Goal: Task Accomplishment & Management: Use online tool/utility

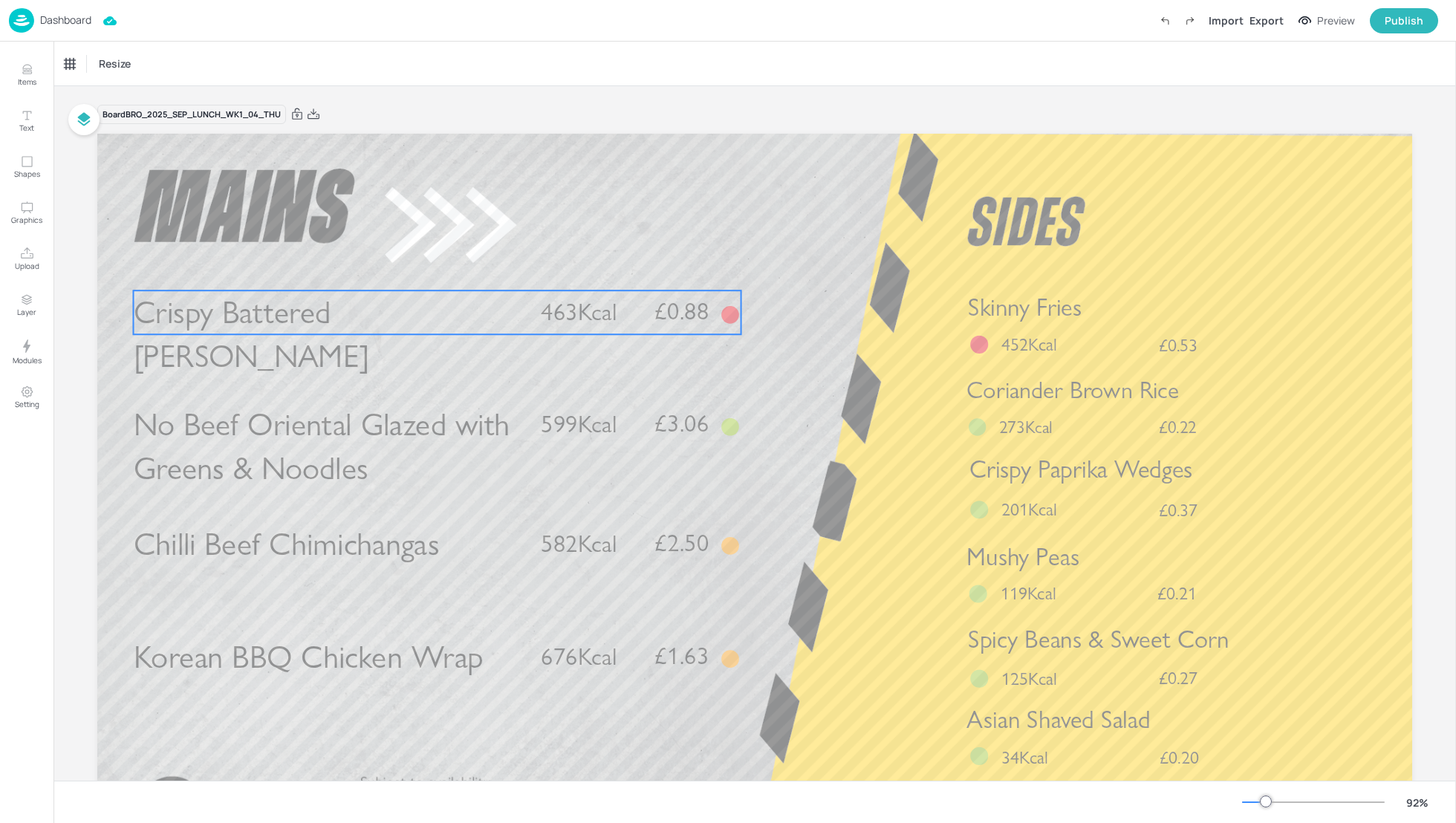
click at [567, 314] on span "463Kcal" at bounding box center [578, 312] width 75 height 29
click at [120, 73] on div "Crispy Battered [PERSON_NAME]" at bounding box center [134, 63] width 149 height 25
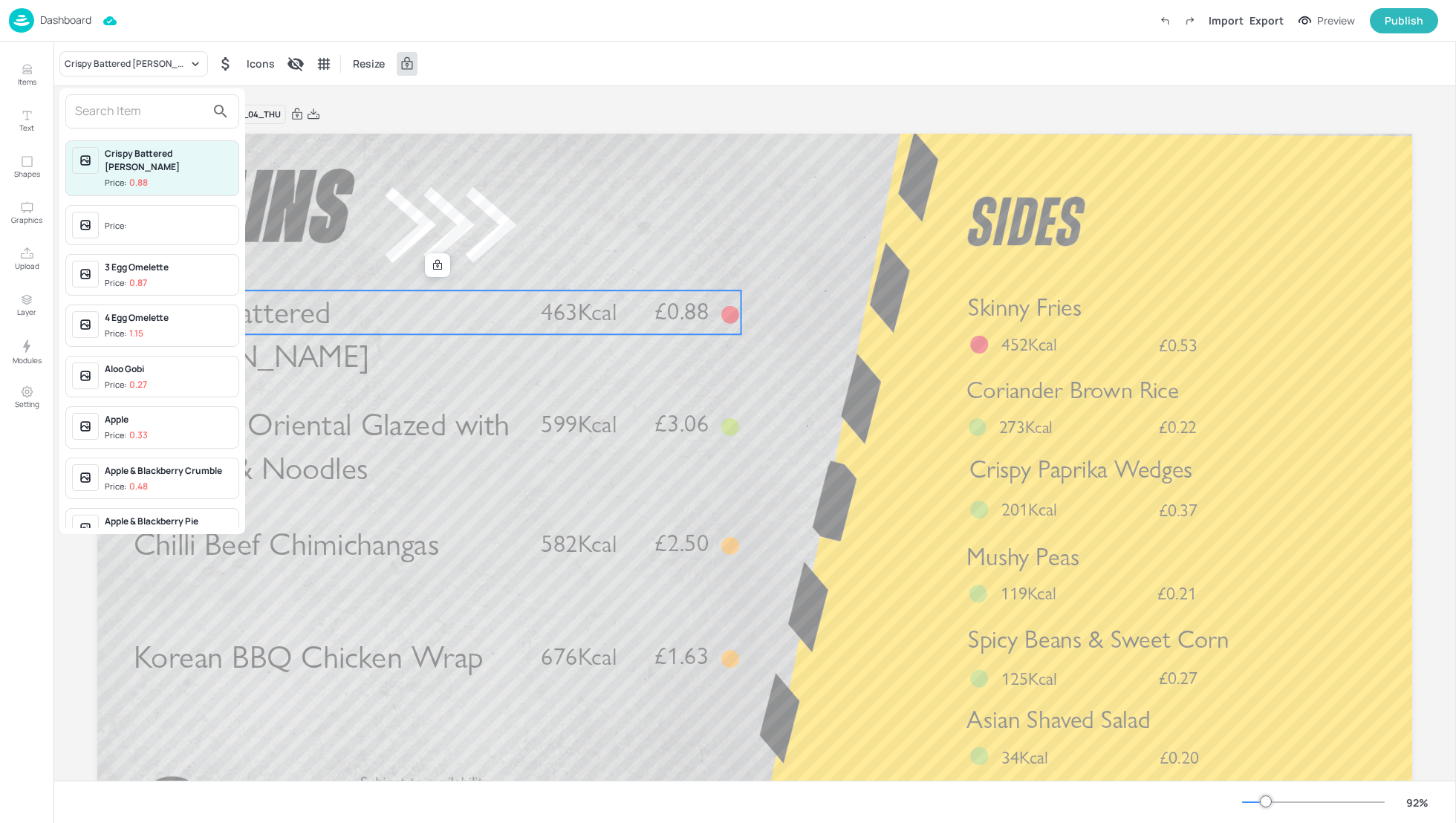
click at [118, 113] on input "text" at bounding box center [140, 111] width 131 height 24
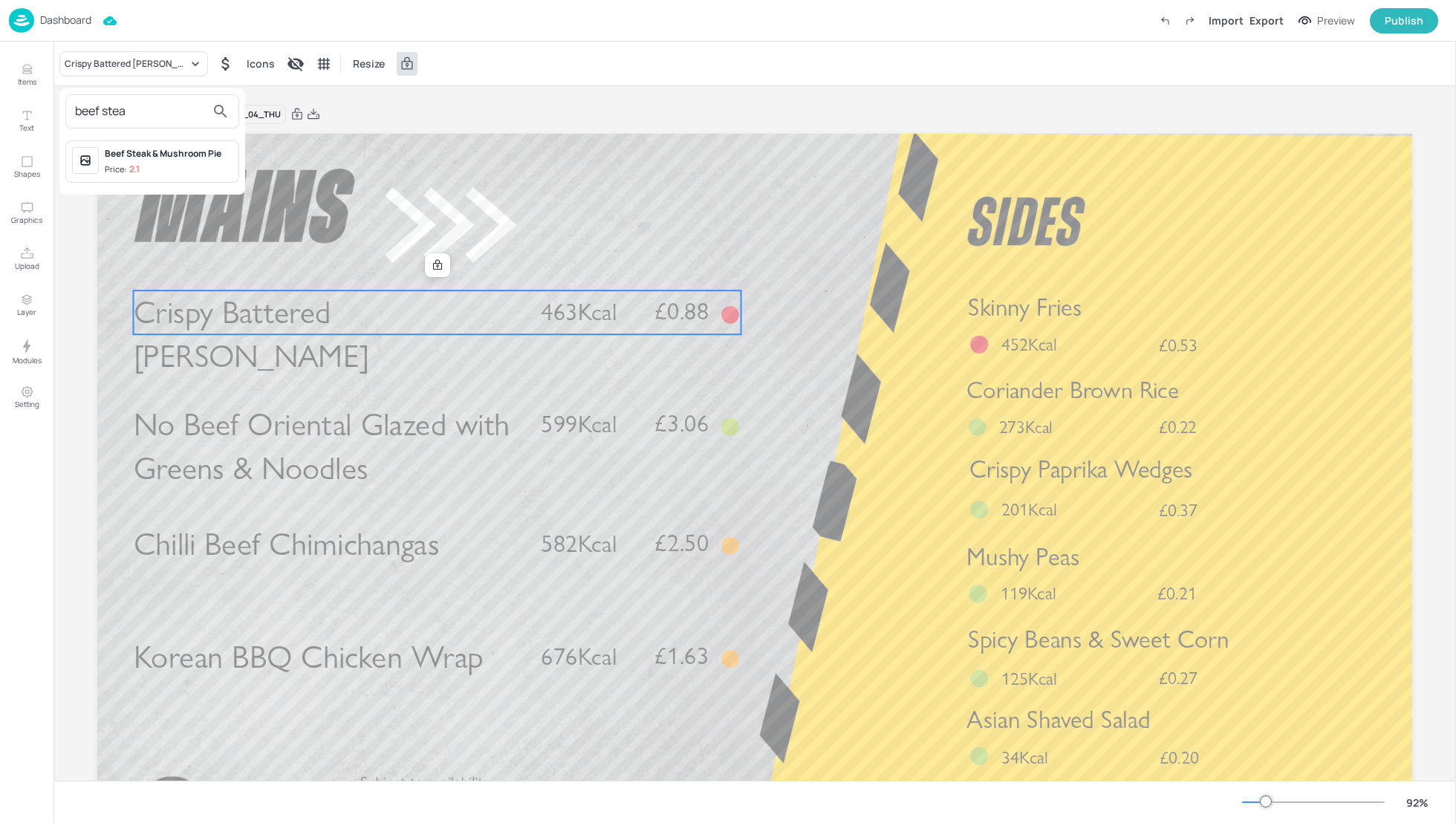
type input "beef stea"
click at [143, 157] on div "Beef Steak & Mushroom Pie" at bounding box center [169, 153] width 128 height 13
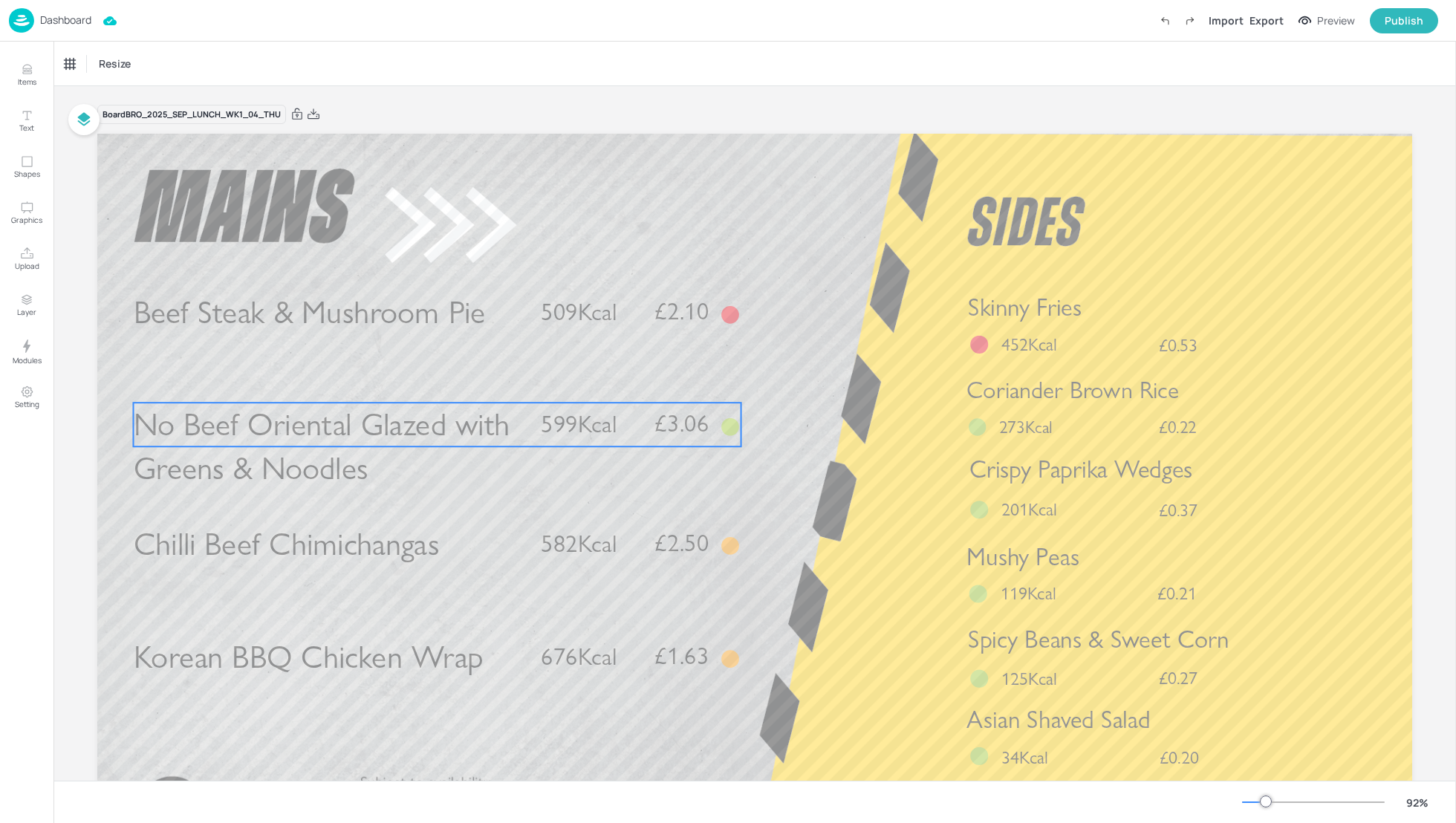
click at [630, 429] on p "599Kcal" at bounding box center [589, 424] width 97 height 33
click at [150, 57] on div "No Beef Oriental Glazed with Greens & Noodles" at bounding box center [126, 64] width 123 height 13
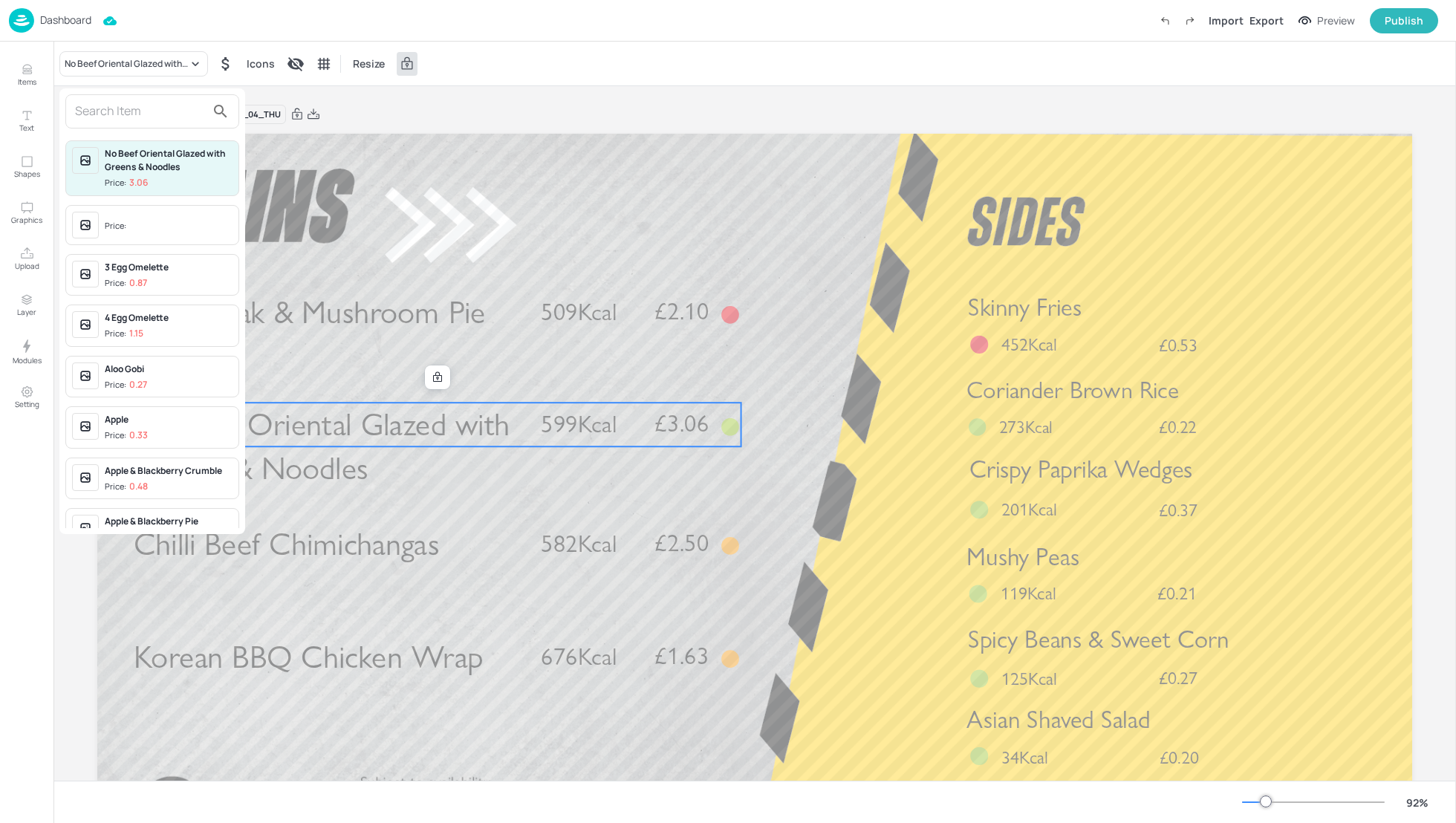
click at [141, 111] on input "text" at bounding box center [140, 111] width 131 height 24
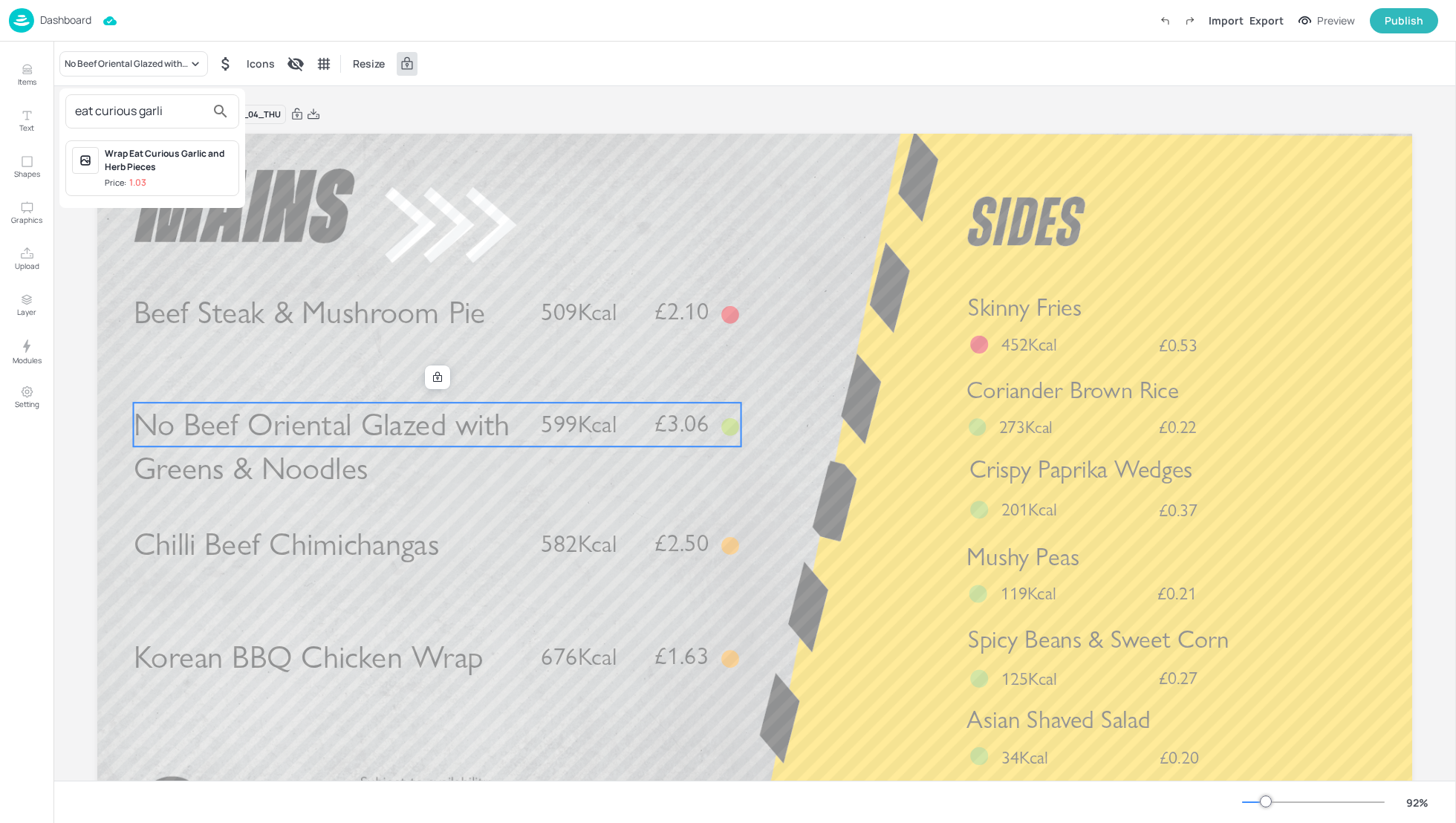
type input "eat curious garli"
click at [154, 161] on div "Wrap Eat Curious Garlic and Herb Pieces" at bounding box center [169, 160] width 128 height 26
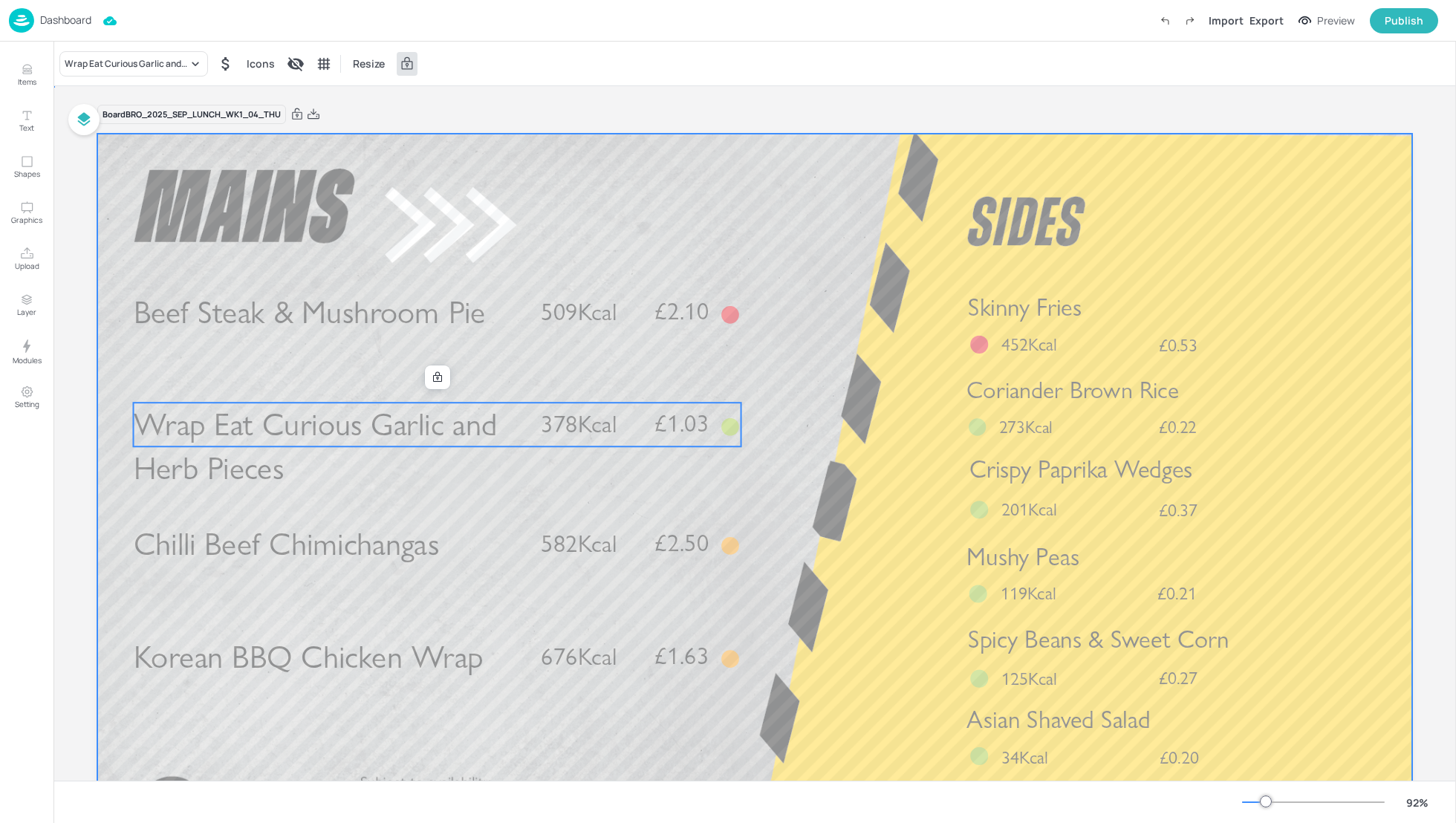
click at [832, 395] on div at bounding box center [754, 504] width 1315 height 740
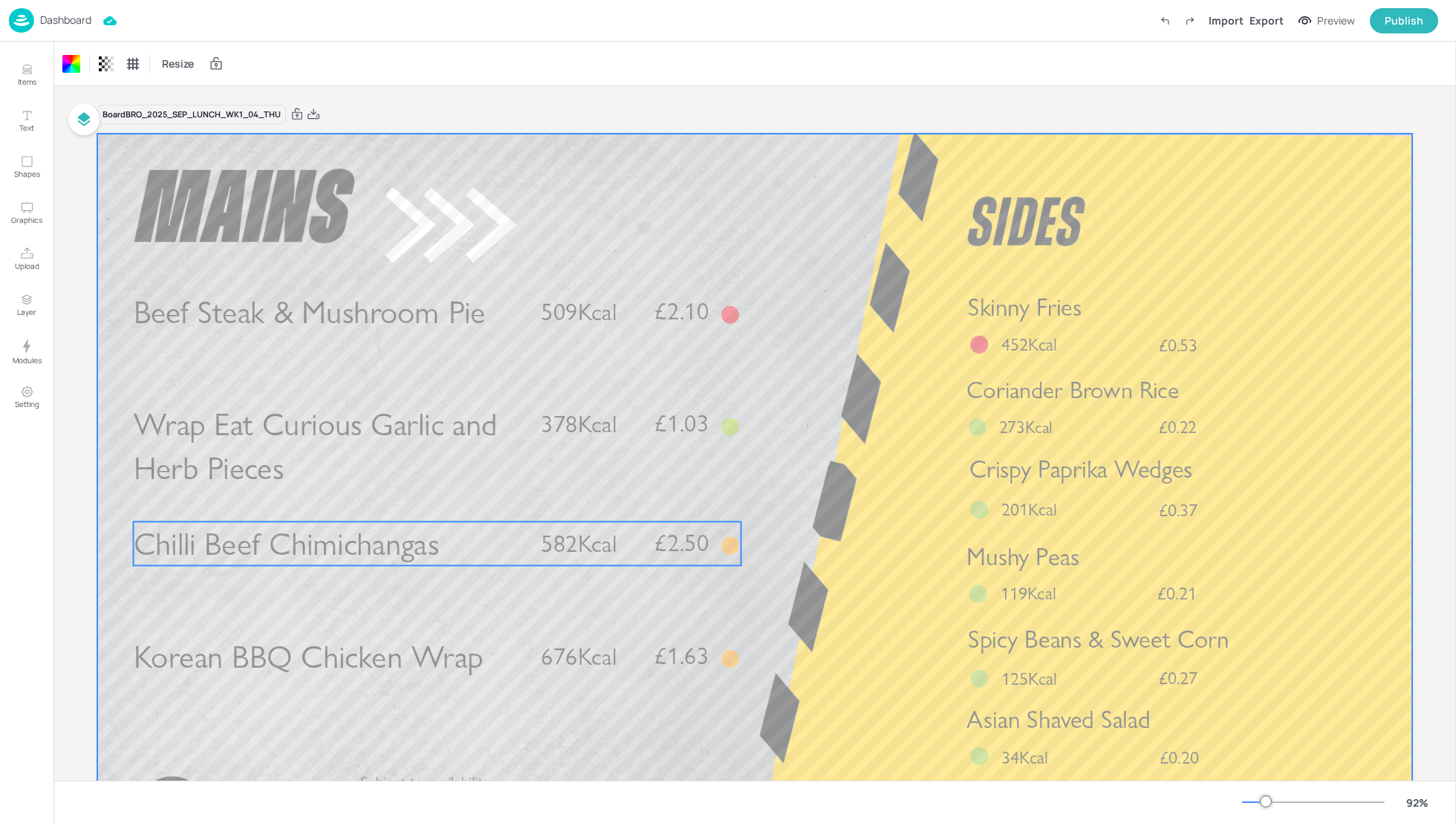
click at [658, 554] on span "£2.50" at bounding box center [682, 542] width 55 height 24
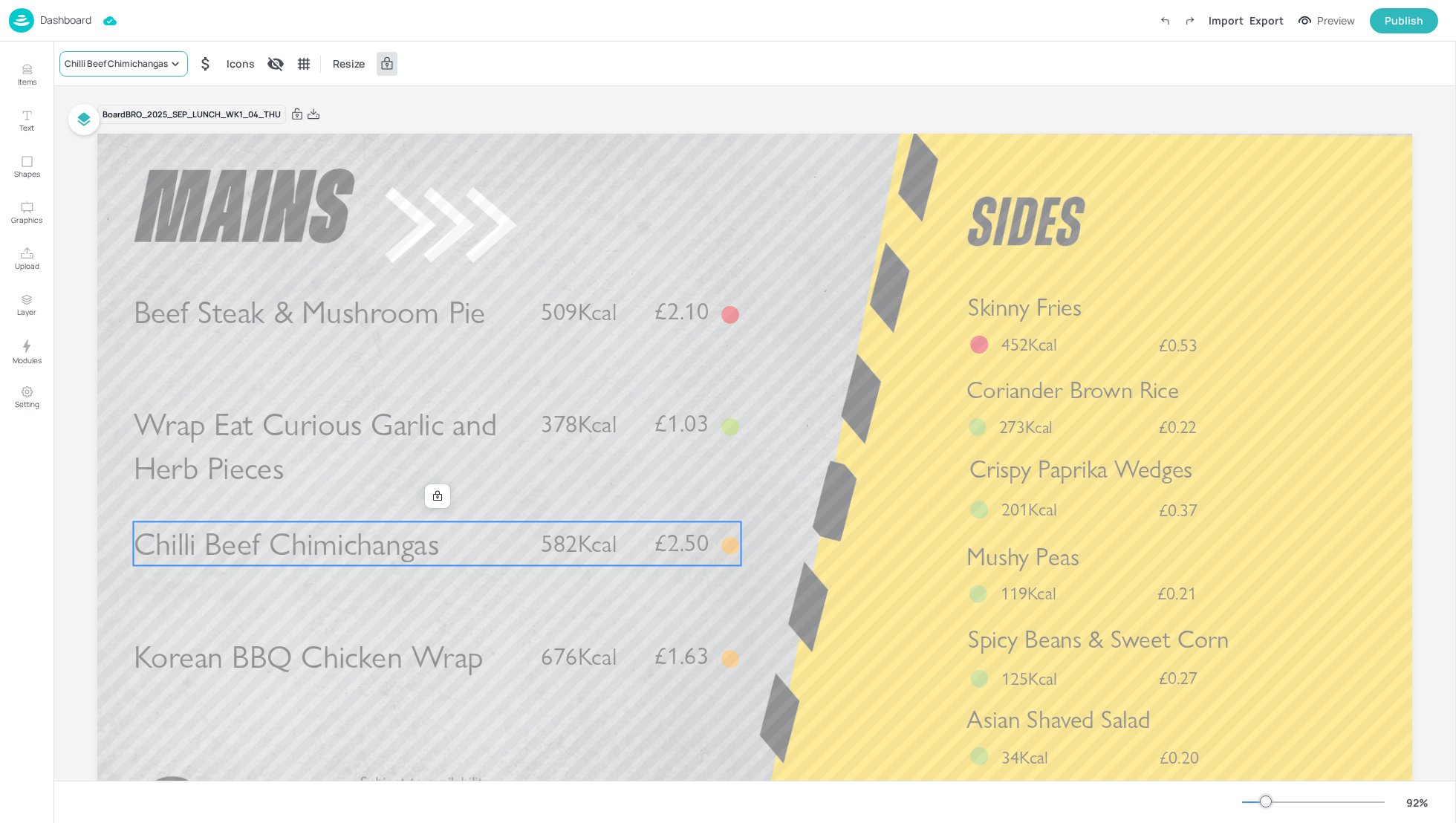
click at [164, 63] on div "Chilli Beef Chimichangas" at bounding box center [117, 64] width 104 height 13
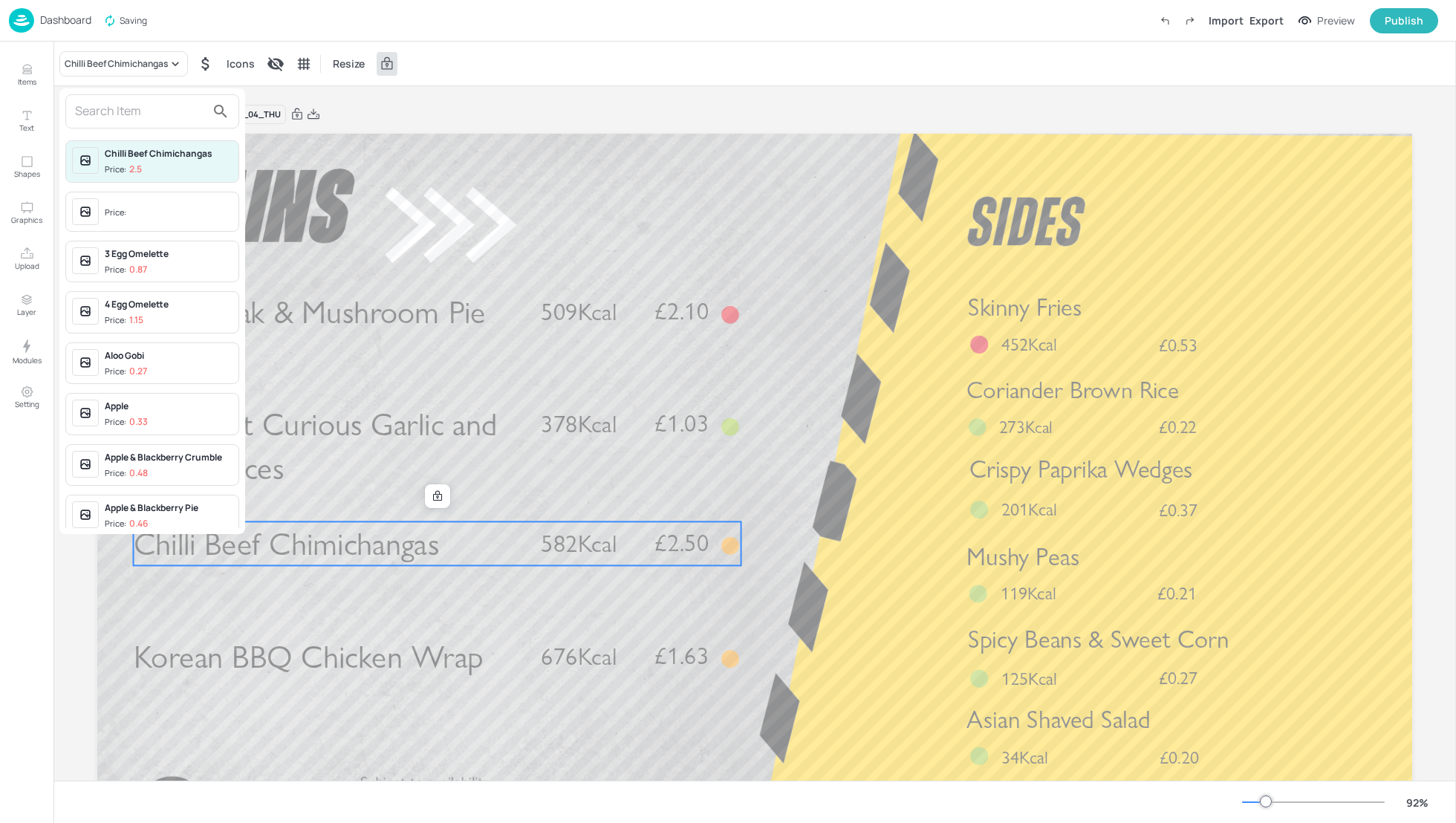
click at [130, 110] on input "text" at bounding box center [140, 111] width 131 height 24
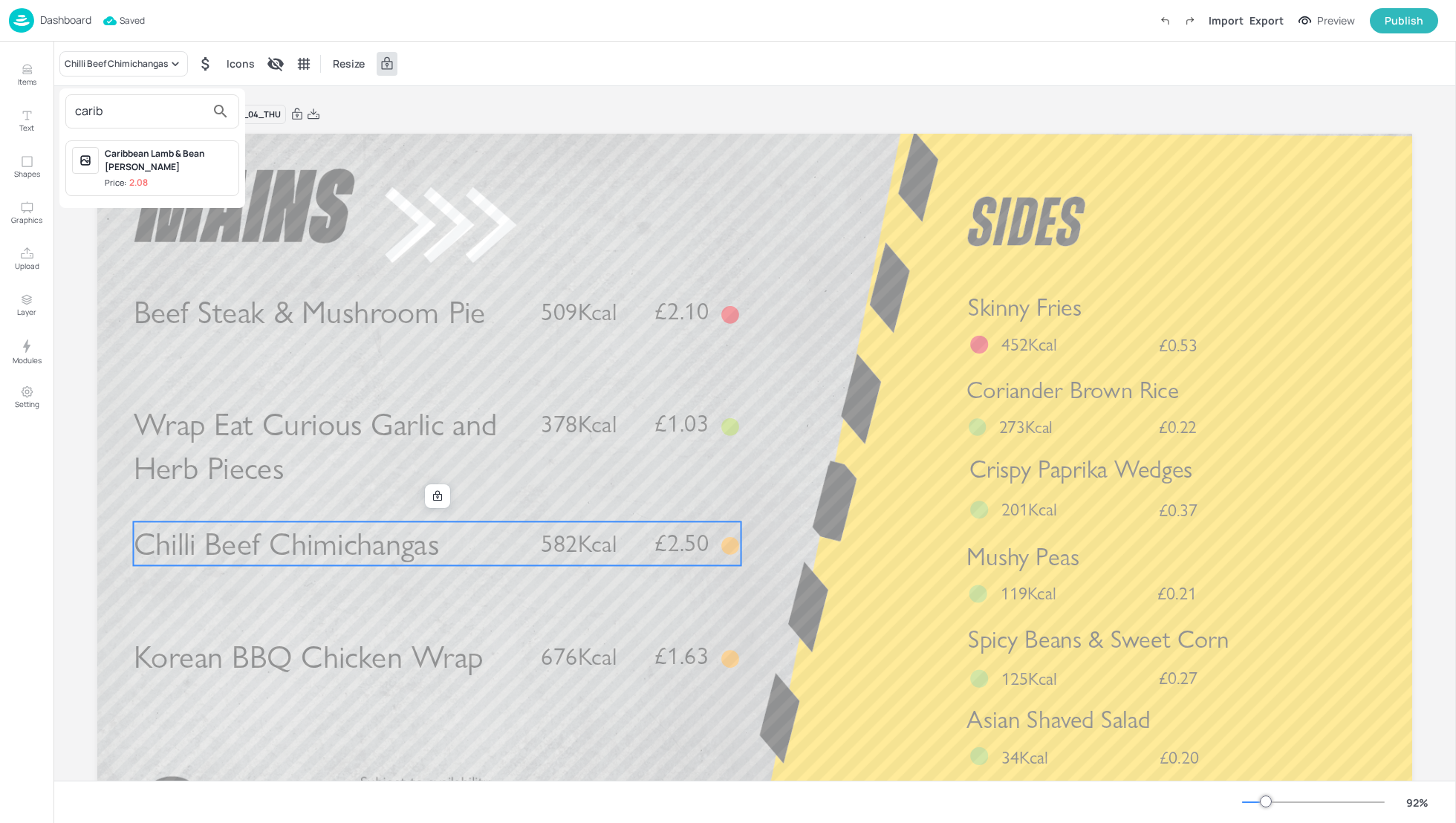
type input "carib"
click at [160, 153] on div "Caribbean Lamb & Bean [PERSON_NAME]" at bounding box center [169, 160] width 128 height 26
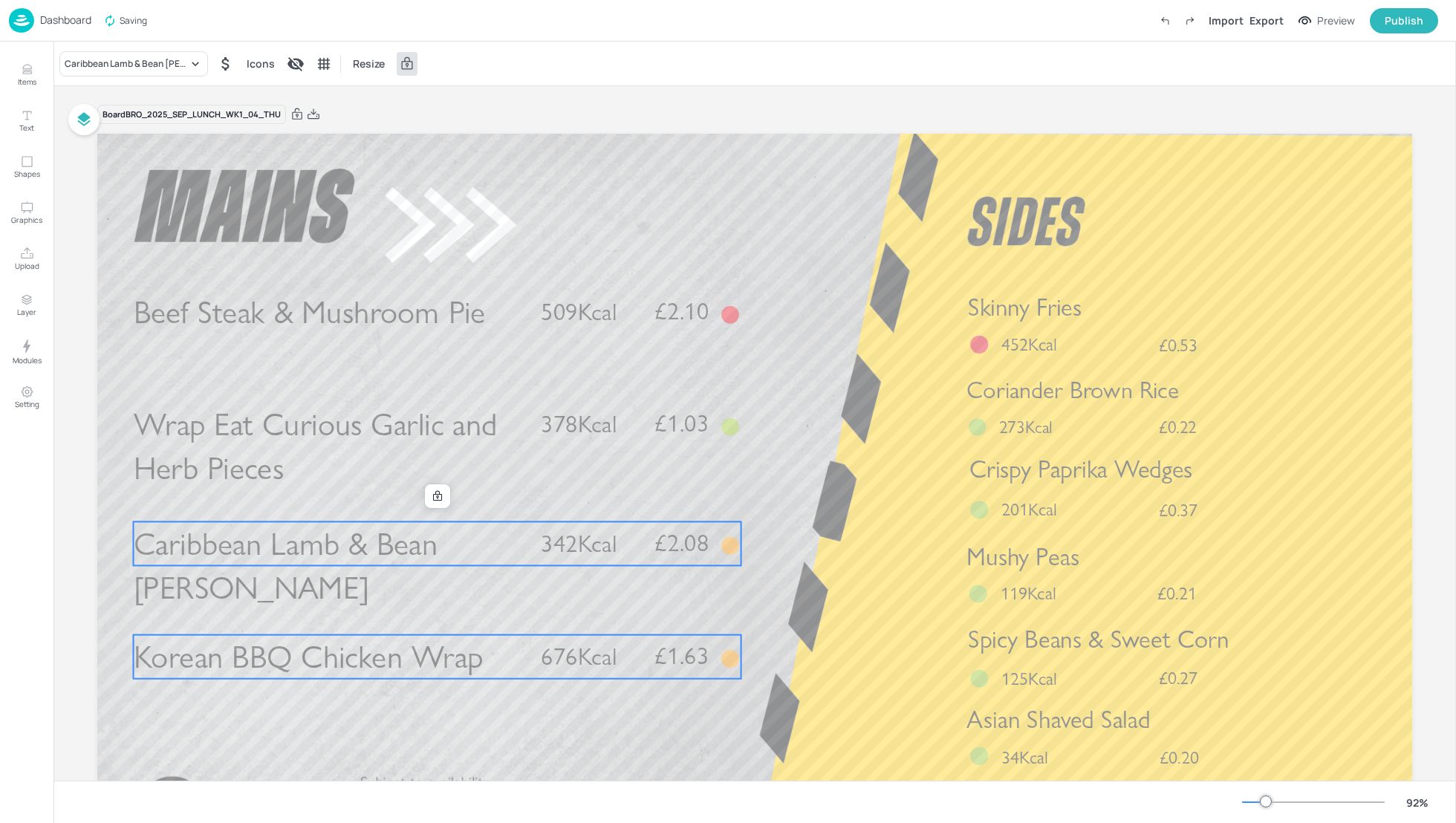
click at [642, 645] on p "£1.63" at bounding box center [670, 655] width 79 height 24
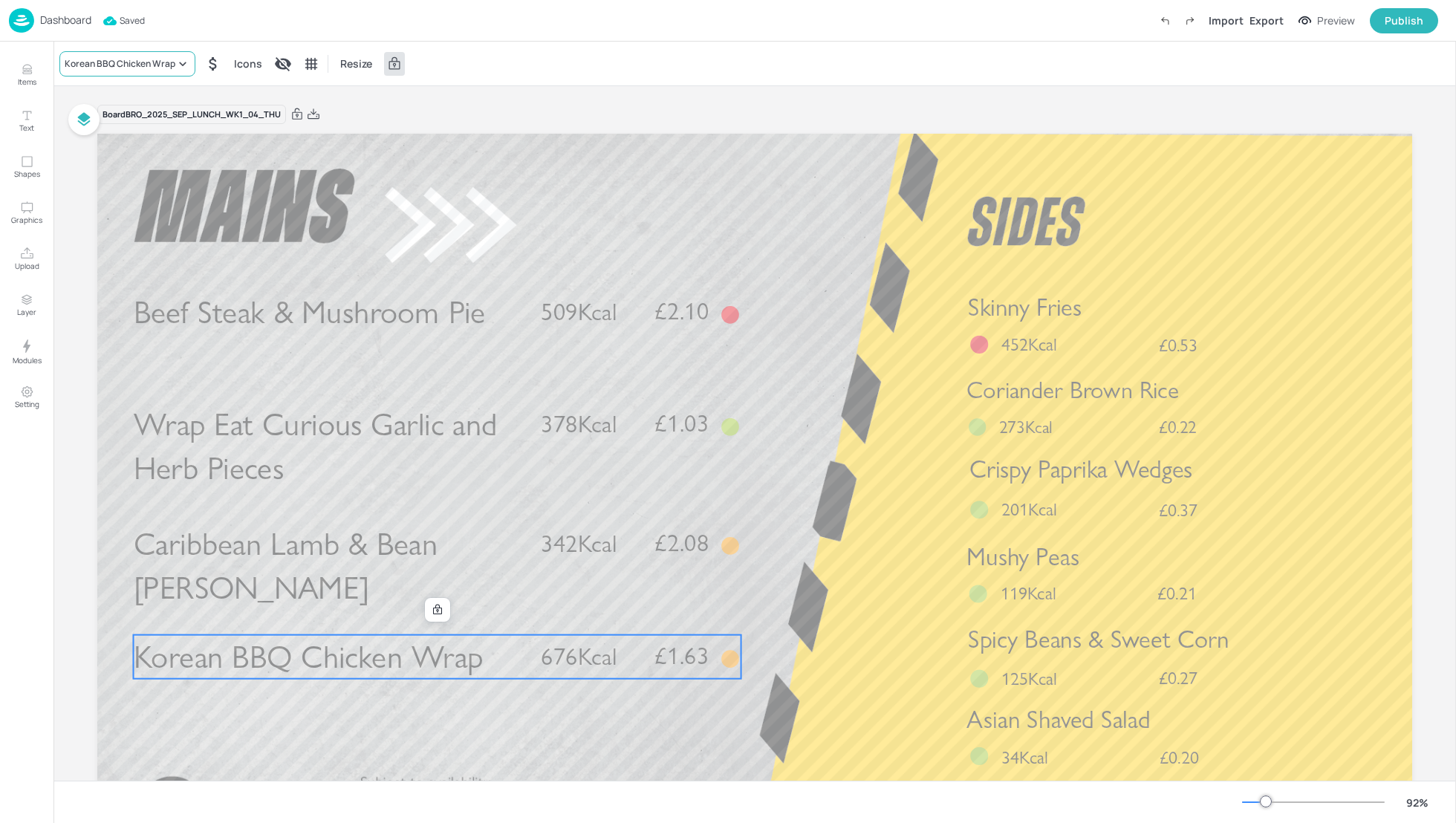
click at [106, 66] on div "Korean BBQ Chicken Wrap" at bounding box center [121, 64] width 111 height 13
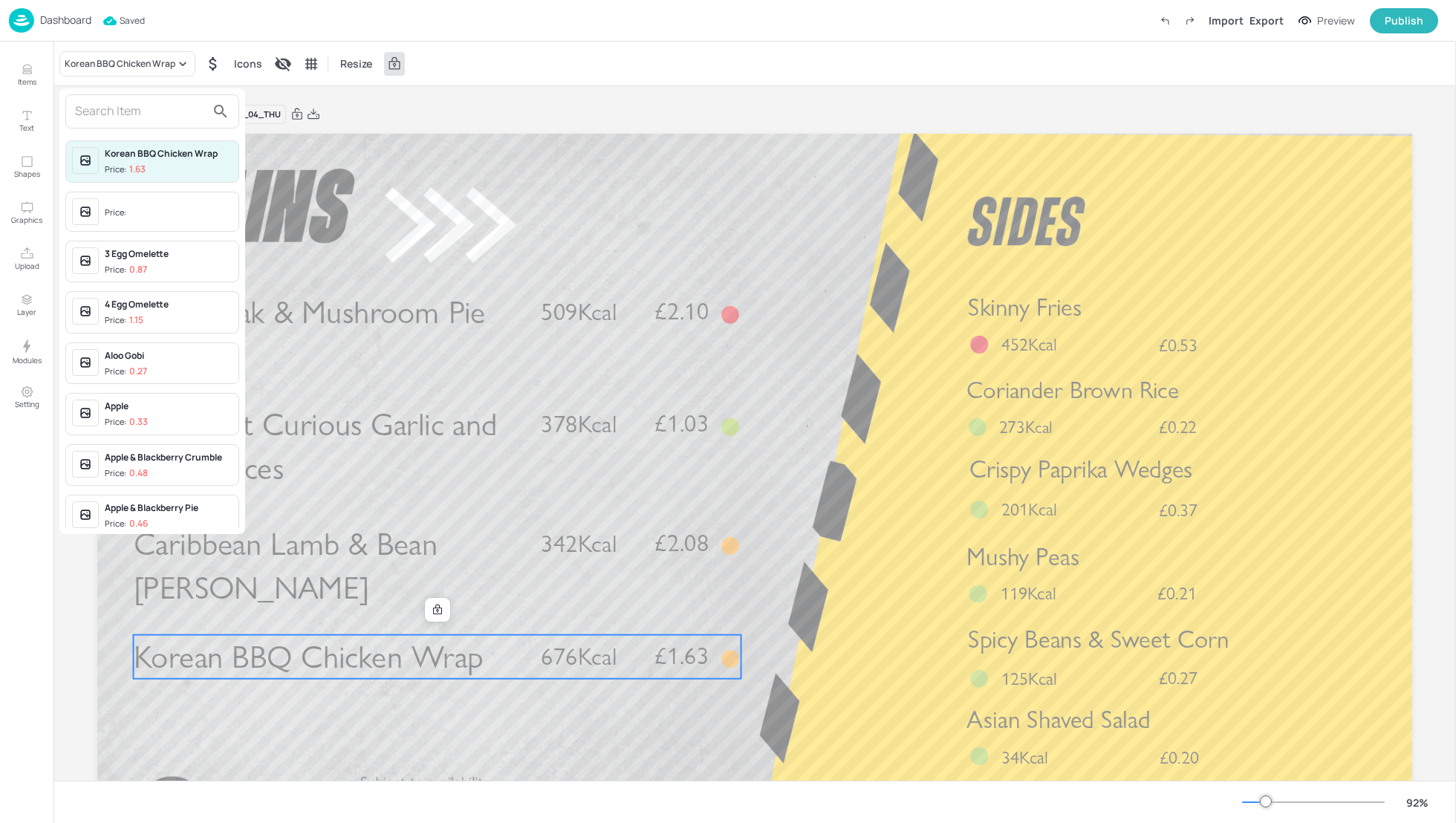
click at [106, 115] on input "text" at bounding box center [140, 111] width 131 height 24
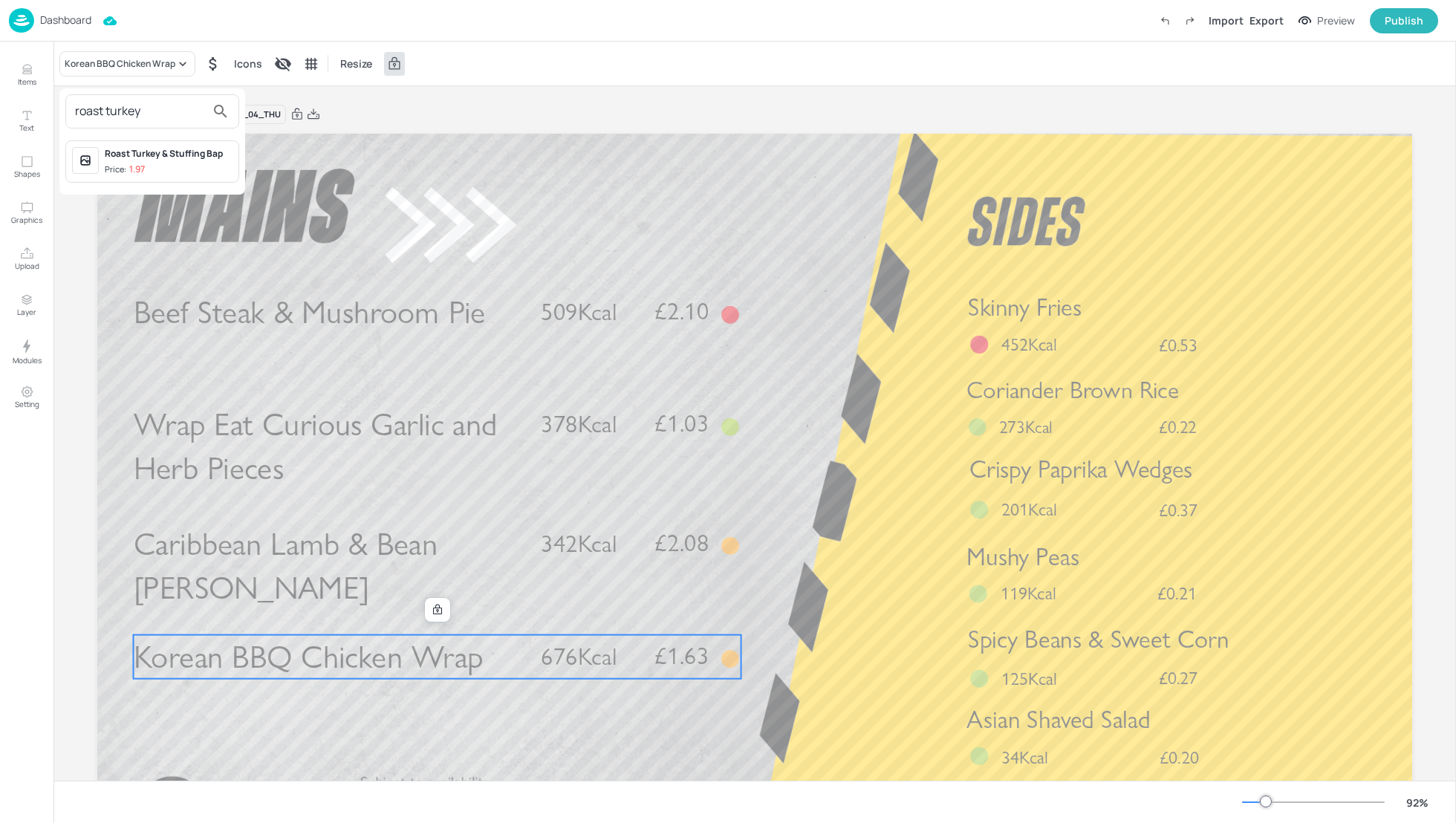
type input "roast turkey"
click at [142, 164] on p "1.97" at bounding box center [137, 169] width 16 height 10
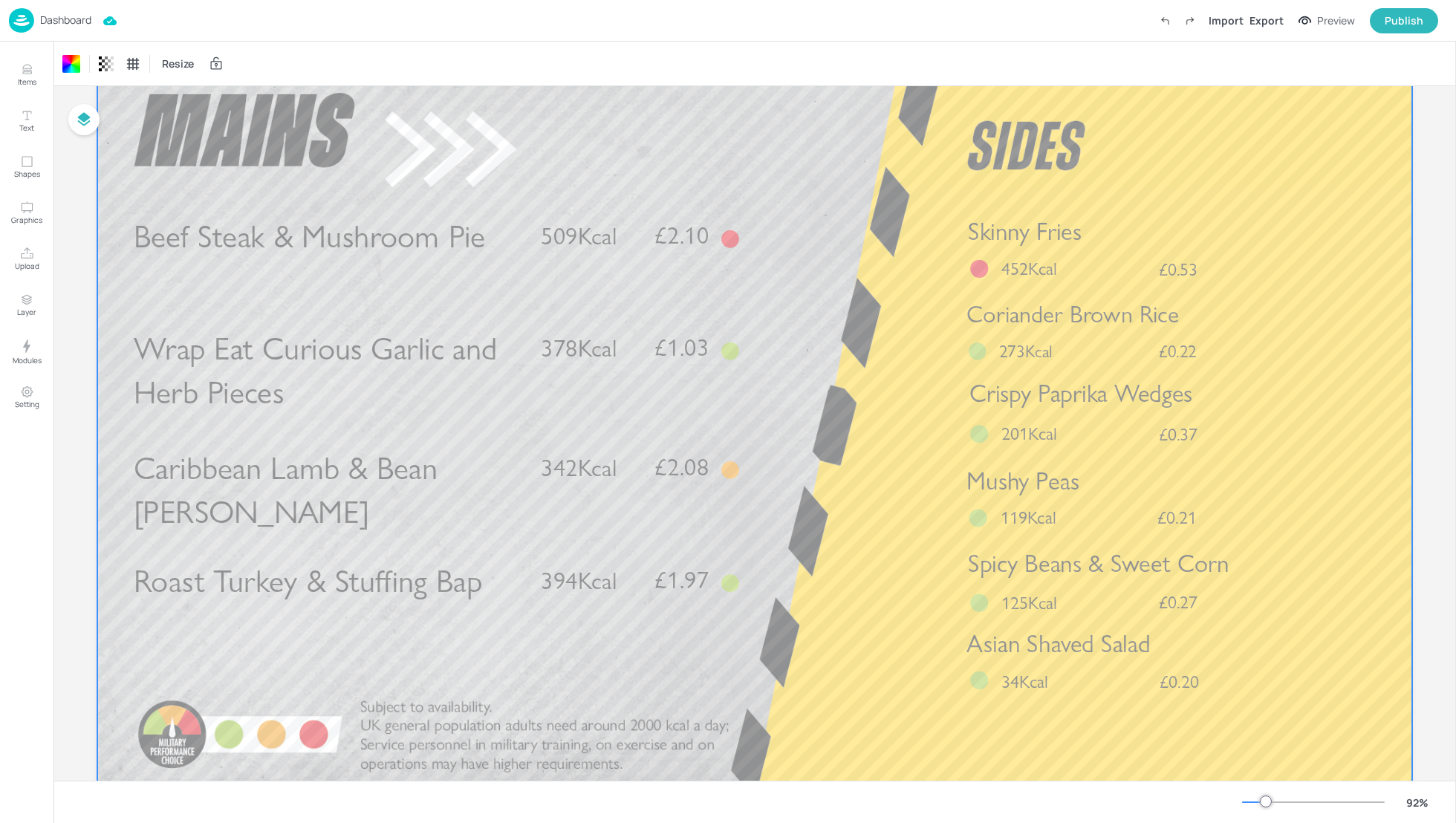
scroll to position [76, 0]
click at [1096, 231] on p "Skinny Fries" at bounding box center [1136, 231] width 335 height 34
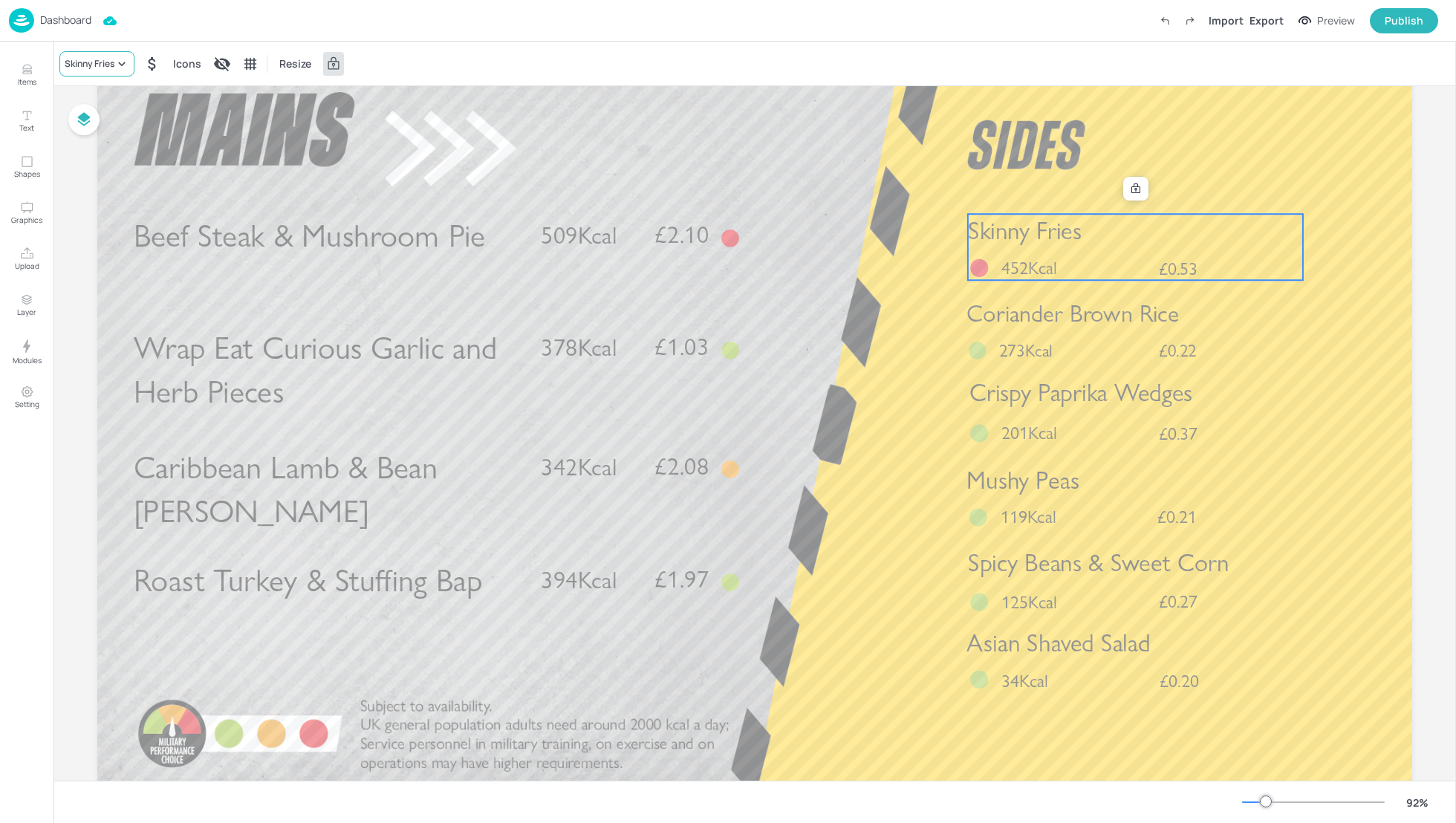
click at [93, 65] on div "Skinny Fries" at bounding box center [89, 64] width 50 height 13
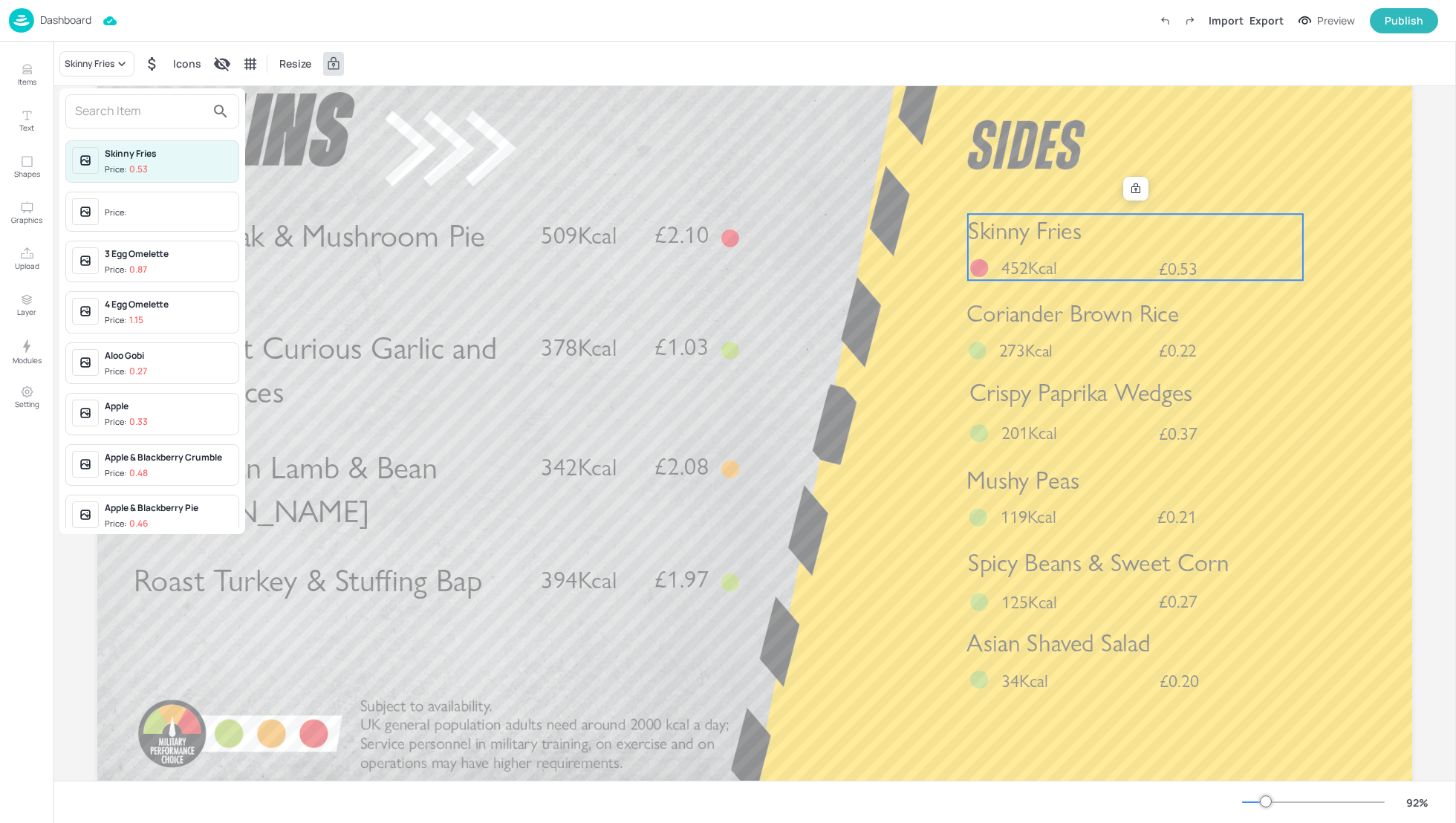
click at [96, 114] on input "text" at bounding box center [140, 111] width 131 height 24
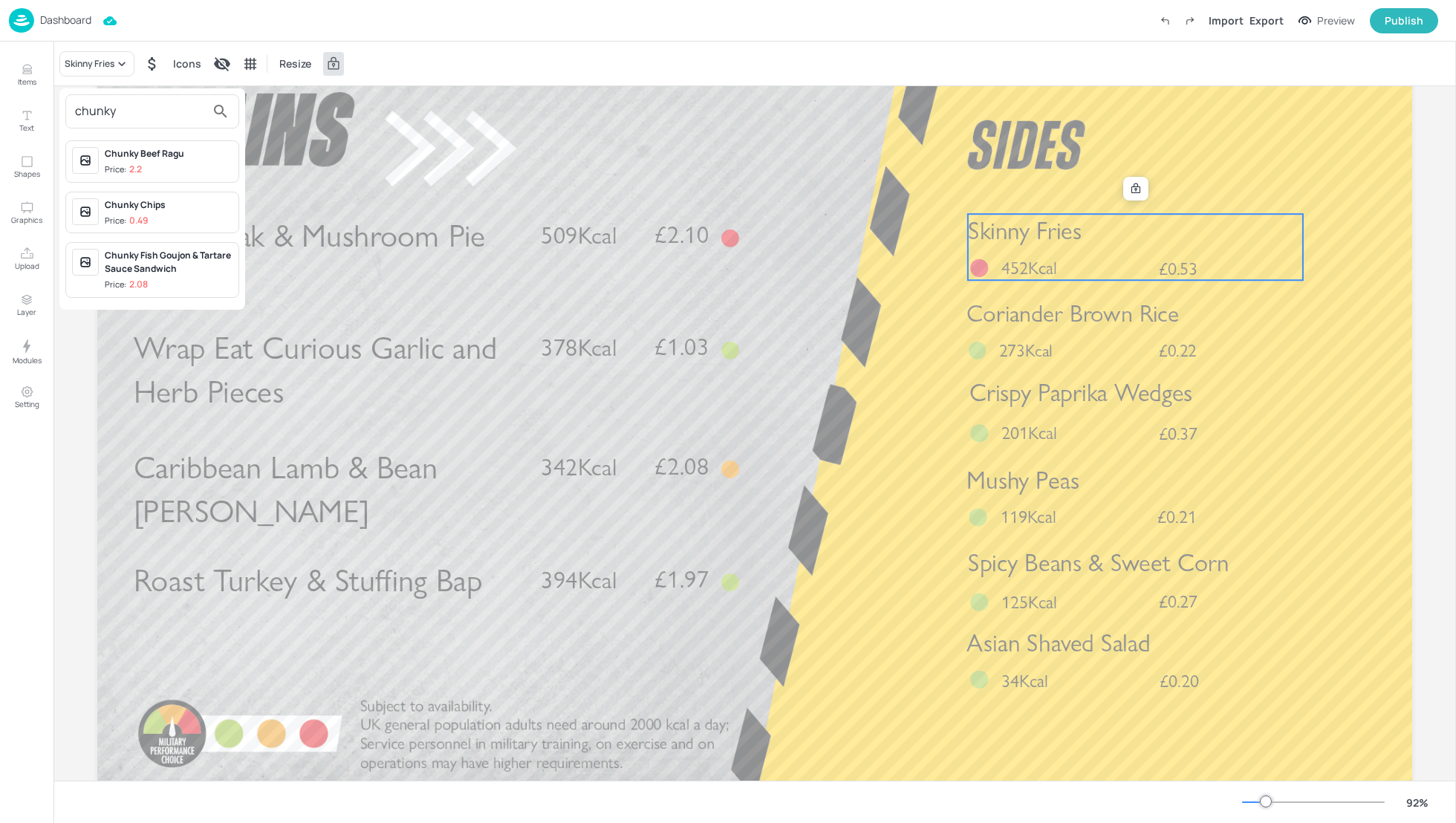
type input "chunky"
click at [130, 208] on div "Chunky Chips" at bounding box center [169, 205] width 128 height 13
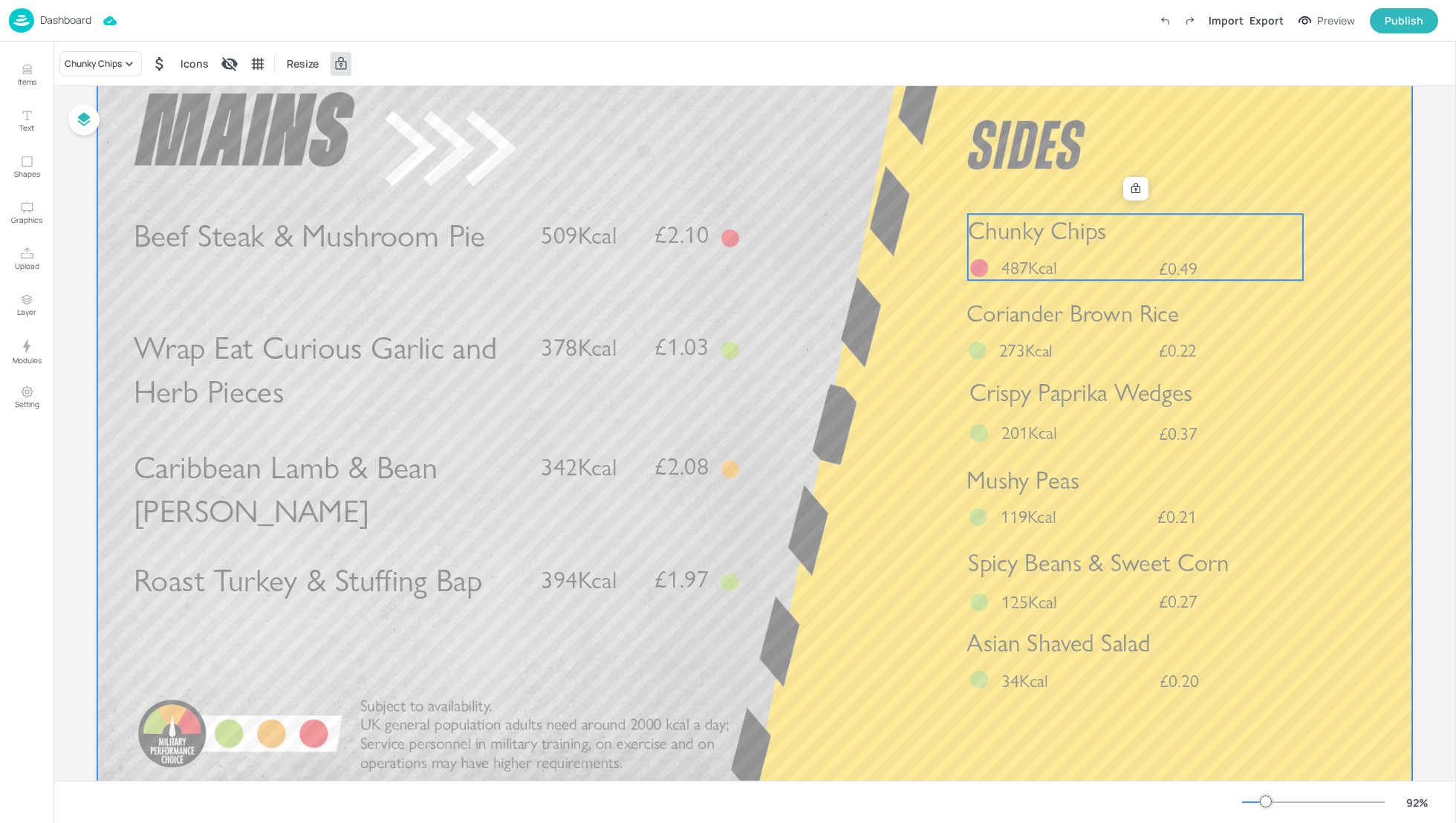
click at [1347, 316] on div at bounding box center [754, 428] width 1315 height 740
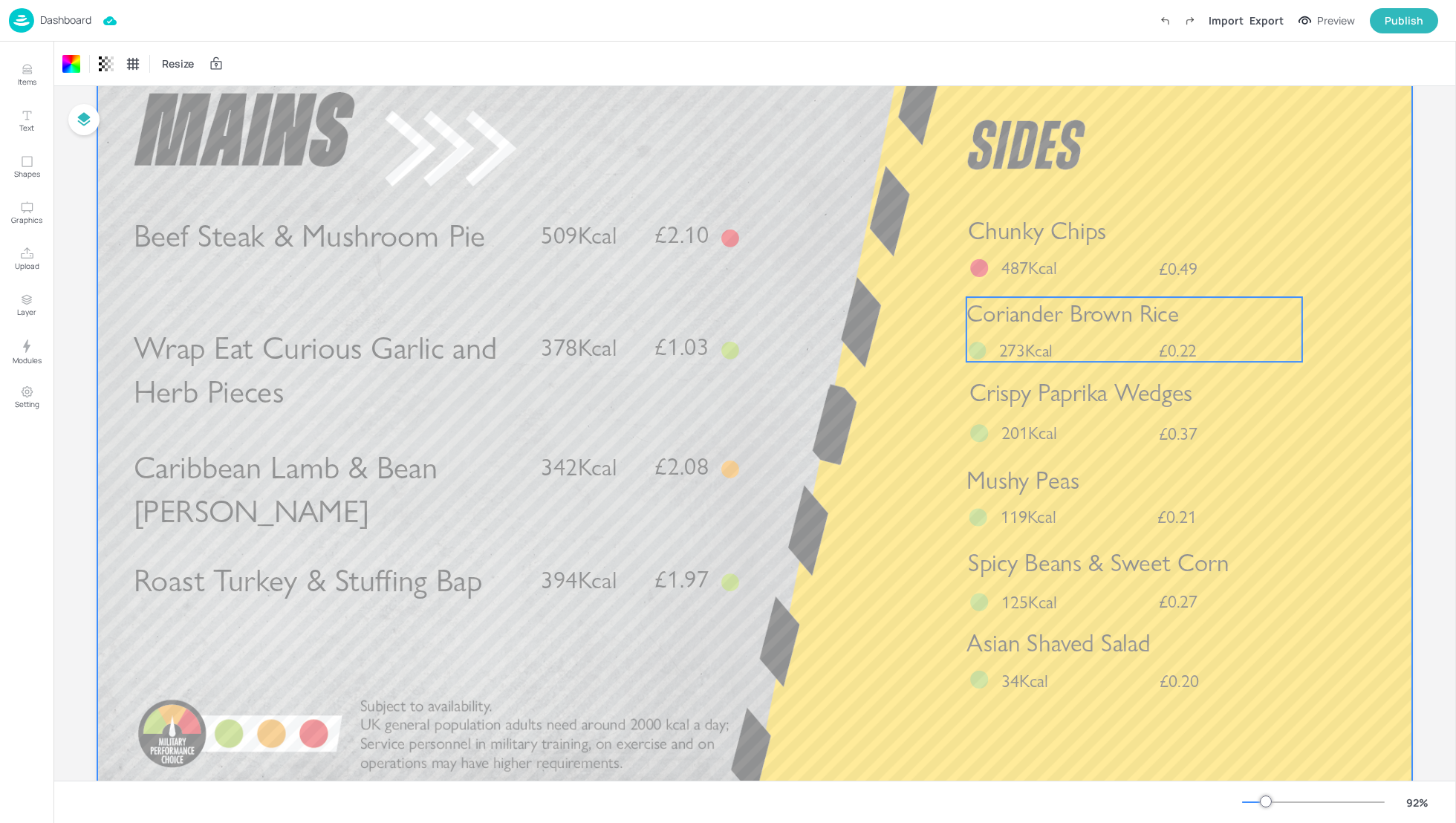
click at [1153, 319] on span "Coriander Brown Rice" at bounding box center [1073, 314] width 213 height 28
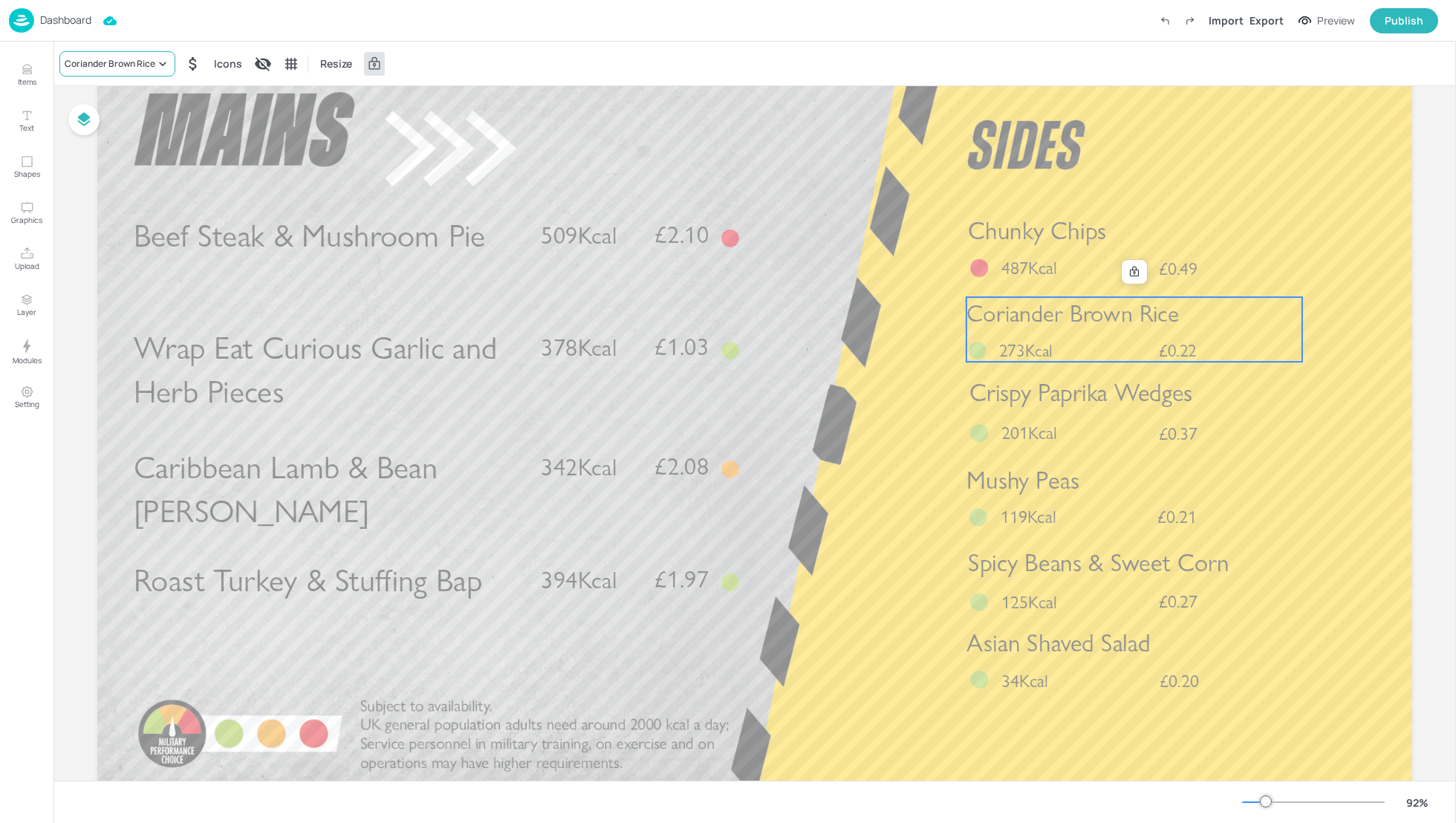
click at [103, 75] on div "Coriander Brown Rice" at bounding box center [117, 63] width 116 height 25
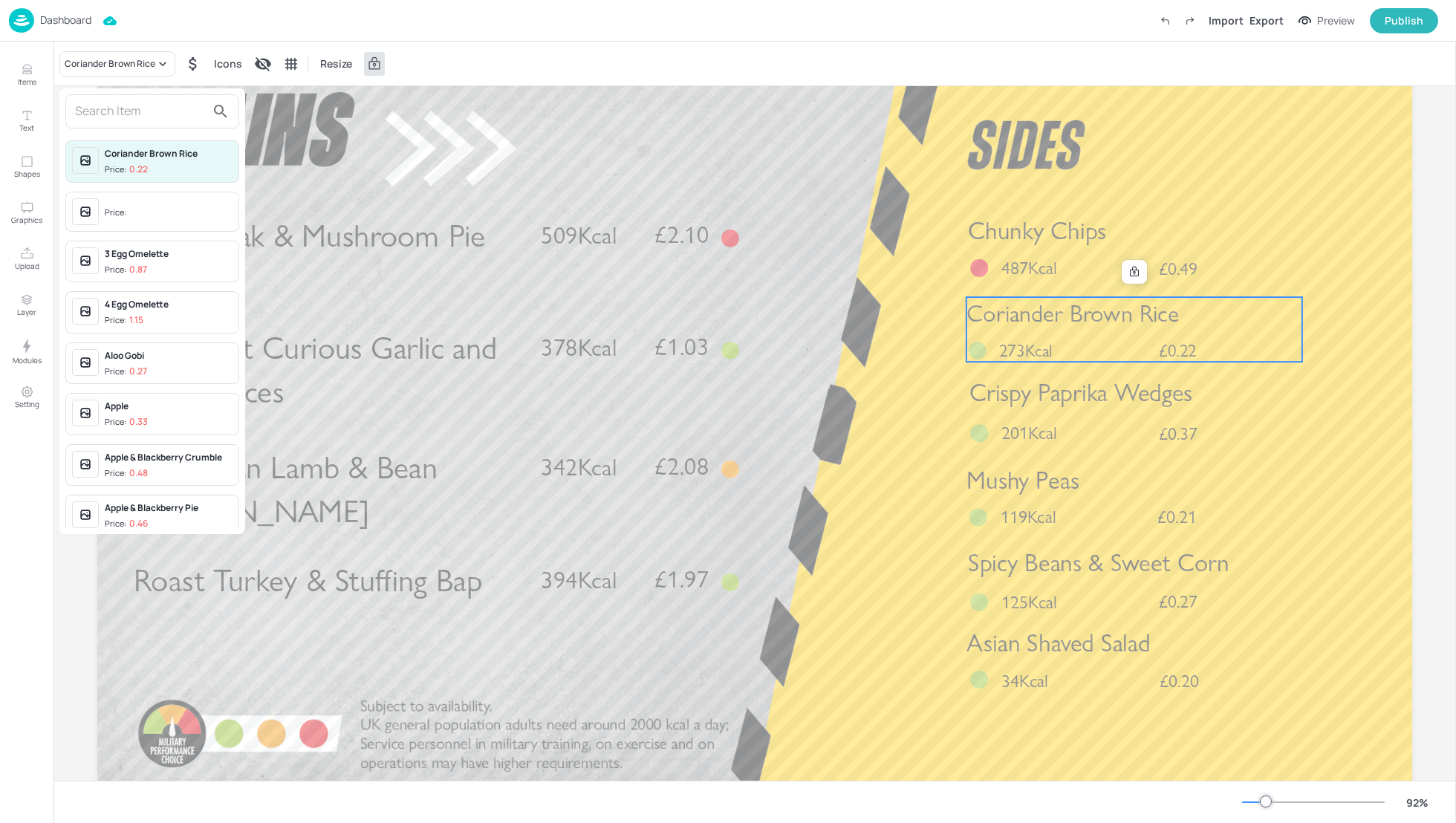
click at [106, 103] on input "text" at bounding box center [140, 111] width 131 height 24
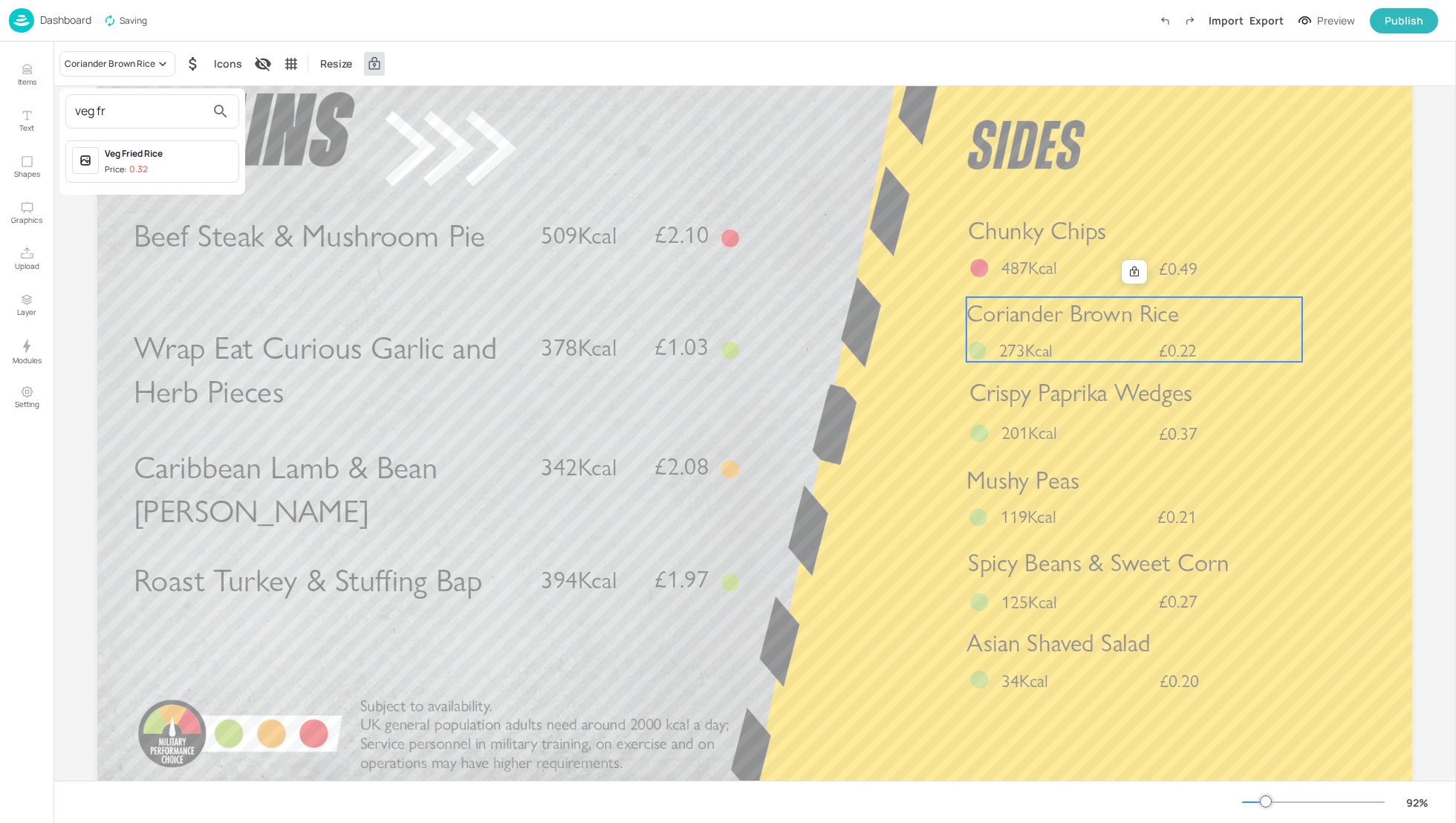
type input "veg fr"
click at [132, 150] on div "Veg Fried Rice" at bounding box center [169, 153] width 128 height 13
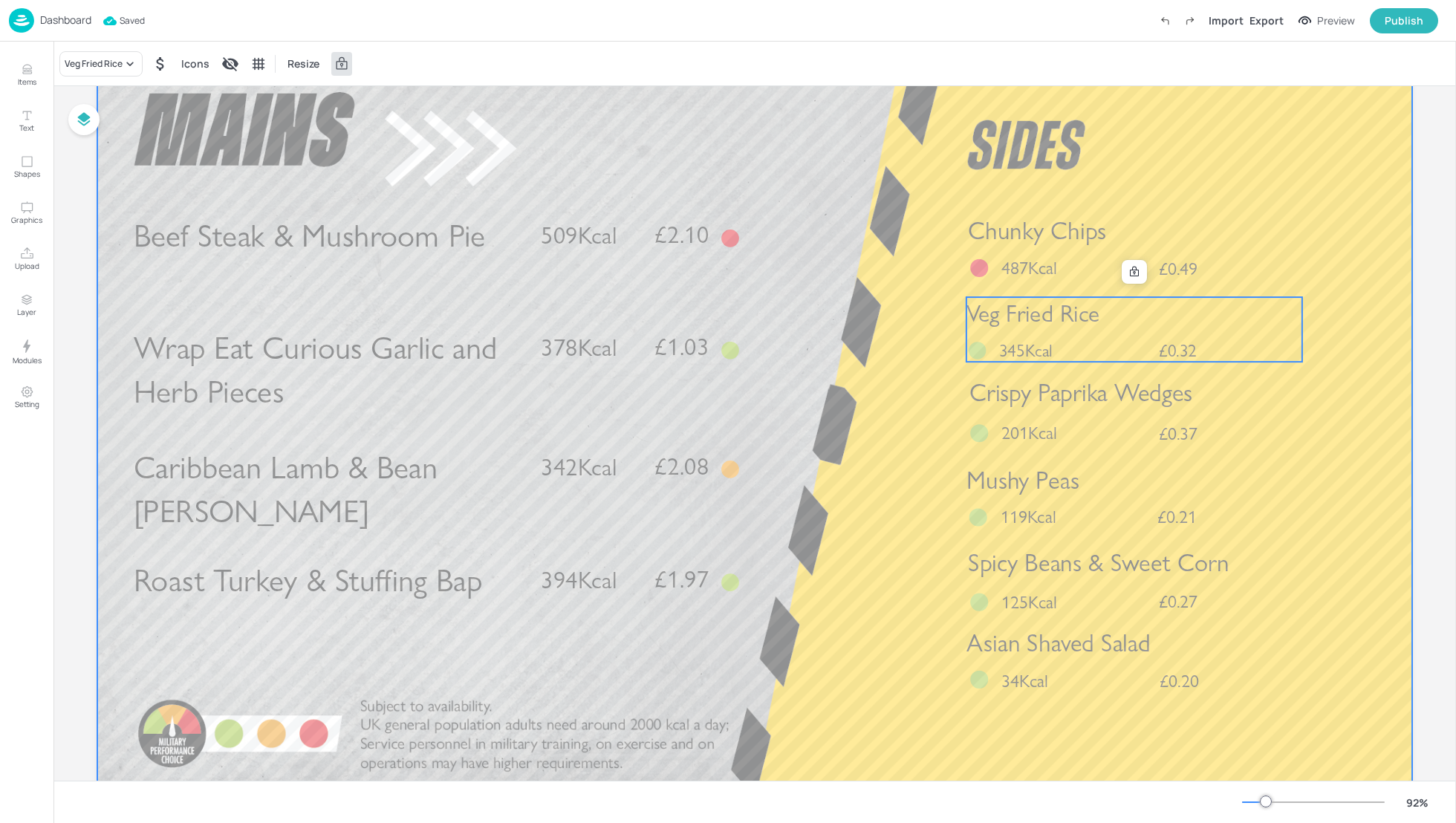
click at [1360, 294] on div at bounding box center [754, 428] width 1315 height 740
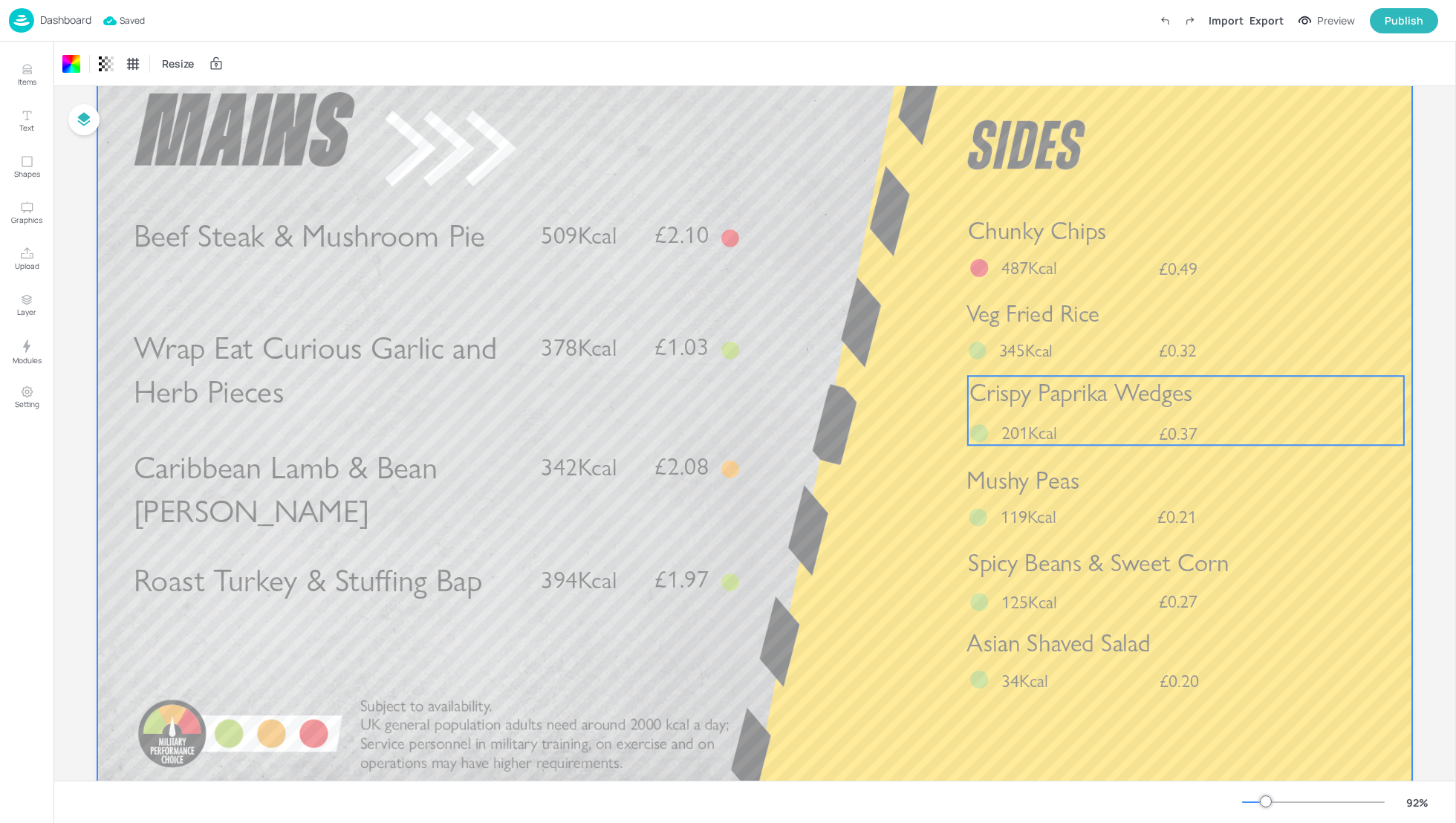
click at [1177, 395] on span "Crispy Paprika Wedges" at bounding box center [1080, 394] width 223 height 30
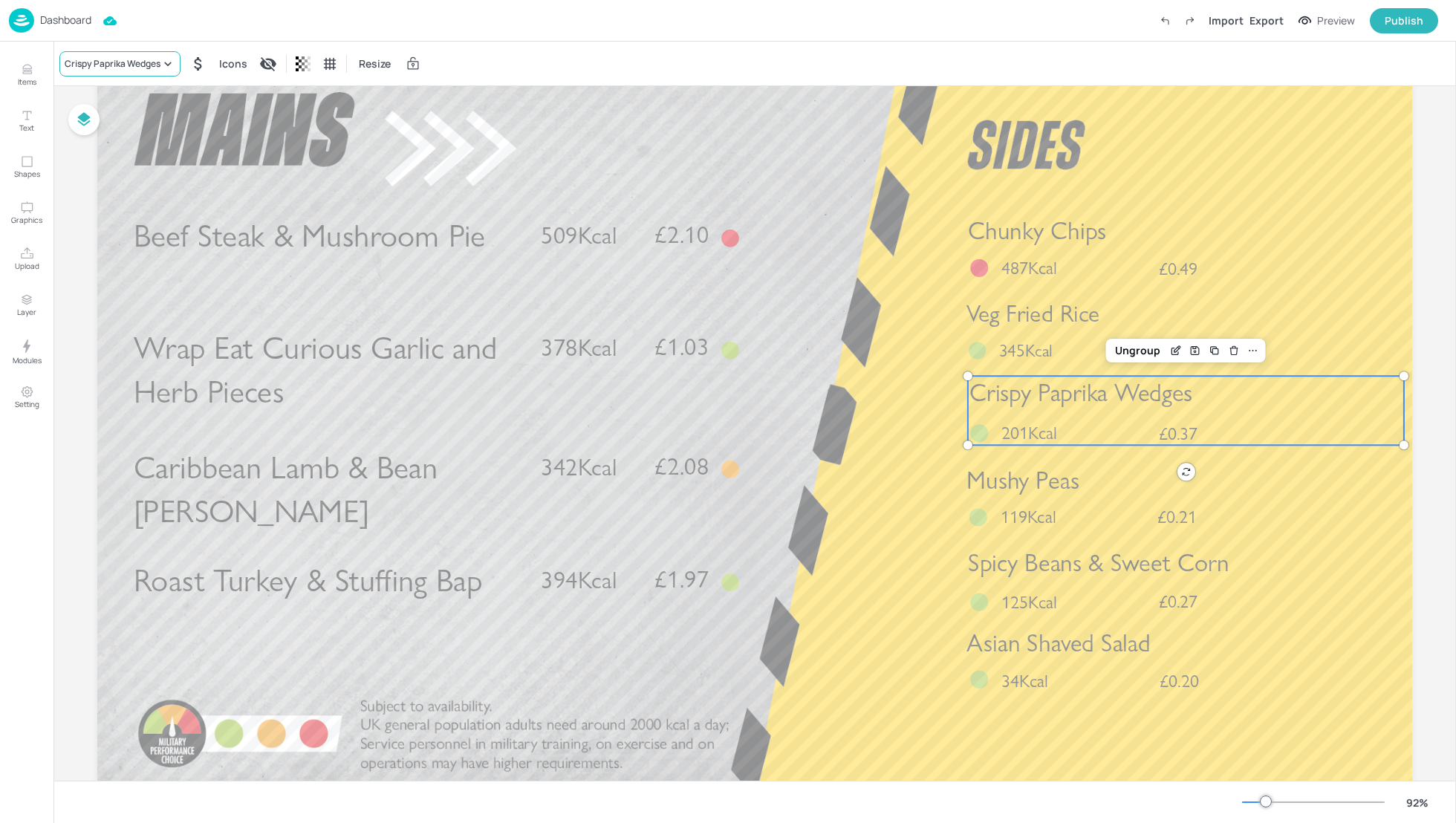
click at [146, 65] on div "Crispy Paprika Wedges" at bounding box center [113, 64] width 96 height 13
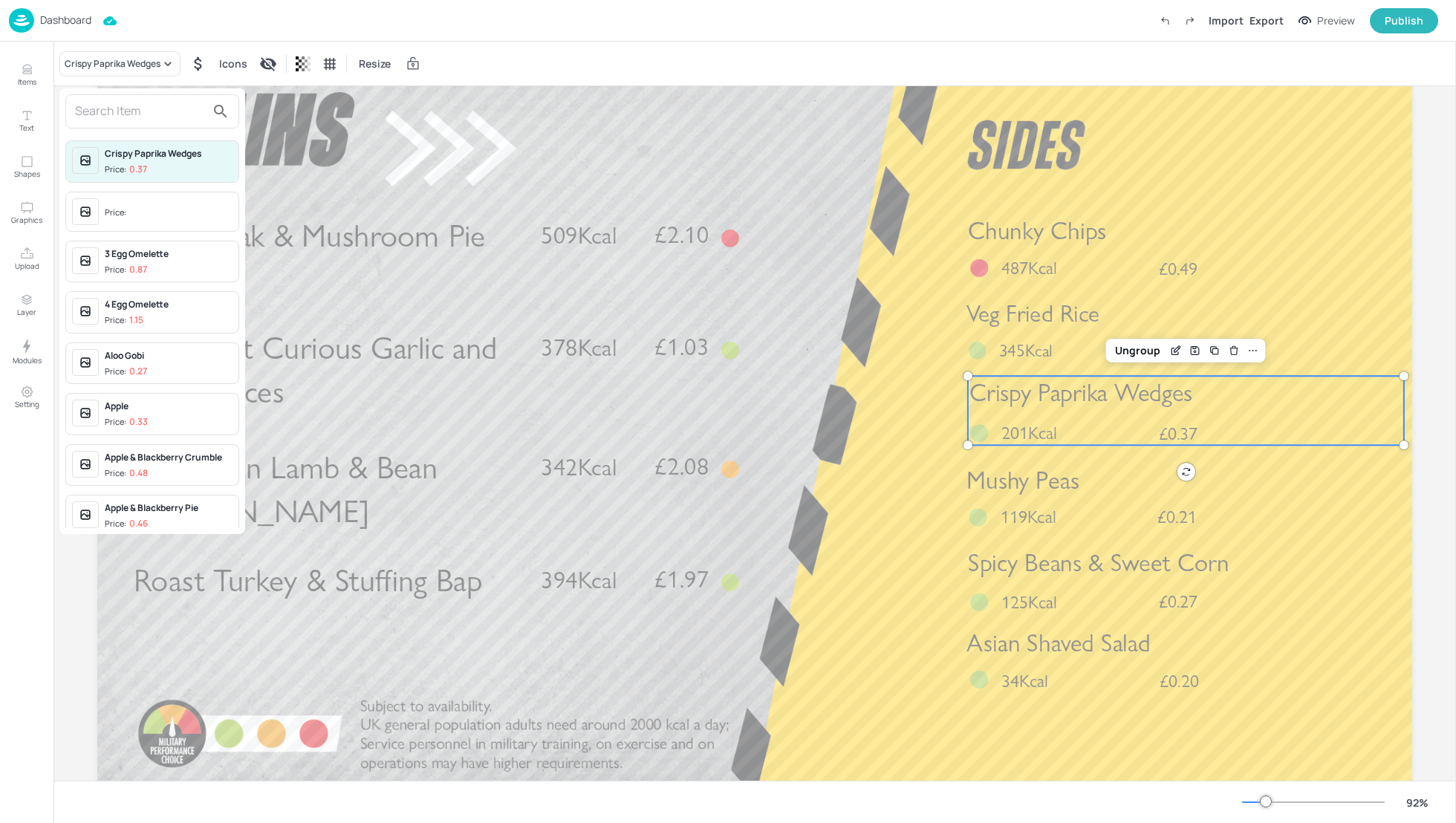
click at [119, 105] on input "text" at bounding box center [140, 111] width 131 height 24
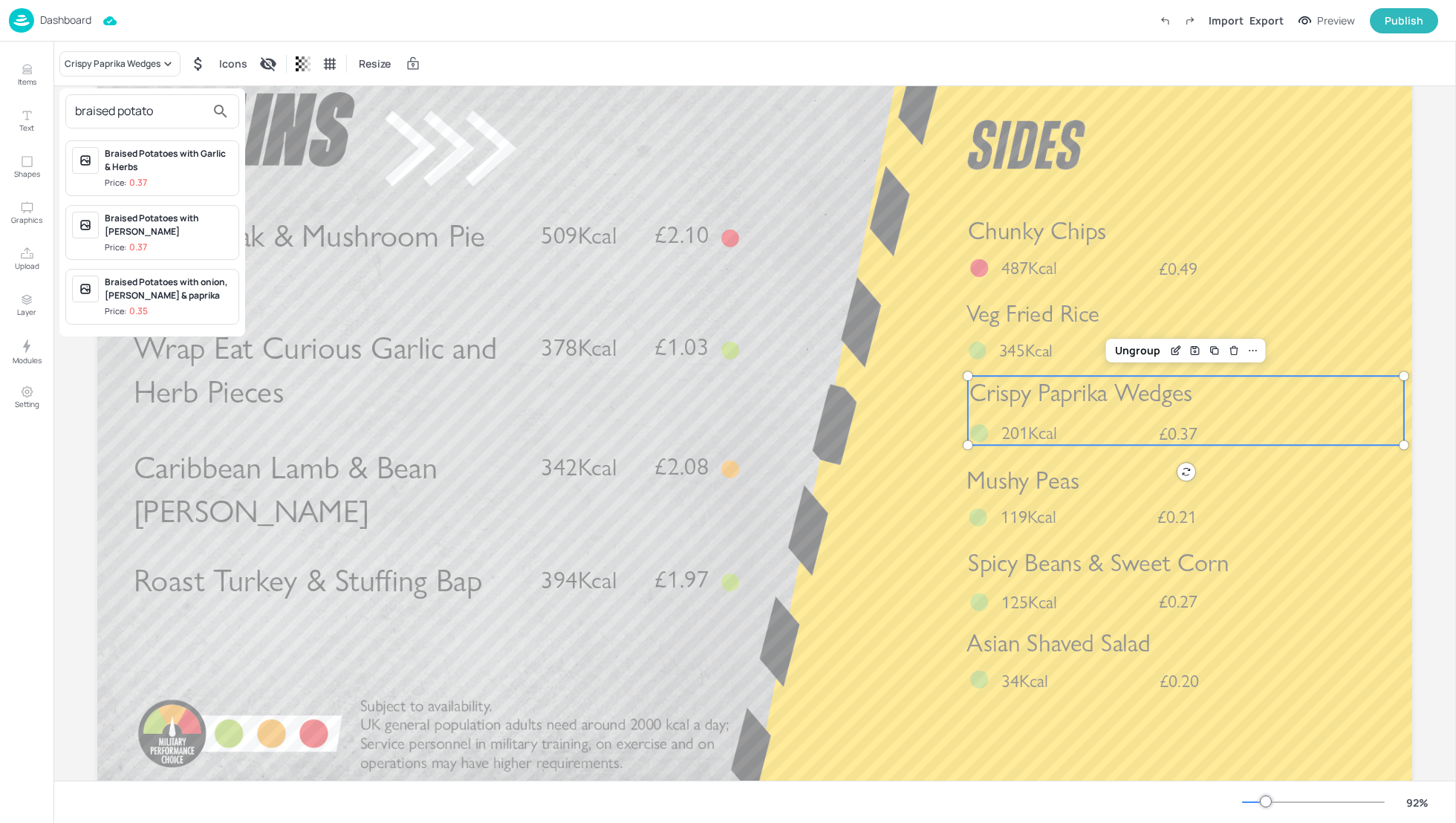
type input "braised potato"
click at [132, 167] on div "Braised Potatoes with Garlic & Herbs" at bounding box center [169, 160] width 128 height 26
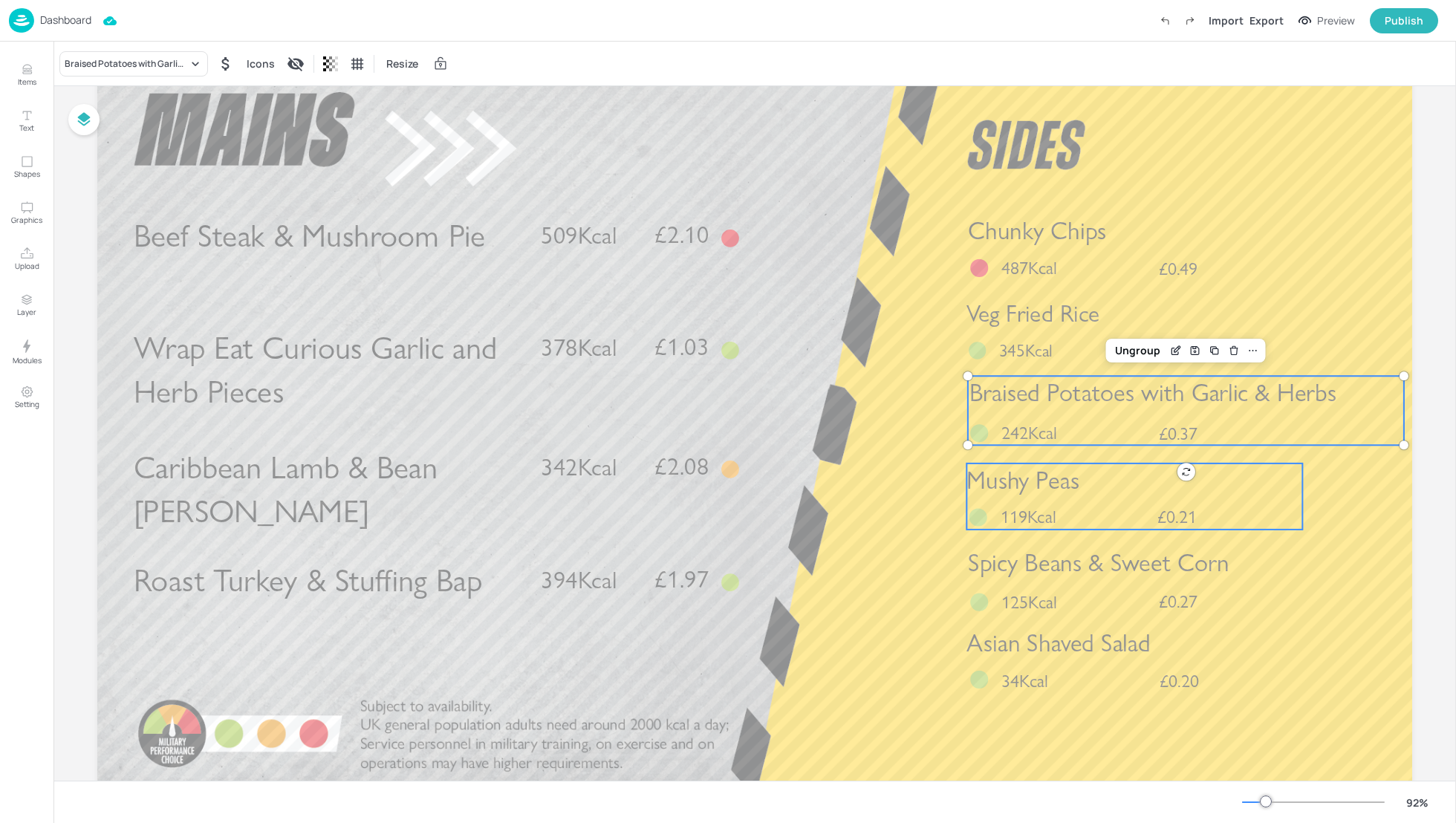
click at [1085, 502] on div "Mushy Peas £0.21 119Kcal" at bounding box center [1134, 496] width 336 height 66
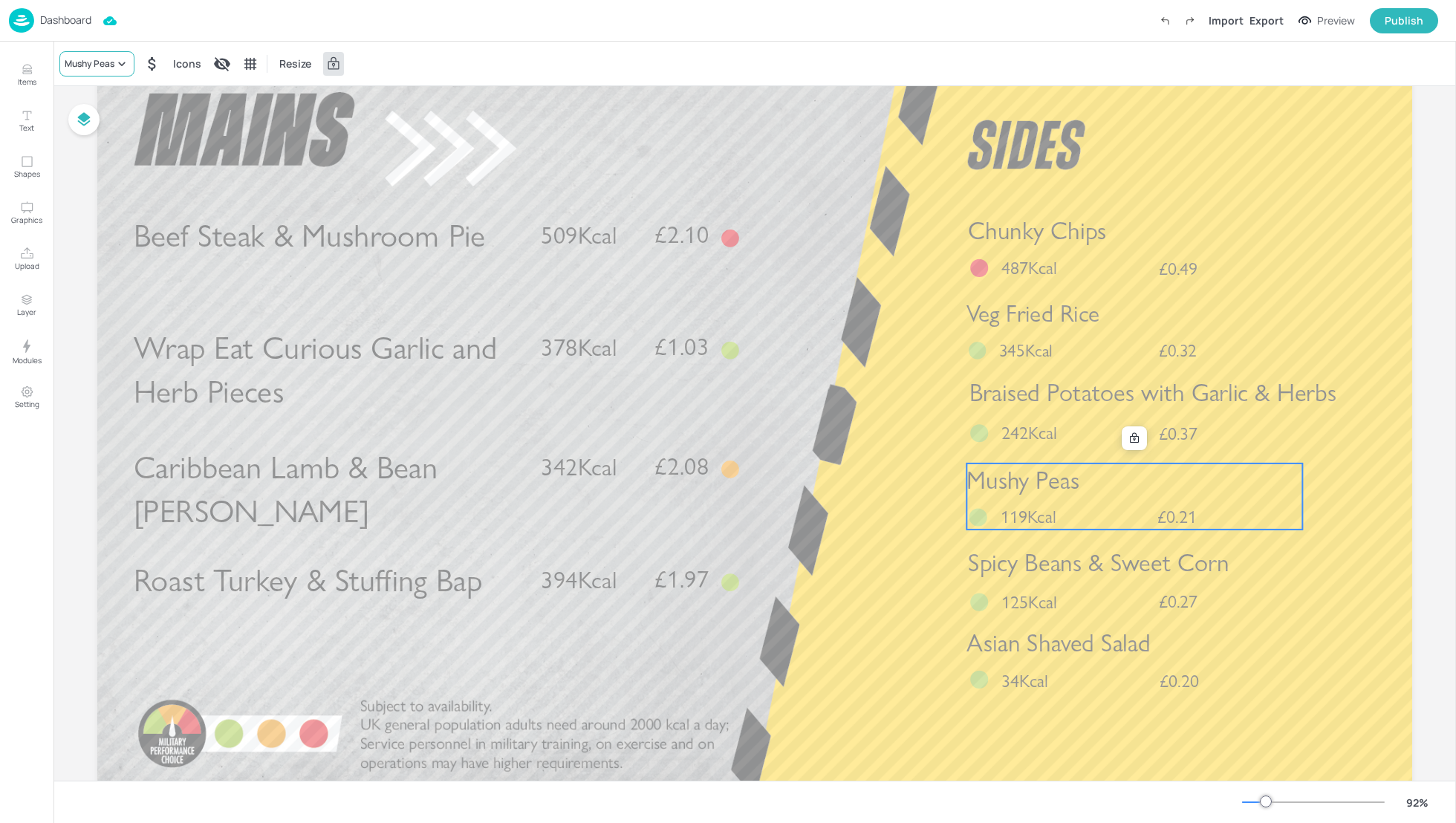
click at [75, 65] on div "Mushy Peas" at bounding box center [89, 64] width 50 height 13
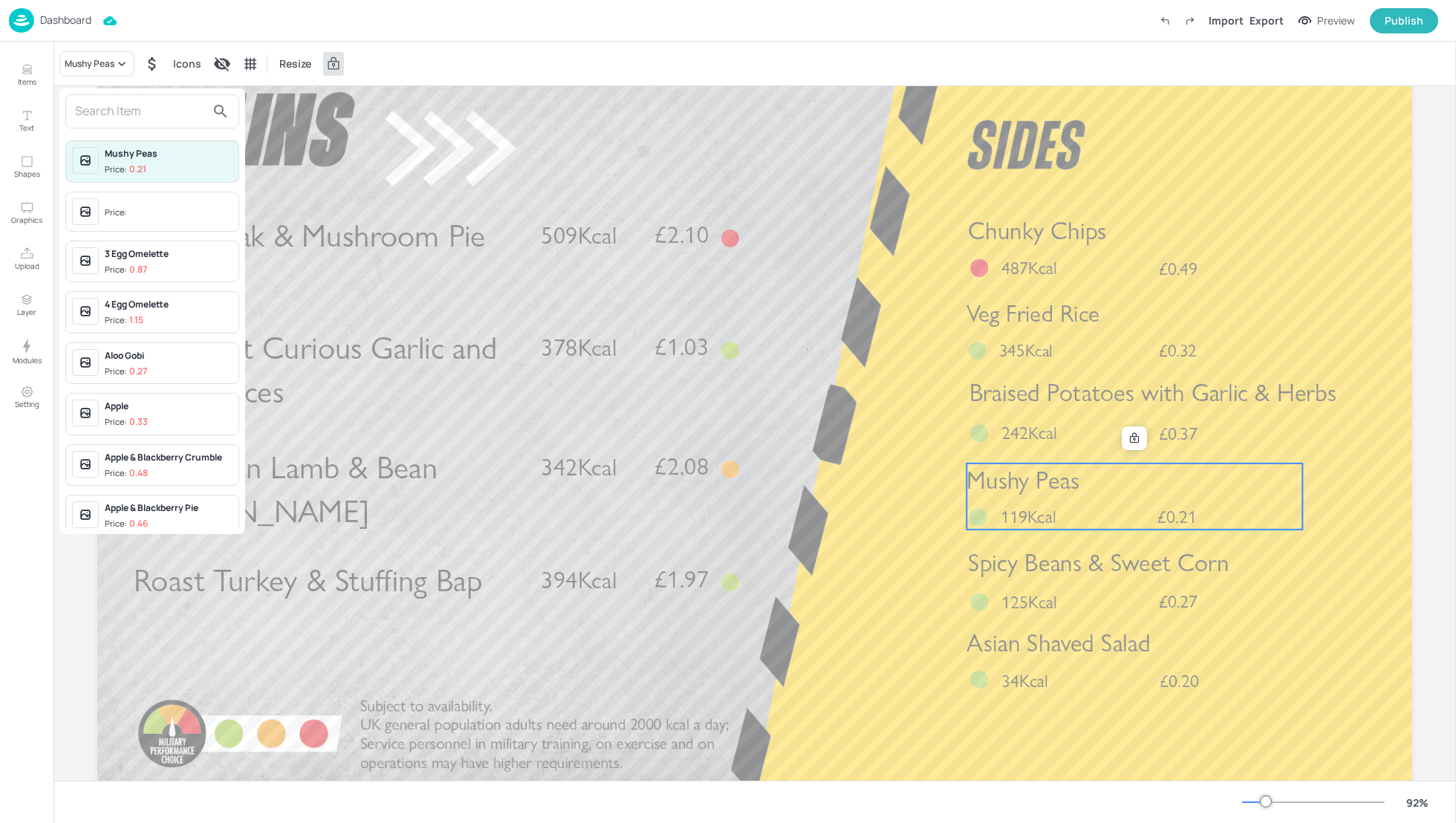
click at [90, 118] on input "text" at bounding box center [140, 111] width 131 height 24
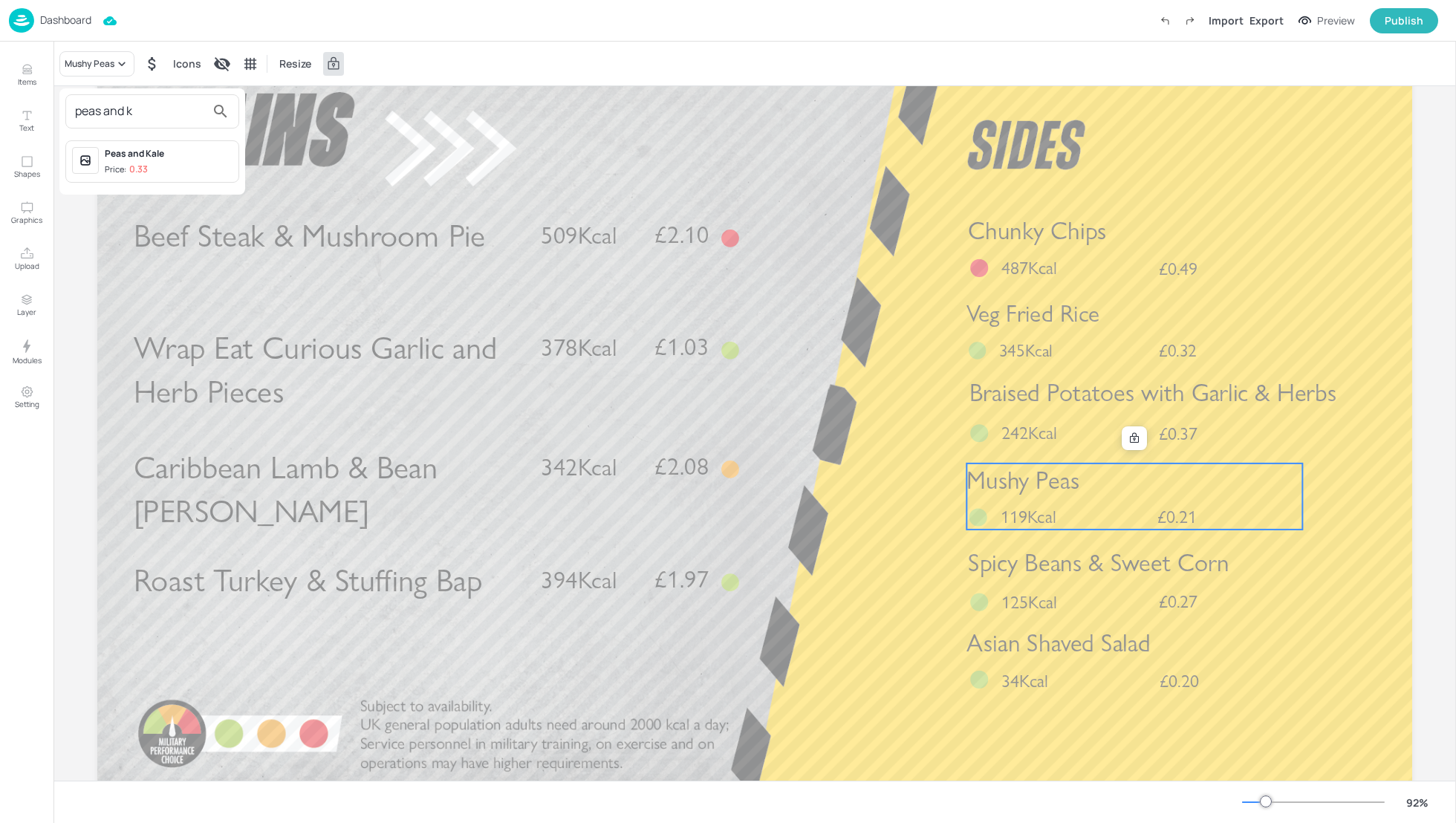
type input "peas and k"
click at [129, 165] on p "0.33" at bounding box center [138, 169] width 19 height 10
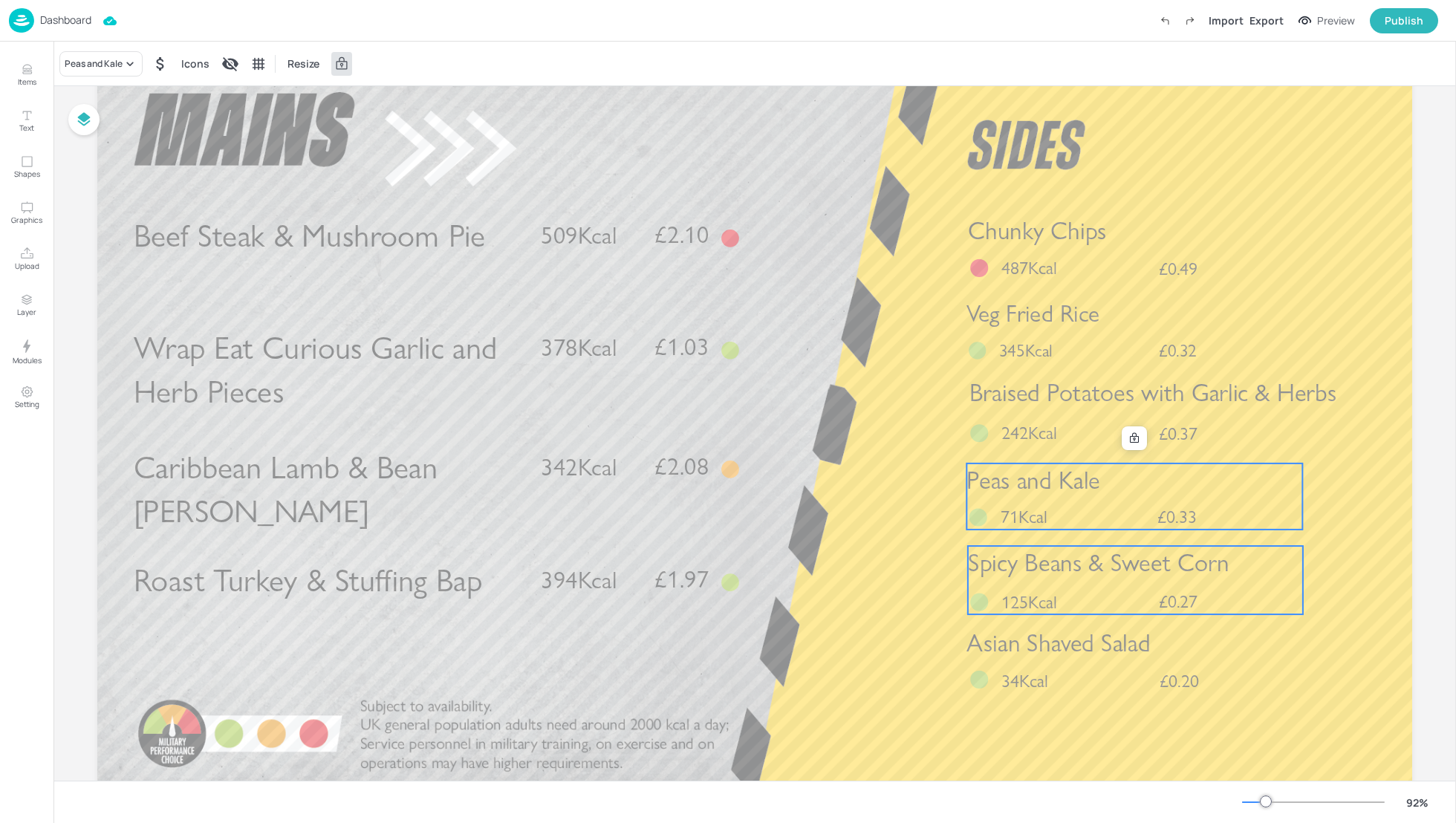
click at [1165, 575] on span "Spicy Beans & Sweet Corn" at bounding box center [1099, 563] width 262 height 30
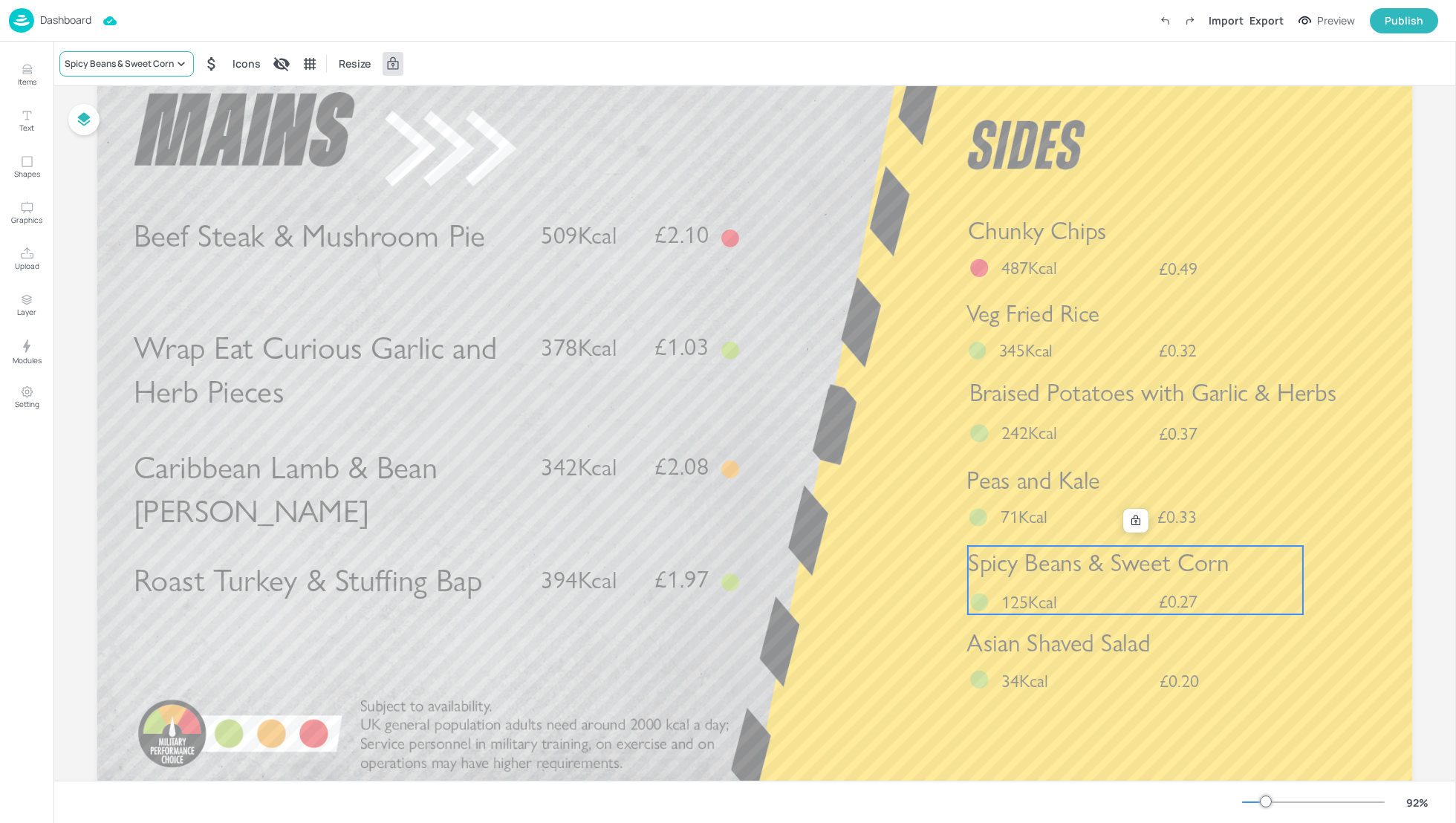
click at [117, 65] on div "Spicy Beans & Sweet Corn" at bounding box center [120, 64] width 109 height 13
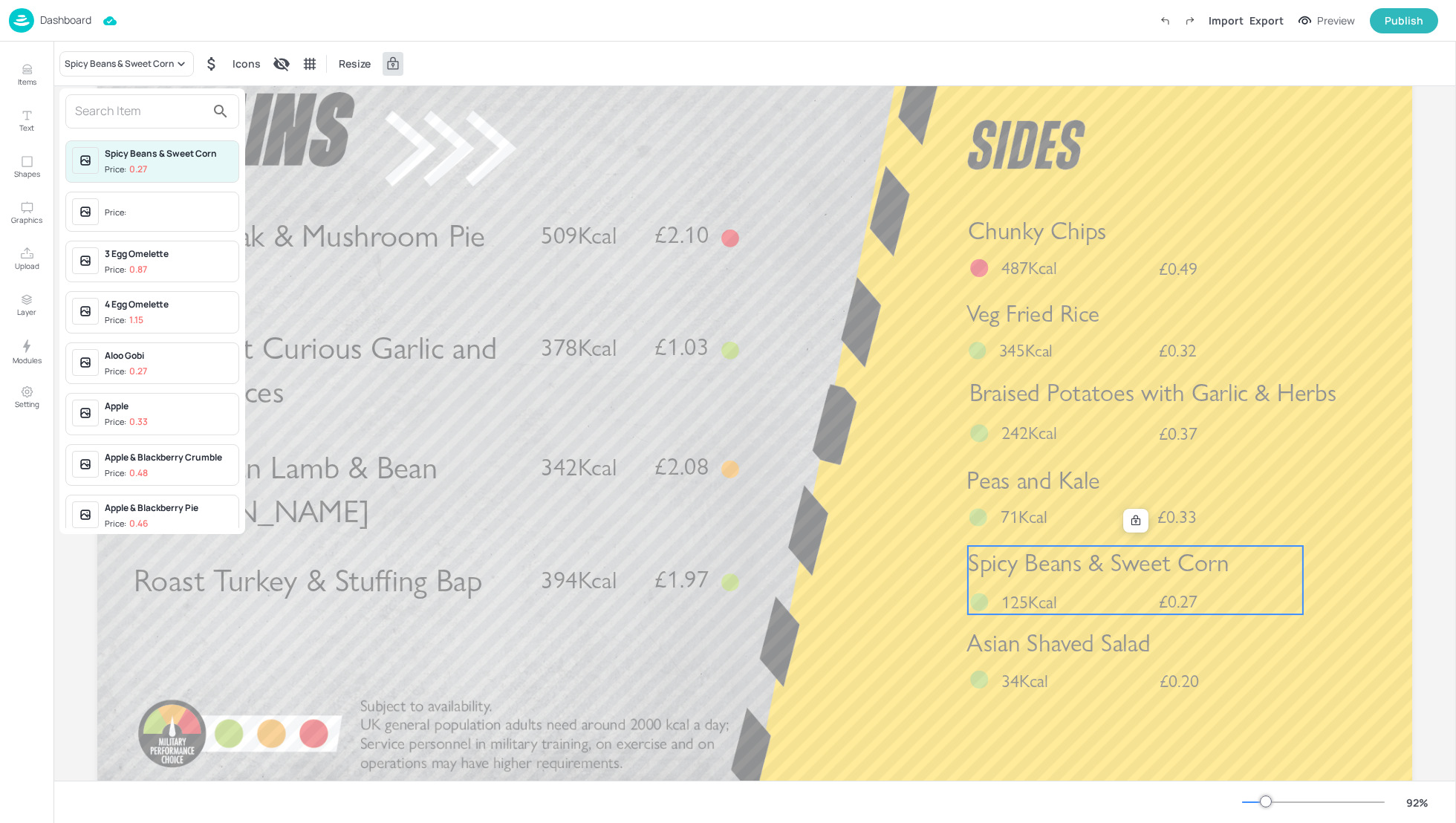
click at [105, 105] on input "text" at bounding box center [140, 111] width 131 height 24
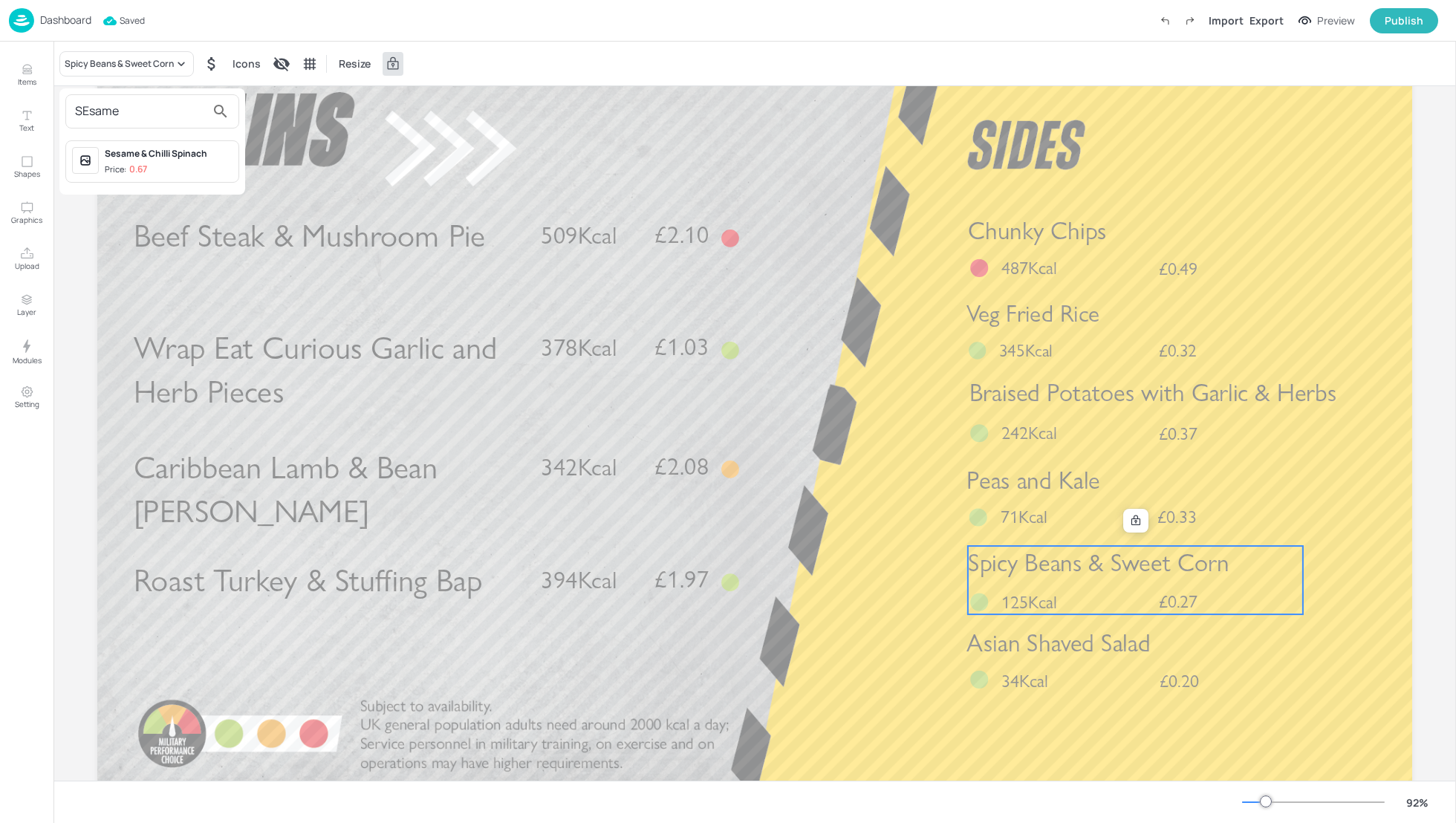
type input "SEsame"
click at [149, 153] on div "Sesame & Chilli Spinach" at bounding box center [169, 153] width 128 height 13
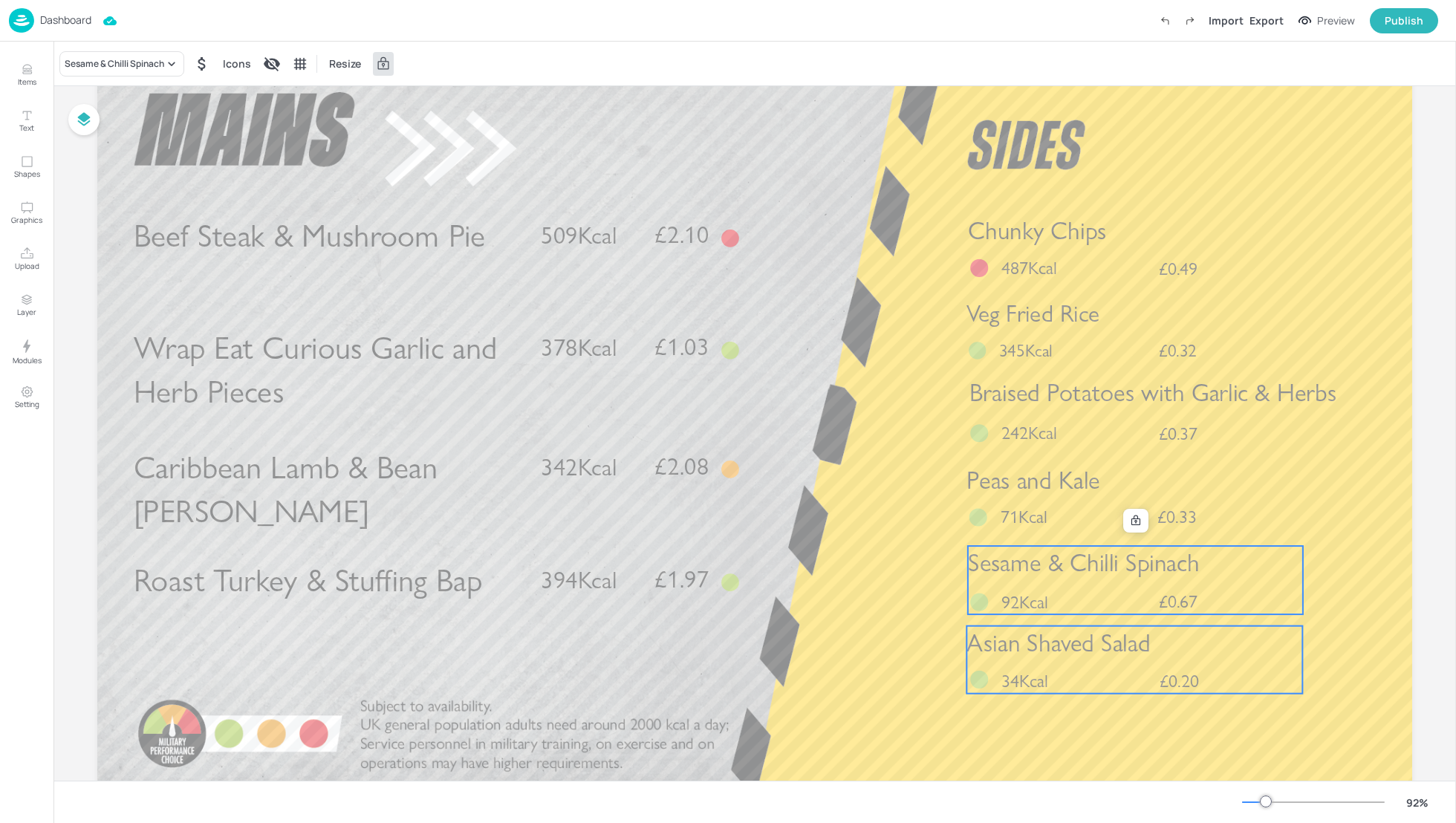
click at [1029, 650] on span "Asian Shaved Salad" at bounding box center [1058, 643] width 184 height 30
click at [79, 64] on div "Asian Shaved Salad" at bounding box center [105, 64] width 81 height 13
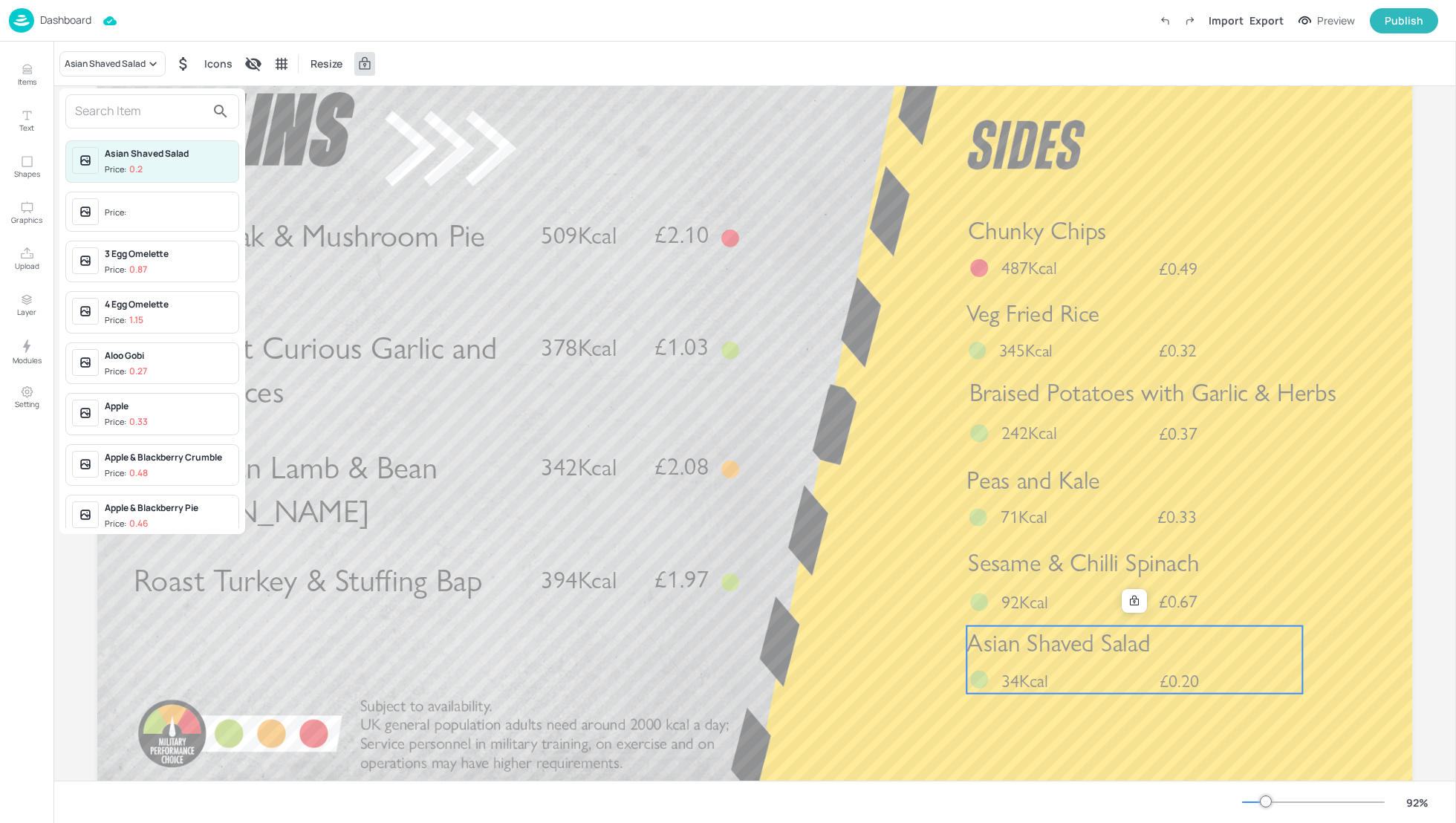
click at [92, 119] on input "text" at bounding box center [140, 111] width 131 height 24
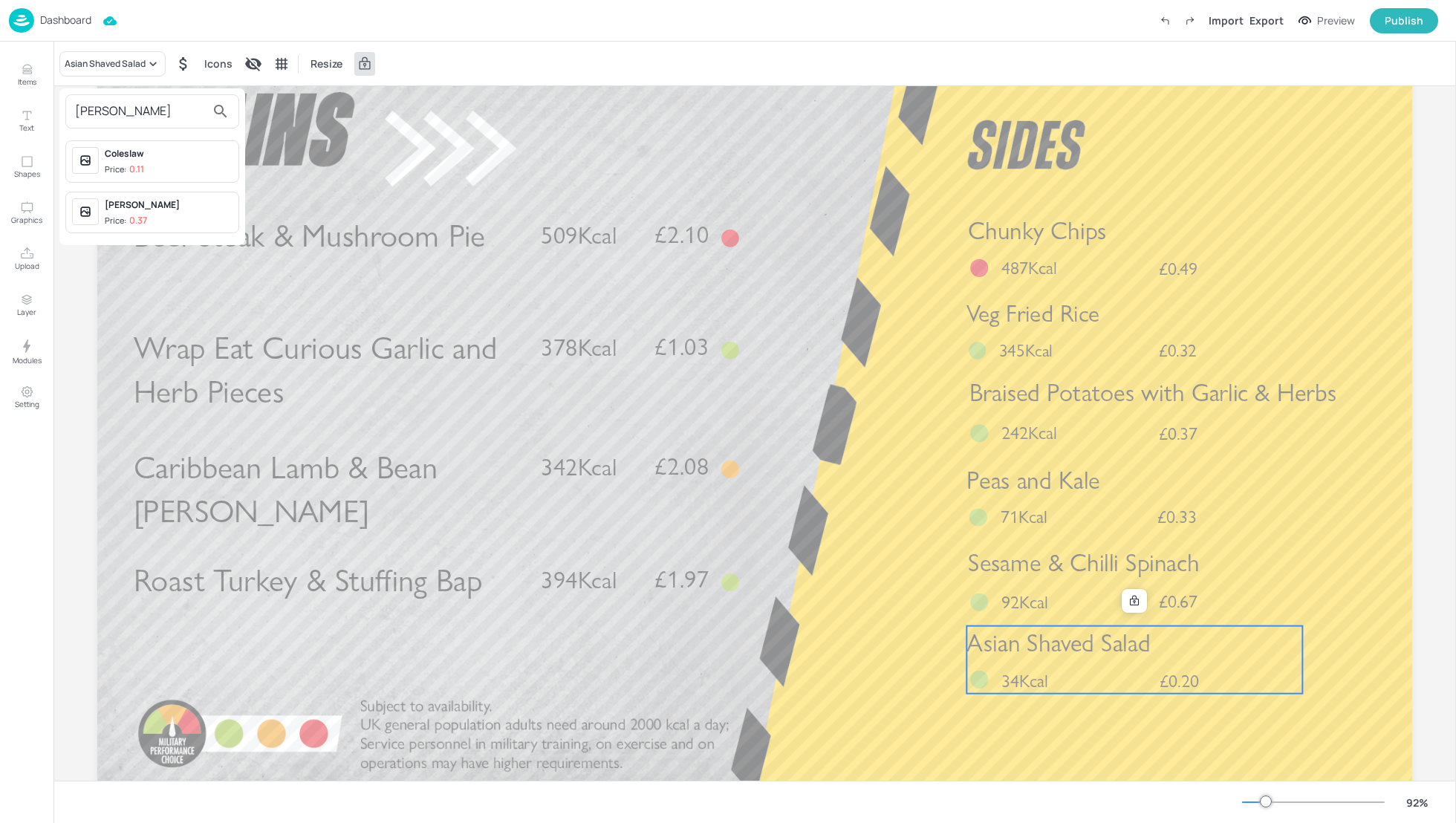
type input "[PERSON_NAME]"
click at [119, 158] on div "Coleslaw" at bounding box center [169, 153] width 128 height 13
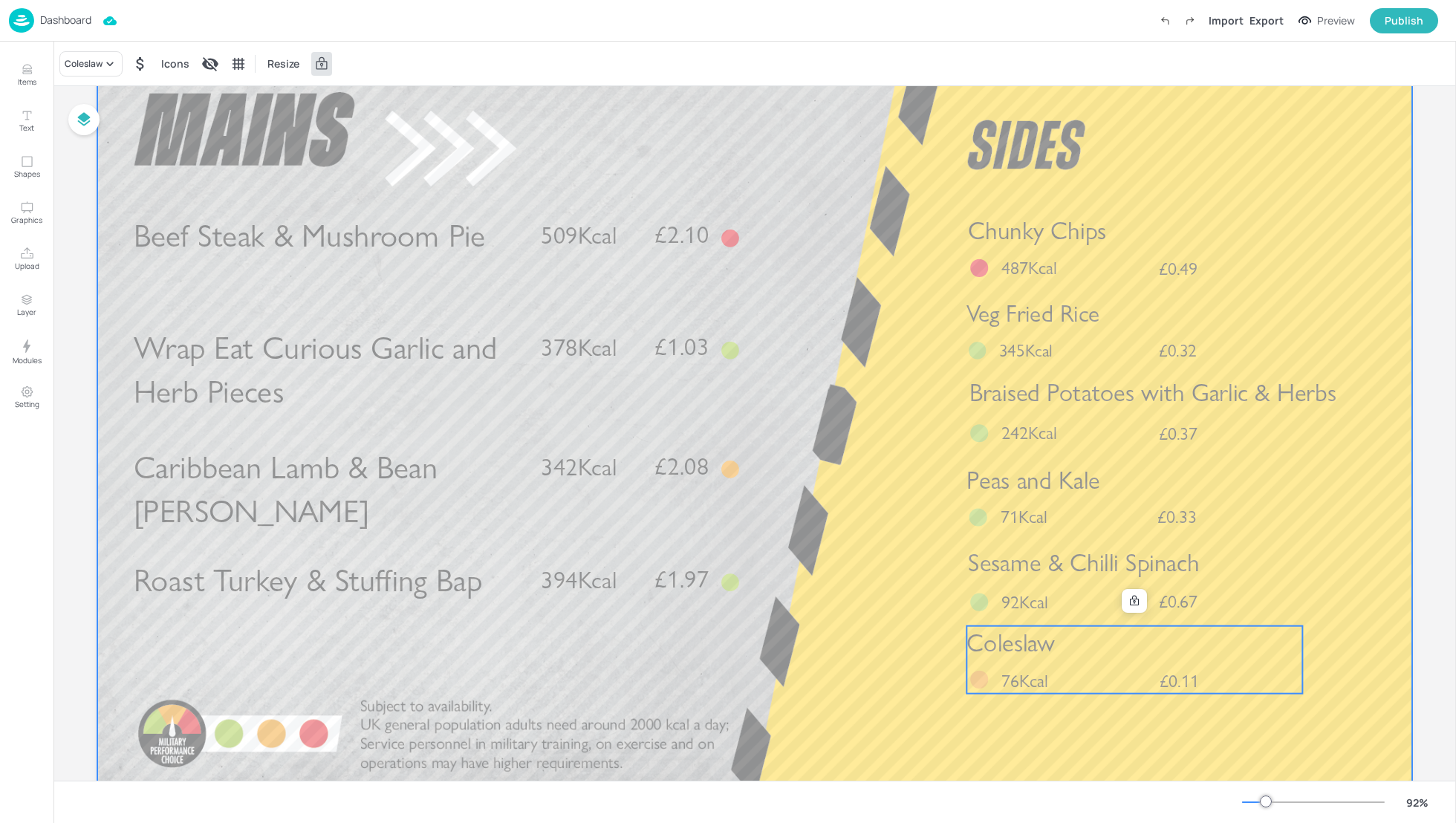
click at [869, 588] on div at bounding box center [754, 428] width 1315 height 740
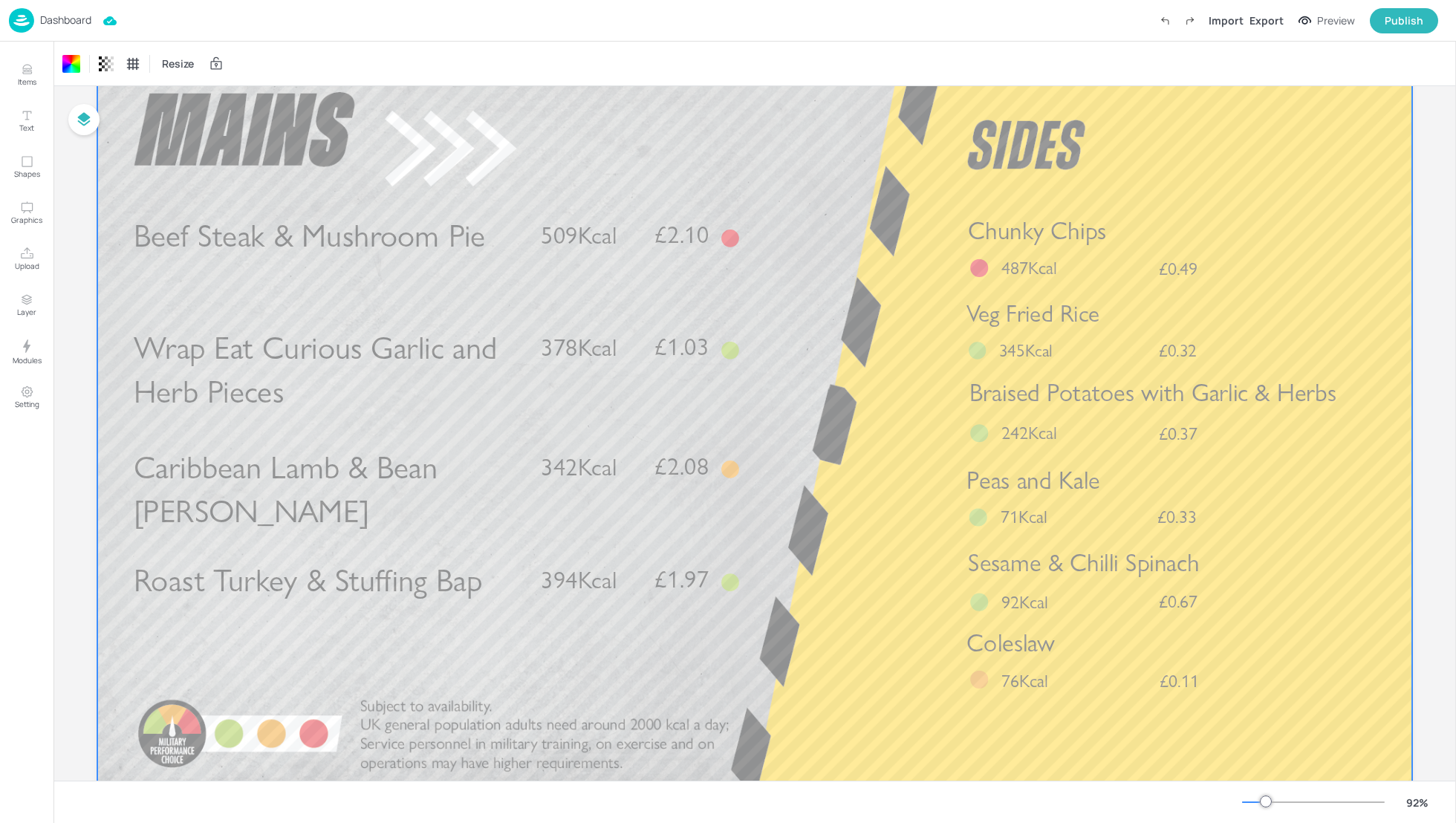
click at [876, 624] on div at bounding box center [754, 428] width 1315 height 740
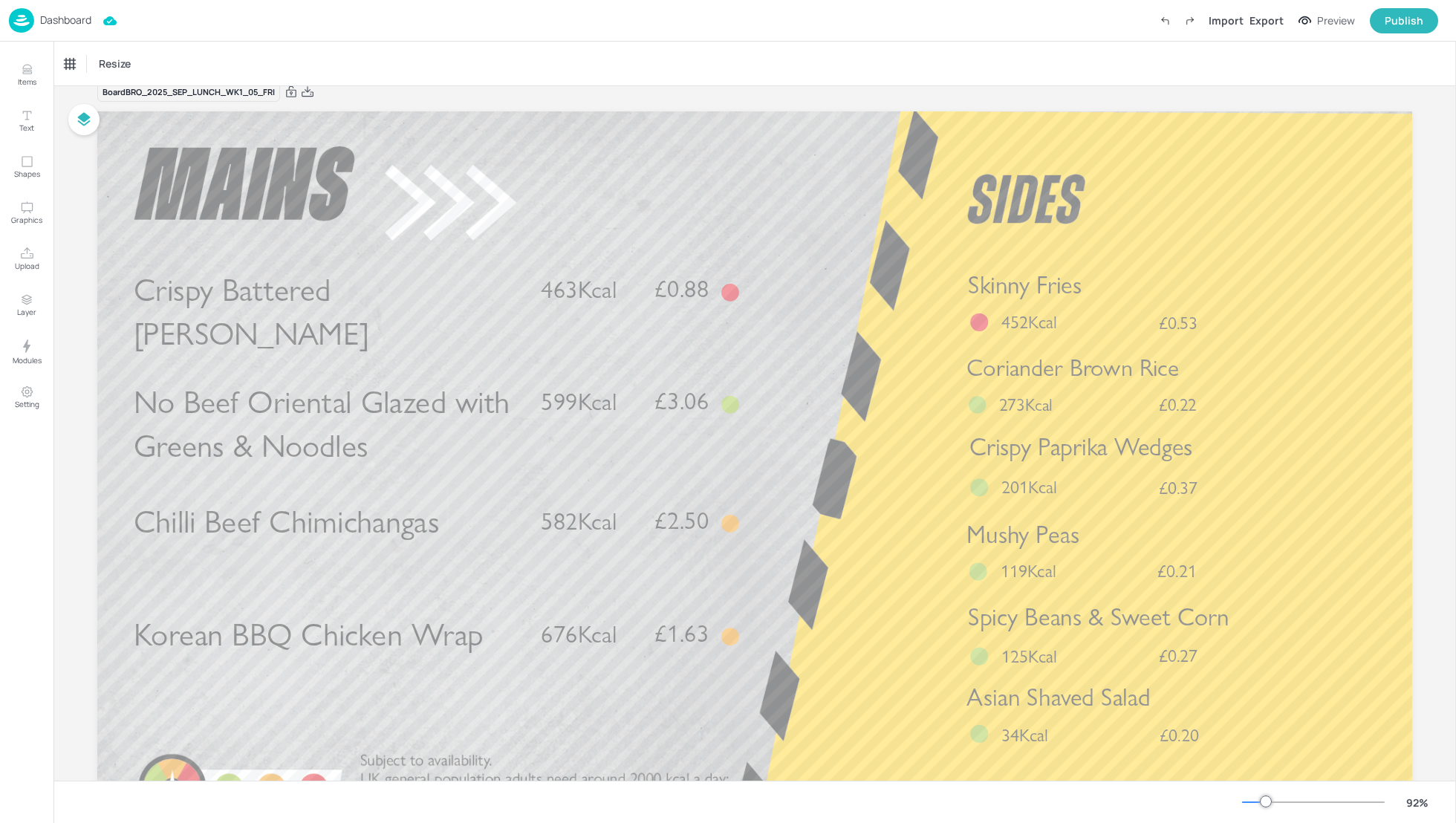
scroll to position [21, 0]
click at [847, 40] on div "Dashboard Import Export Preview Publish" at bounding box center [723, 20] width 1430 height 40
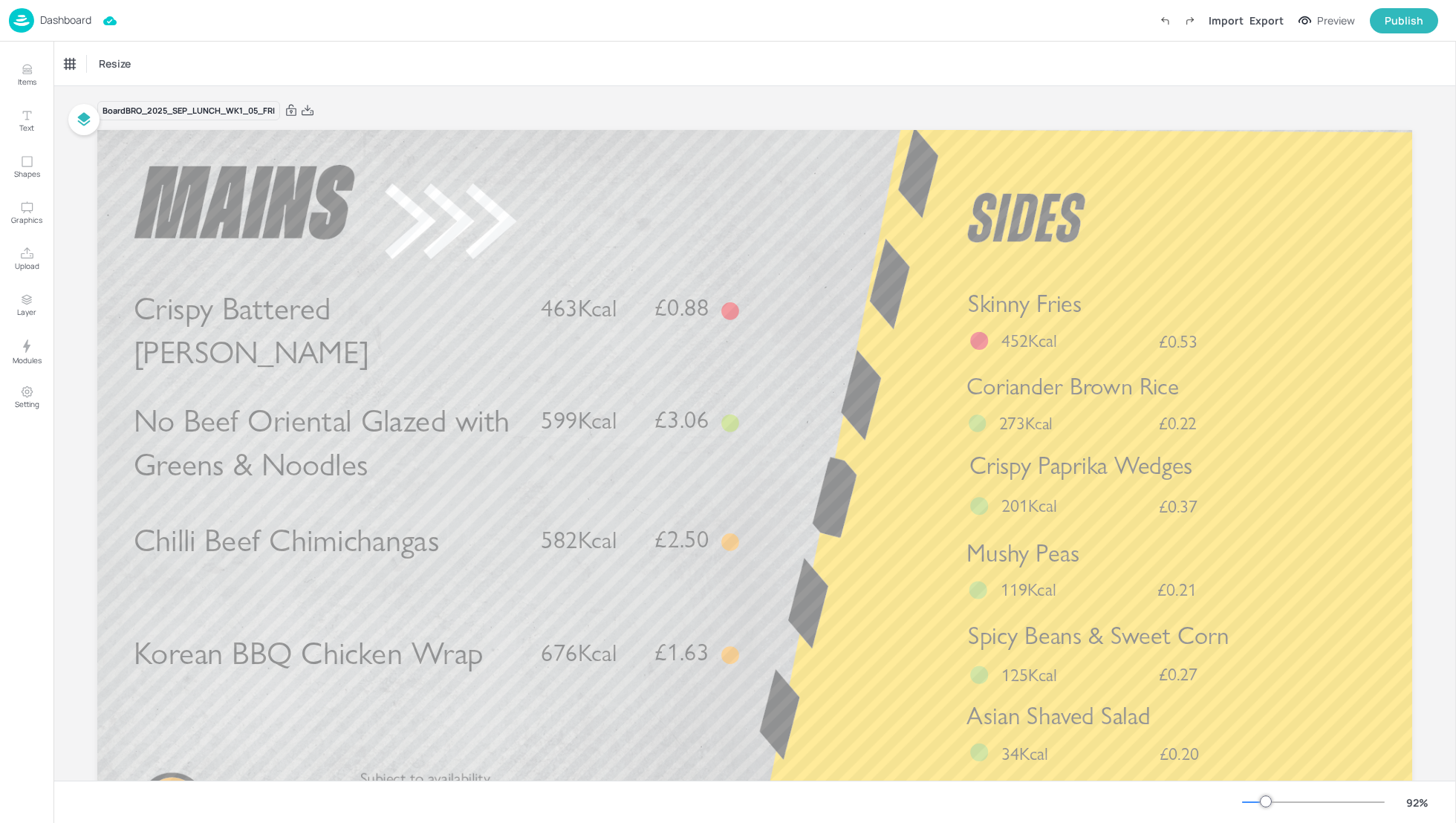
scroll to position [0, 0]
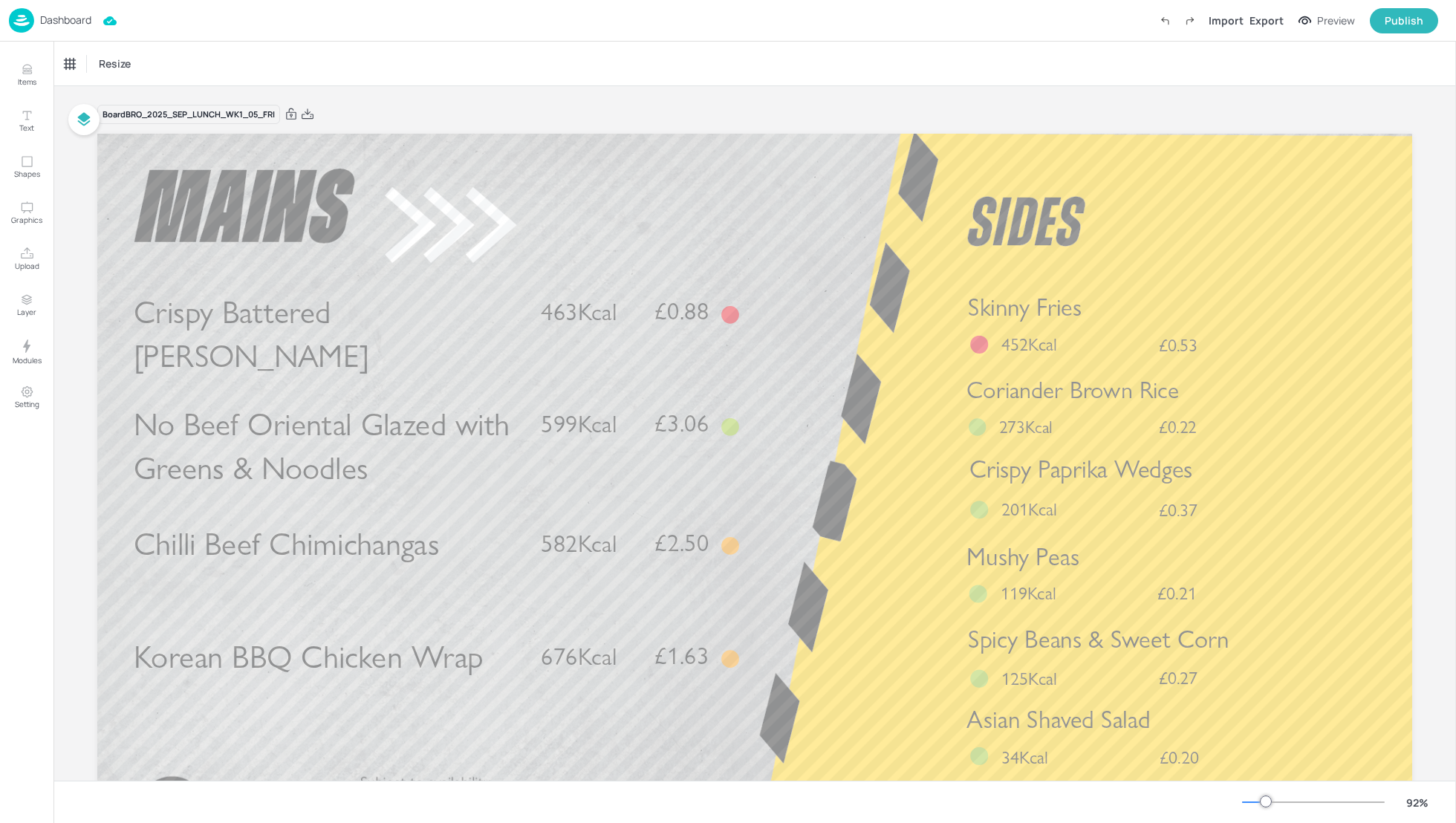
click at [69, 22] on p "Dashboard" at bounding box center [66, 20] width 51 height 10
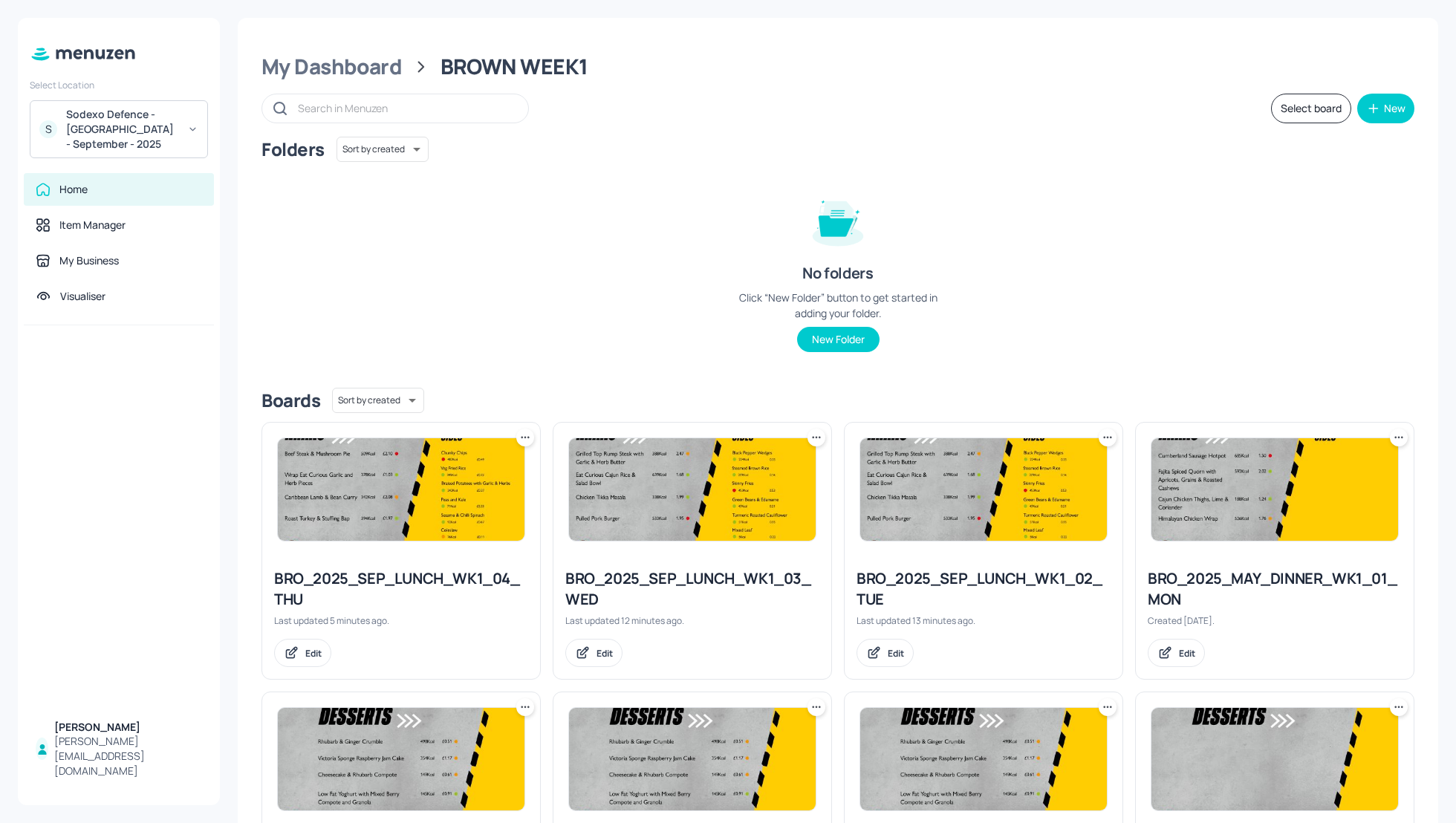
click at [1094, 186] on div "Folders Sort by created id ​ No folders Click “New Folder” button to get starte…" at bounding box center [838, 256] width 1153 height 239
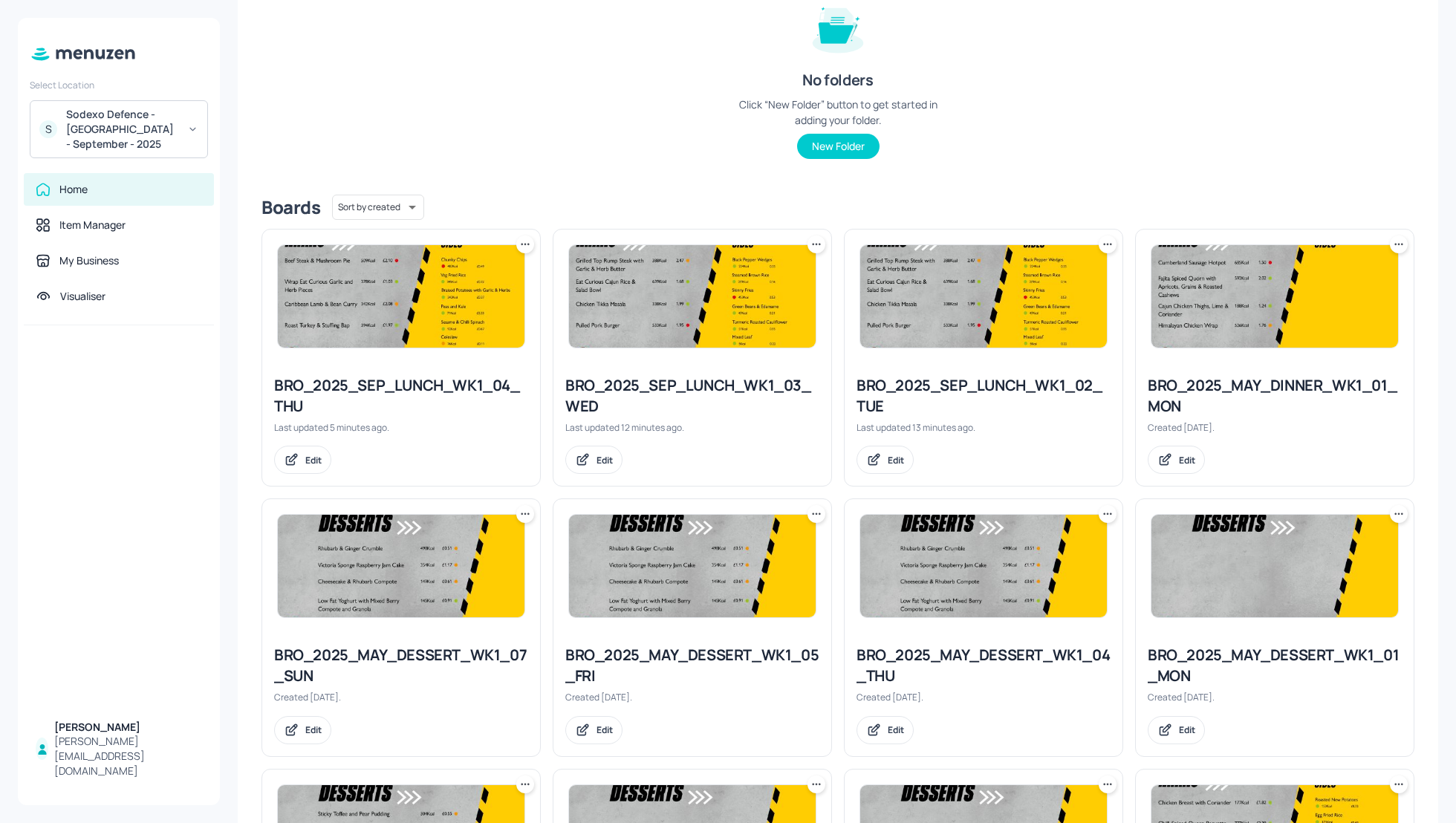
scroll to position [198, 0]
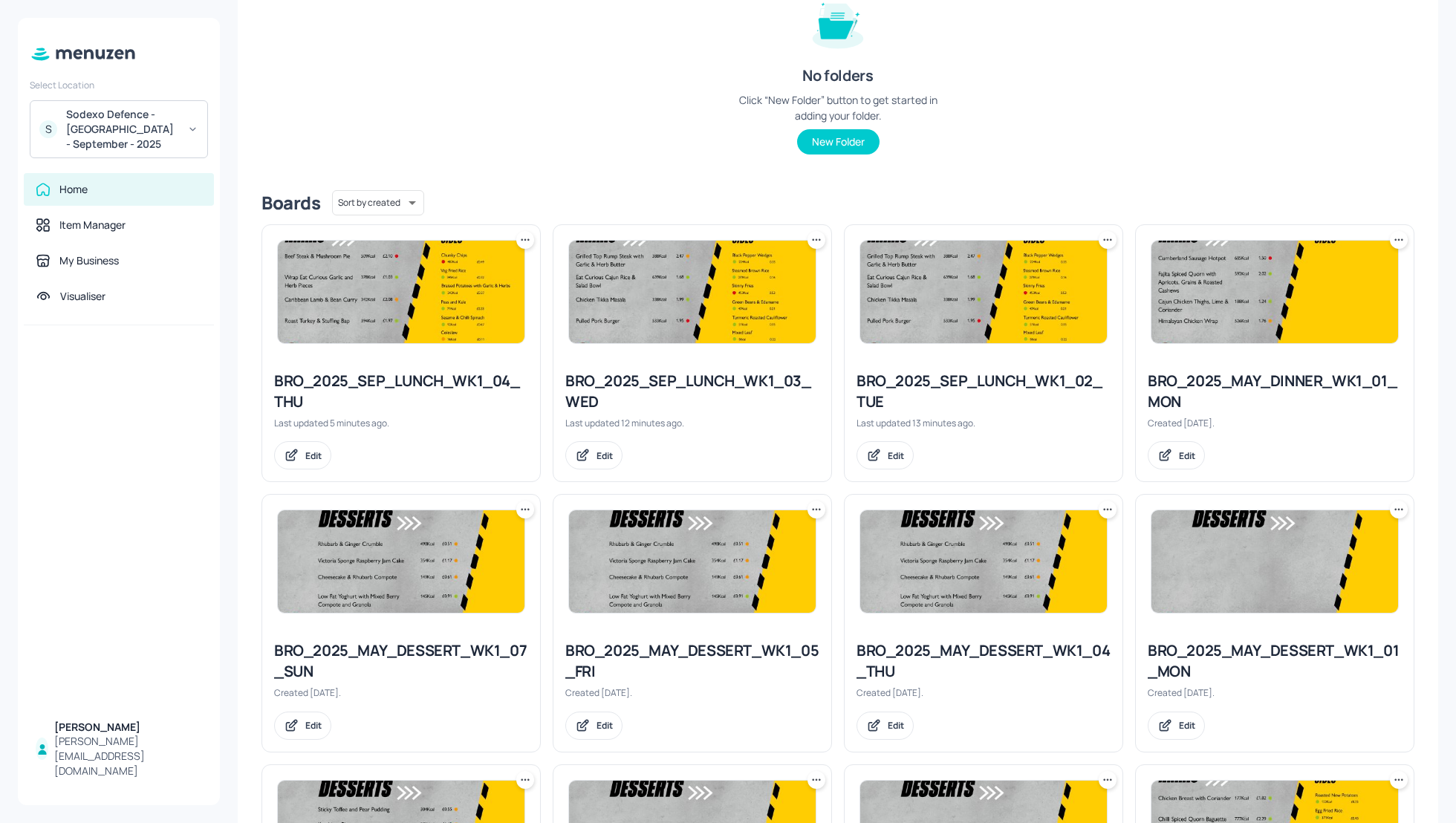
click at [1249, 168] on div "Folders Sort by created id ​ No folders Click “New Folder” button to get starte…" at bounding box center [838, 58] width 1153 height 239
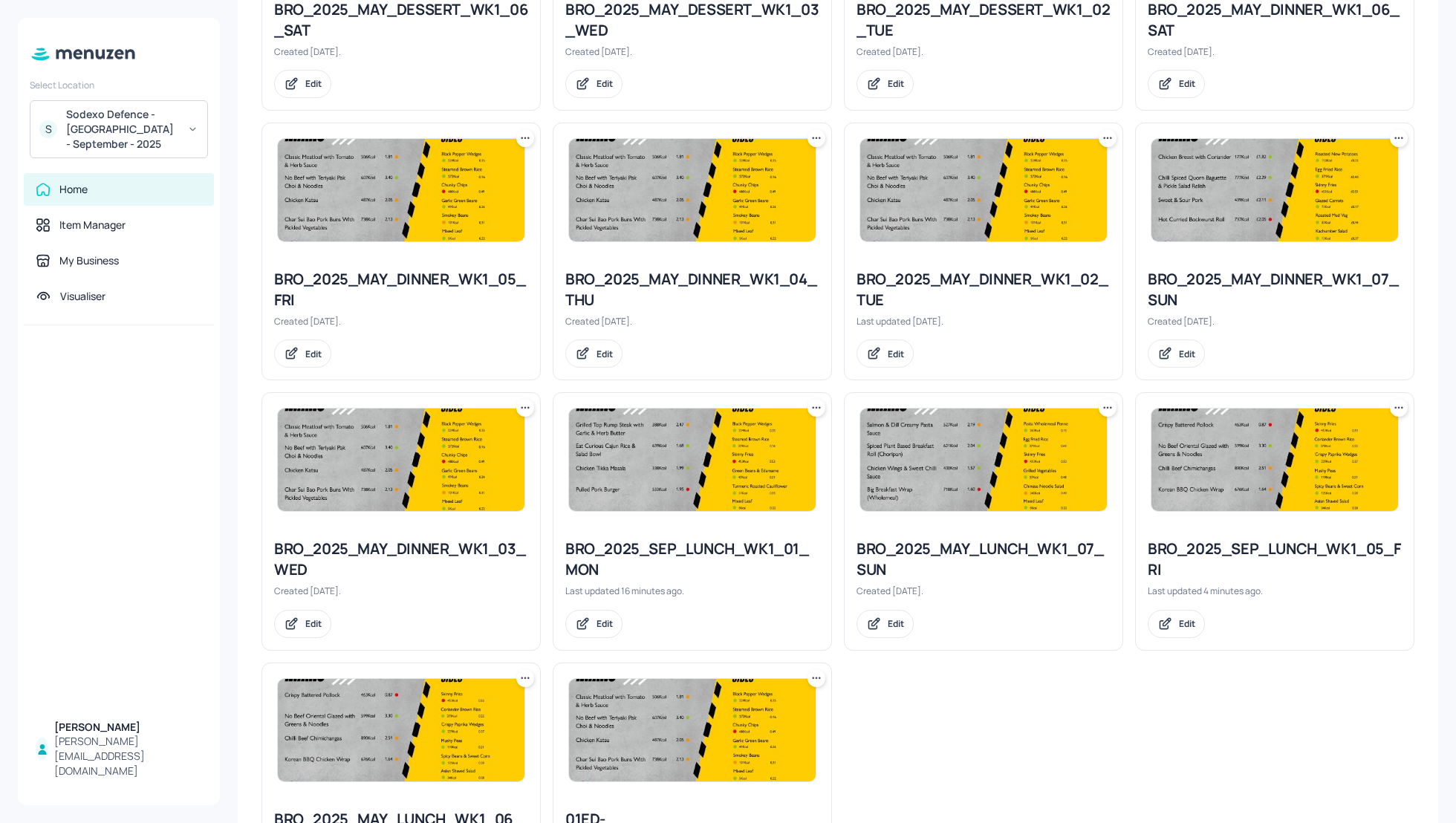
scroll to position [1149, 0]
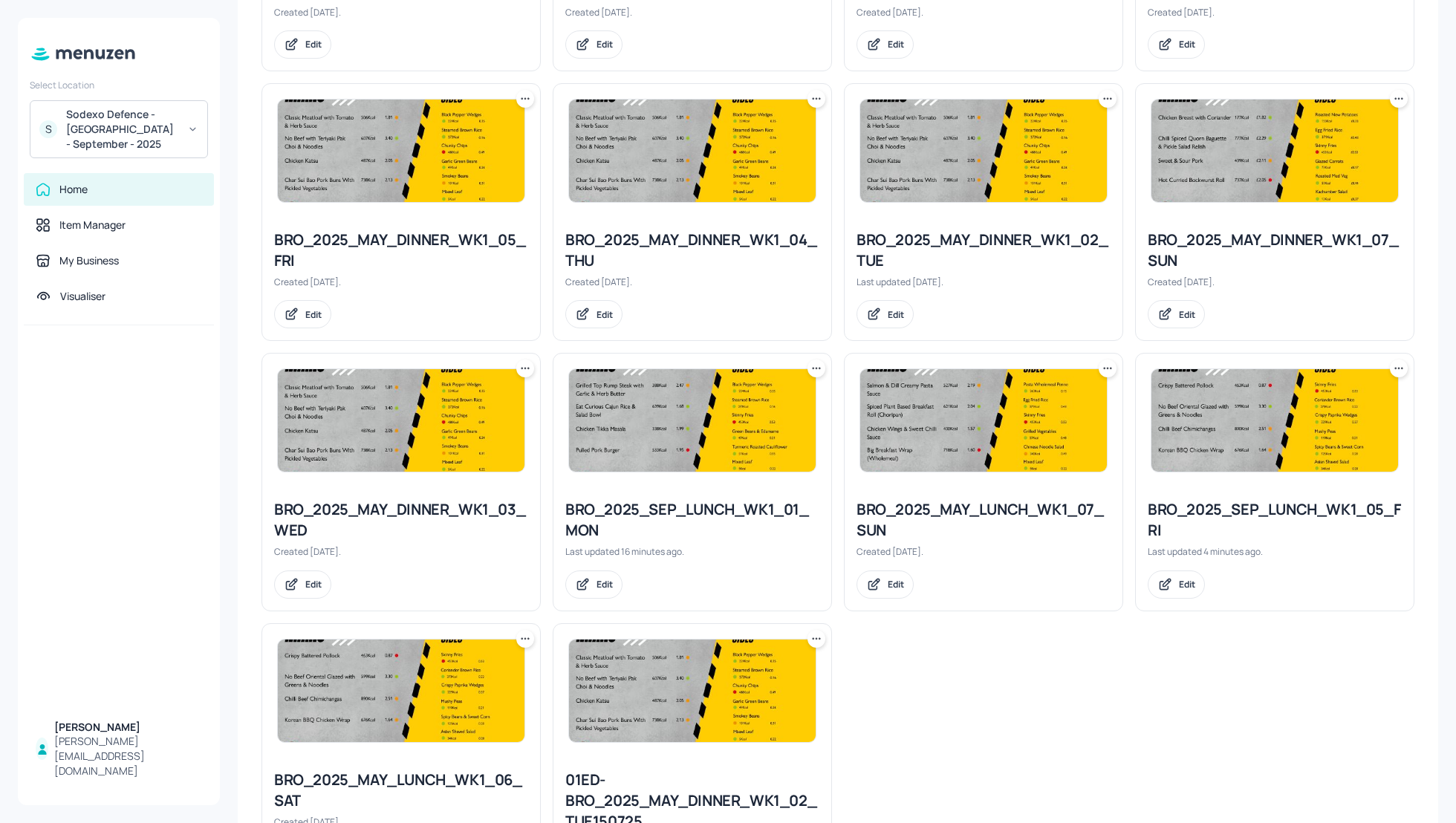
click at [1404, 675] on div "BRO_2025_SEP_LUNCH_WK1_04_THU Last updated 5 minutes ago. Edit BRO_2025_SEP_LUN…" at bounding box center [832, 82] width 1165 height 1640
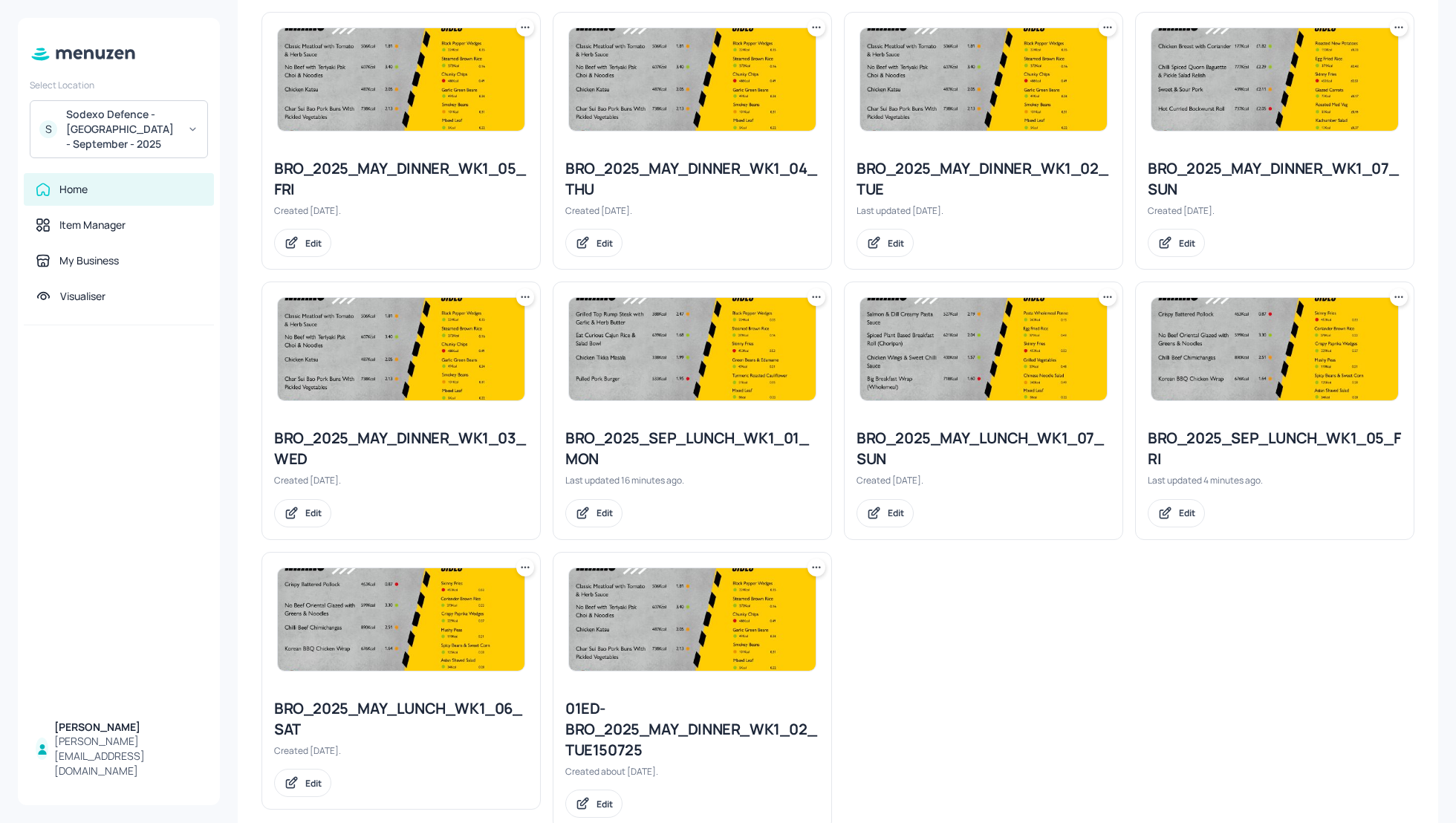
scroll to position [1217, 0]
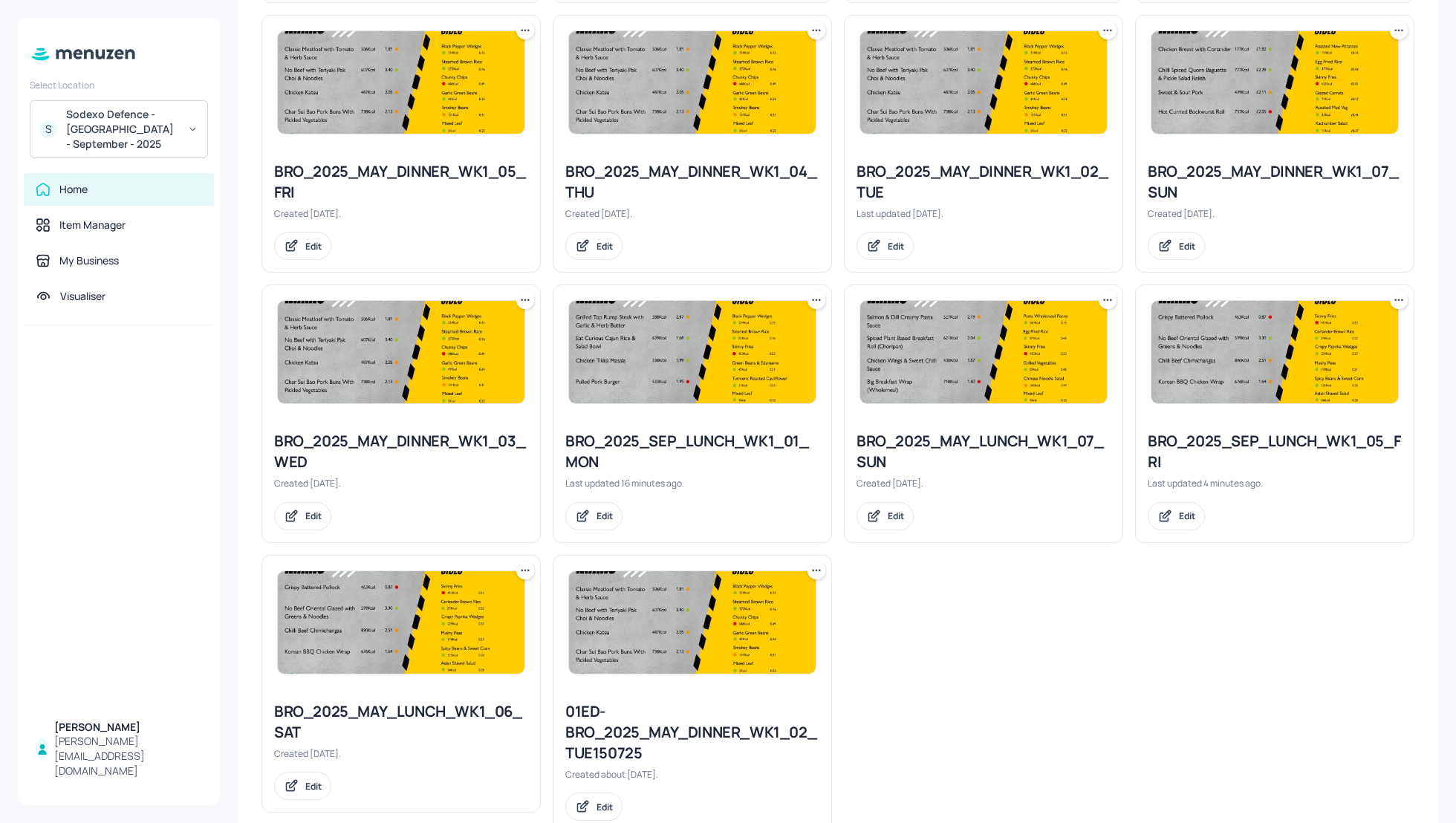
click at [523, 565] on icon at bounding box center [526, 571] width 15 height 15
click at [476, 588] on div "Rename" at bounding box center [468, 594] width 119 height 25
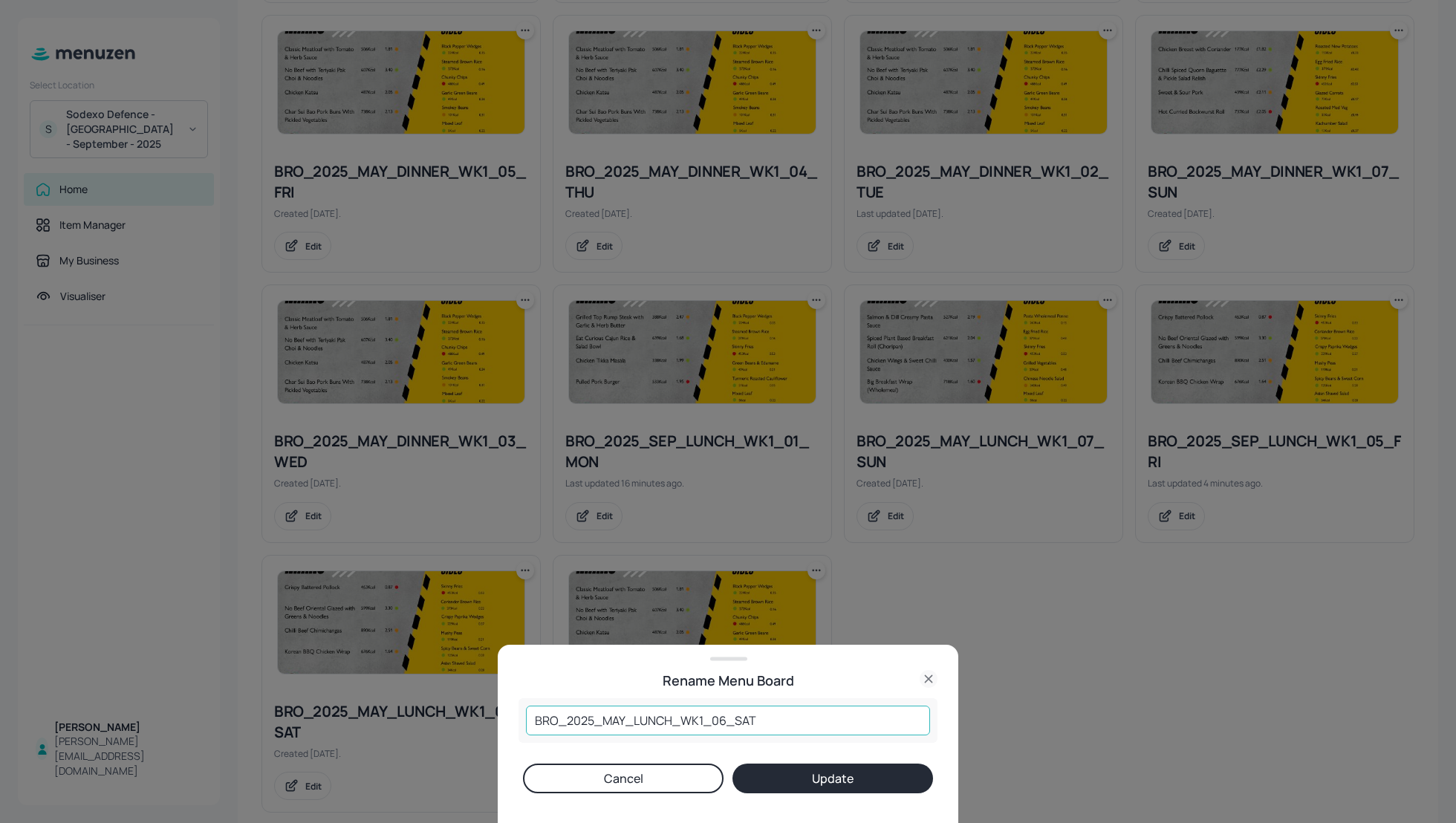
click at [620, 716] on input "BRO_2025_MAY_LUNCH_WK1_06_SAT" at bounding box center [727, 720] width 404 height 30
type input "BRO_2025_SEP_LUNCH_WK1_06_SAT"
click at [849, 783] on button "Update" at bounding box center [833, 779] width 201 height 30
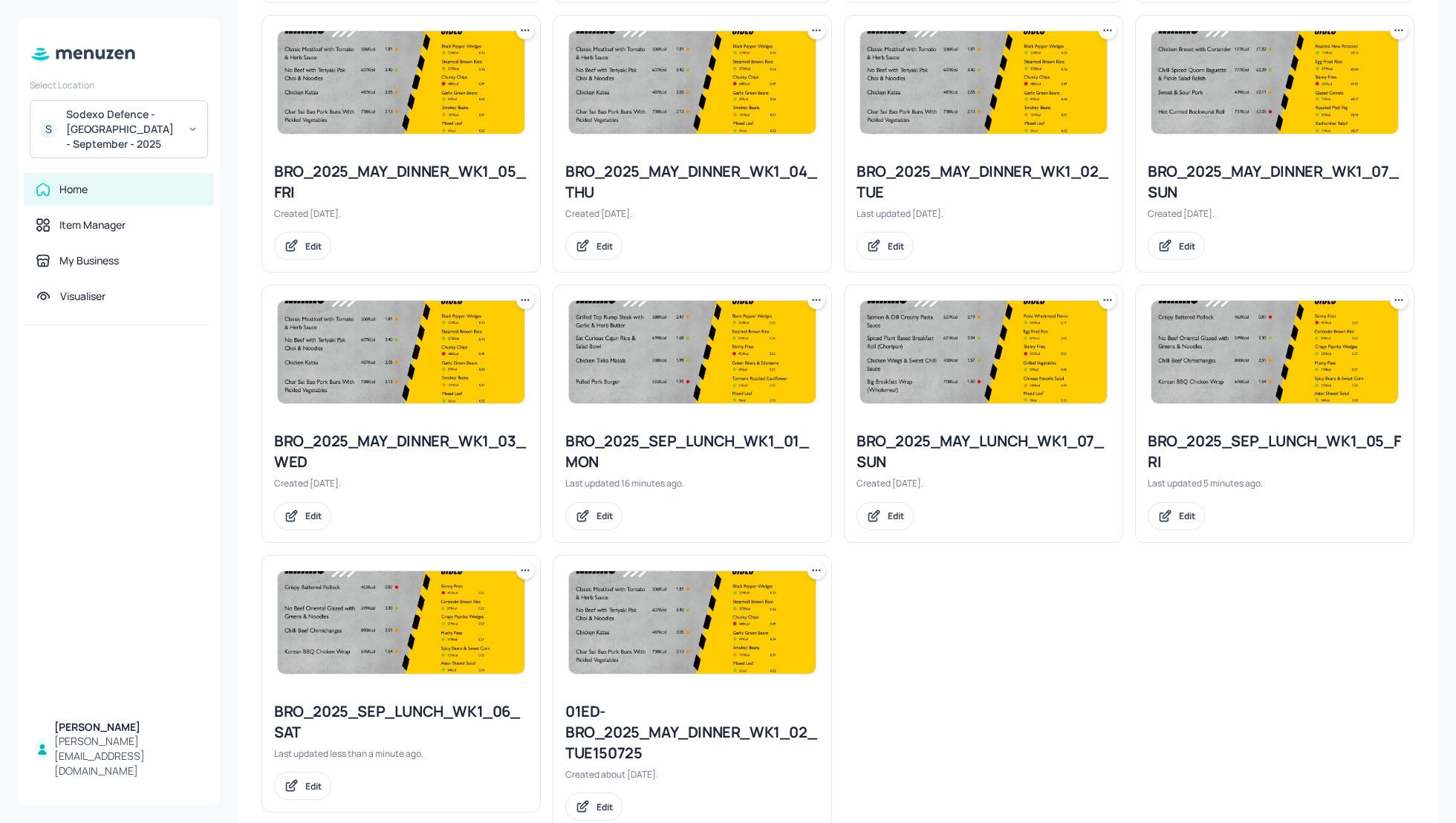
click at [445, 705] on div "BRO_2025_SEP_LUNCH_WK1_06_SAT" at bounding box center [401, 722] width 254 height 41
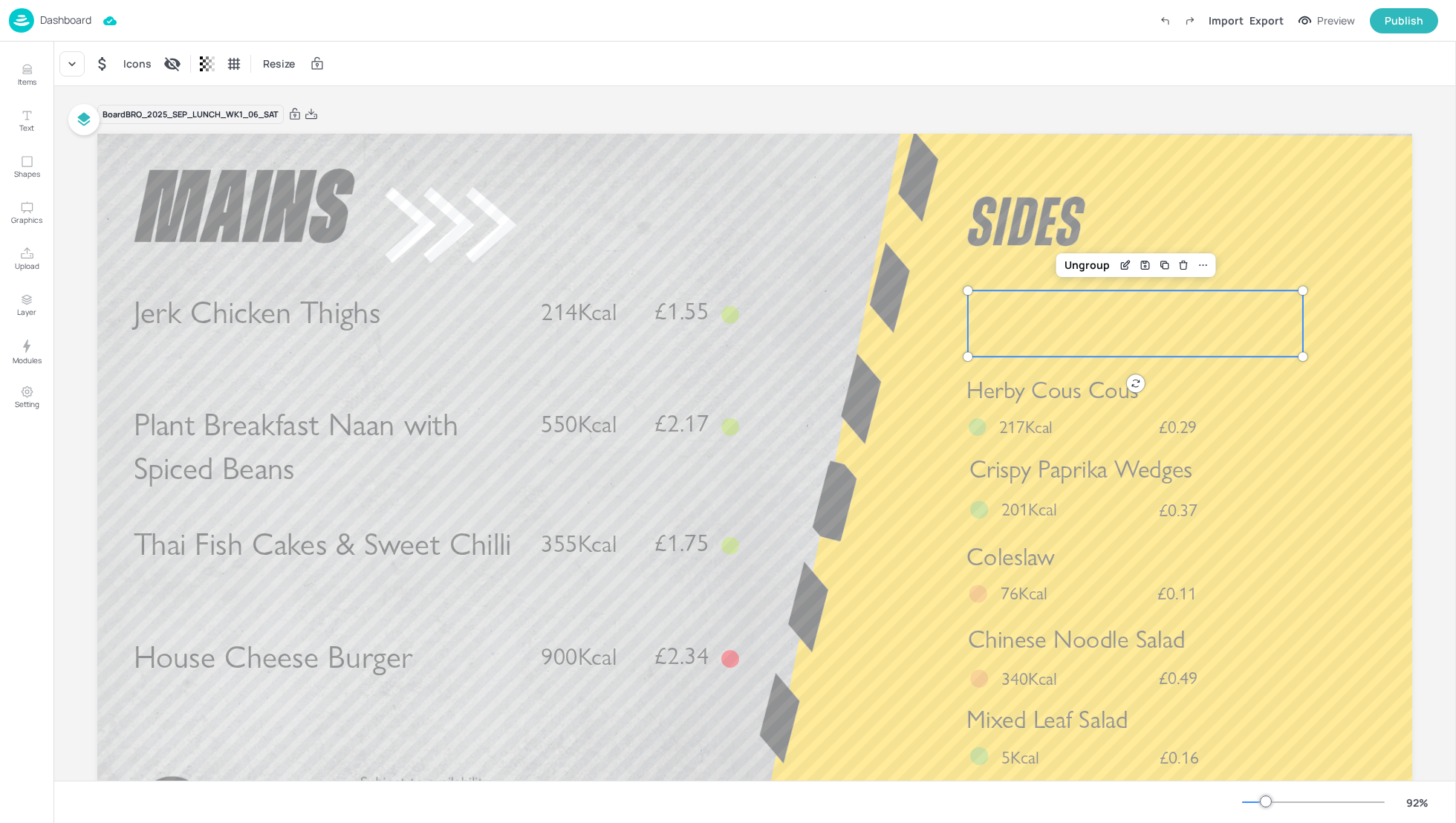
click at [1096, 327] on div at bounding box center [1136, 323] width 335 height 66
click at [80, 60] on div at bounding box center [72, 63] width 25 height 25
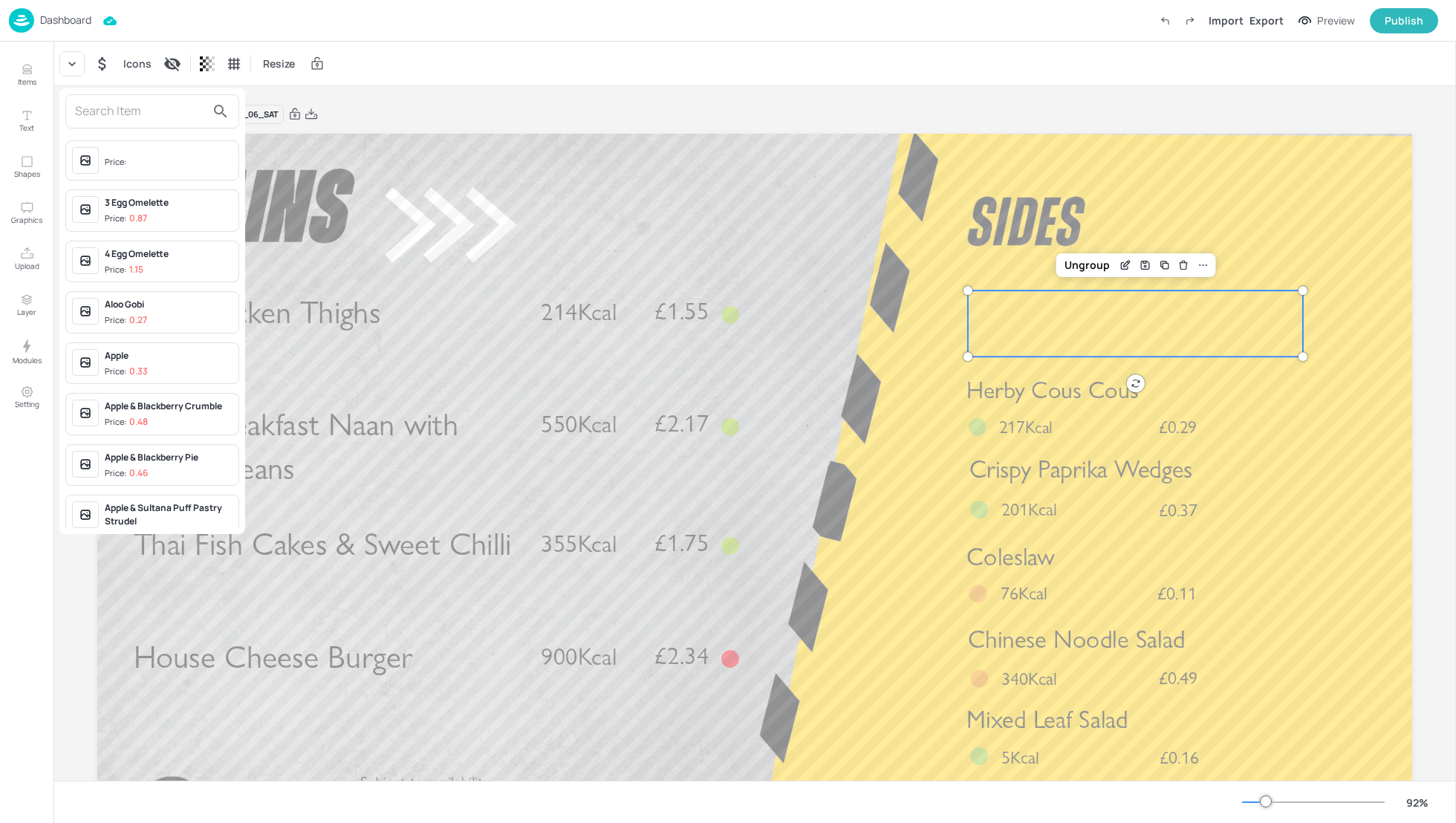
click at [83, 103] on input "text" at bounding box center [140, 111] width 131 height 24
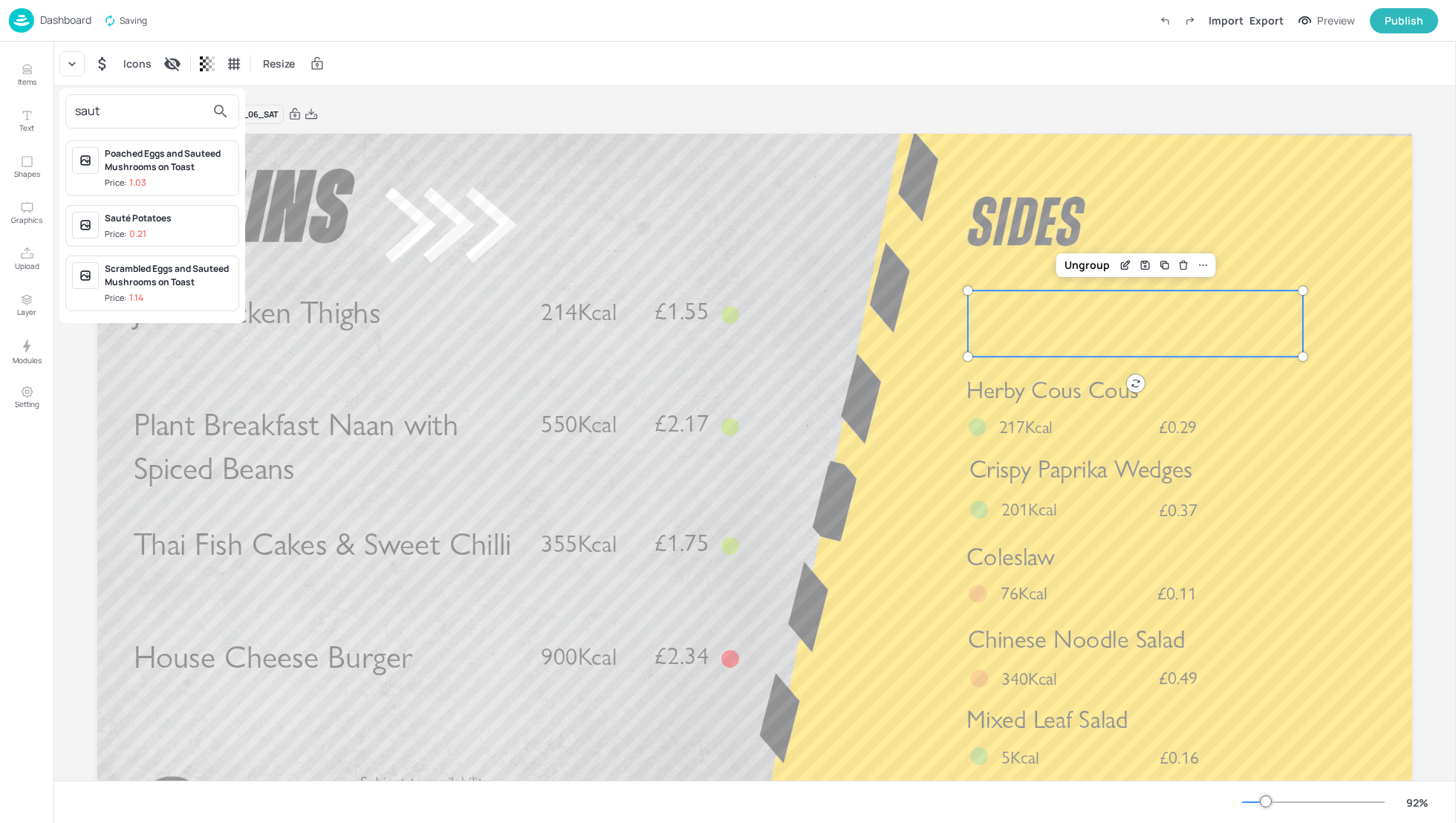
type input "saut"
click at [135, 217] on div "Sauté Potatoes" at bounding box center [169, 218] width 128 height 13
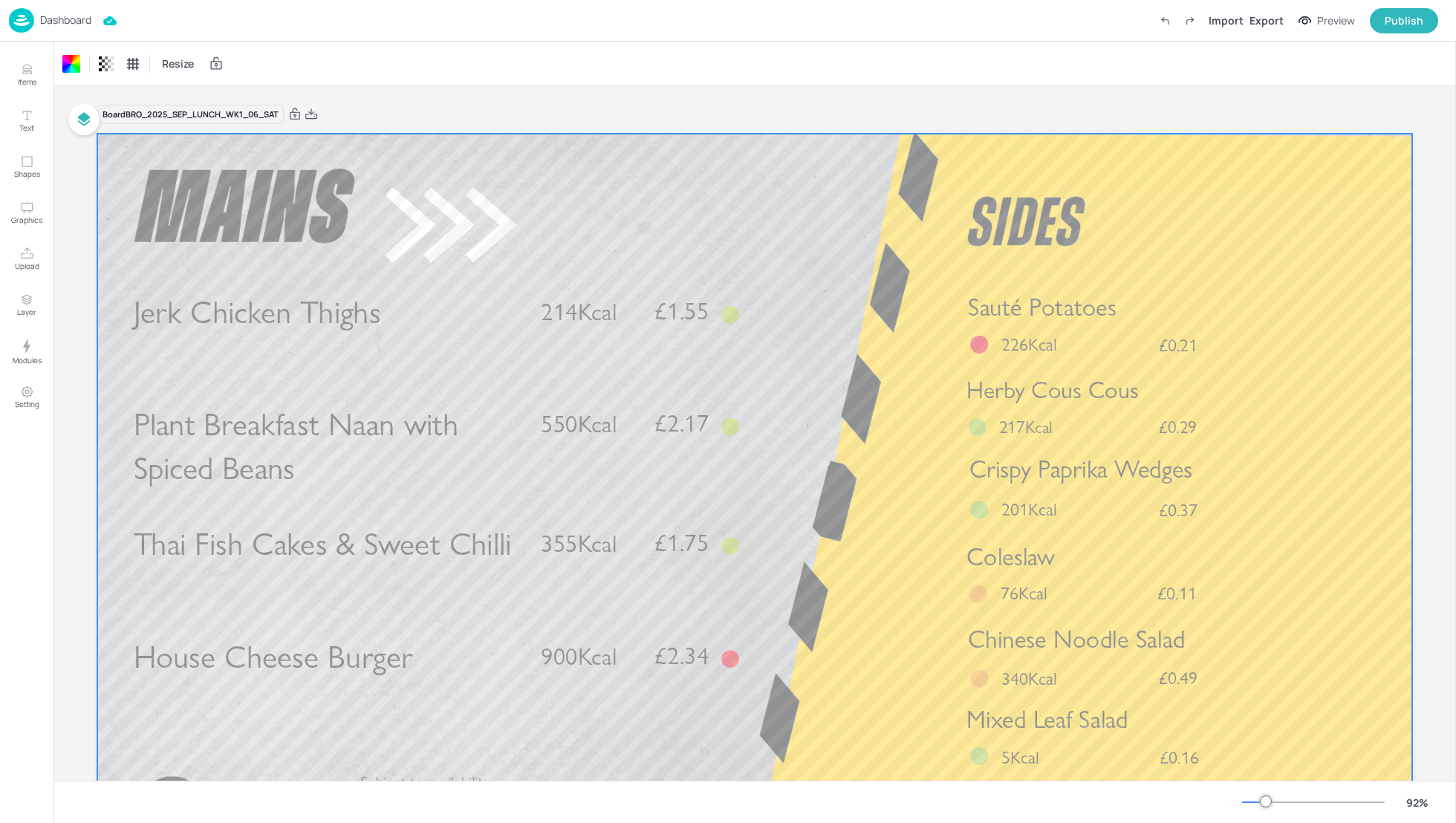
click at [884, 550] on div at bounding box center [754, 504] width 1315 height 740
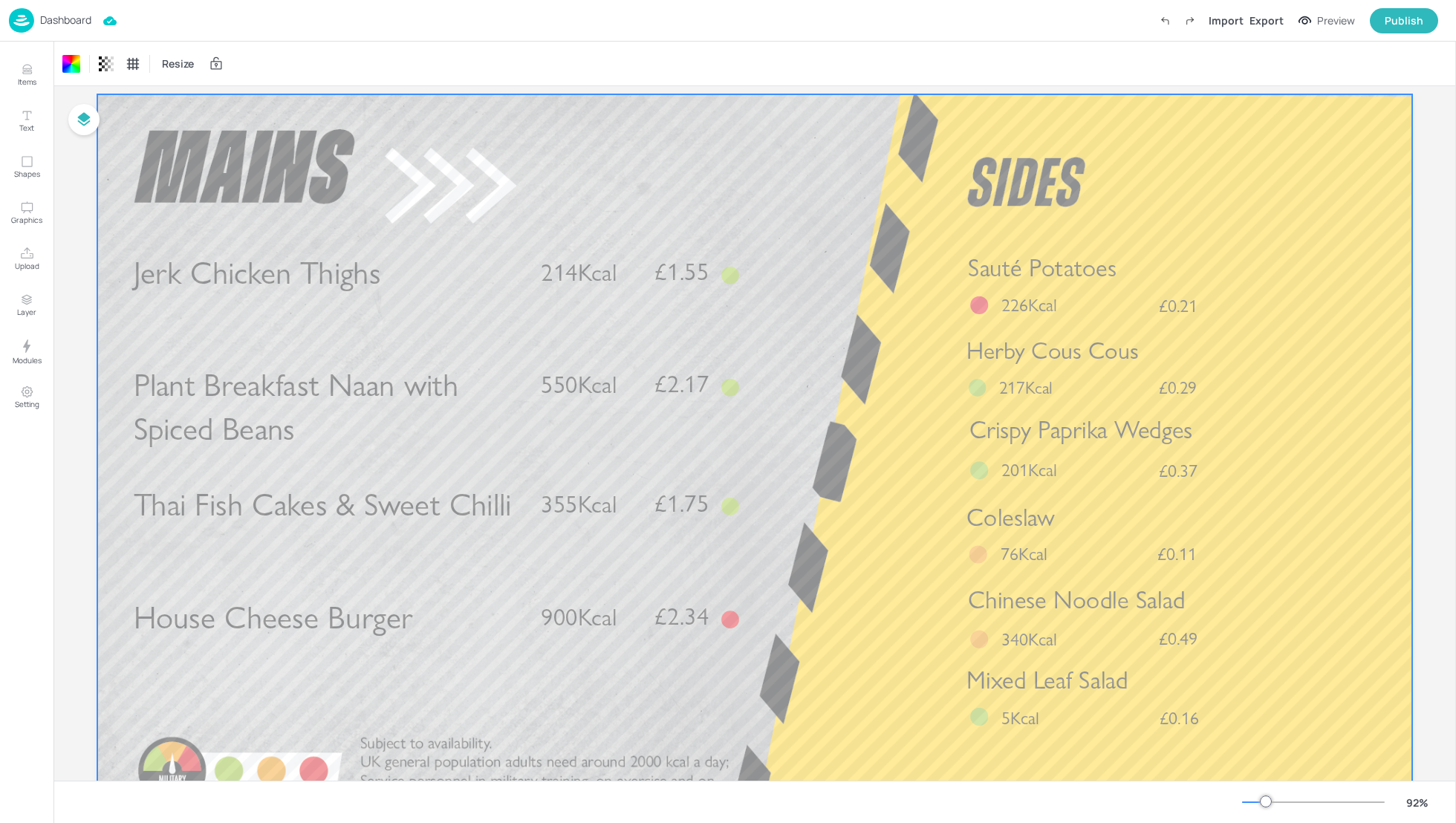
click at [891, 565] on div at bounding box center [754, 464] width 1315 height 740
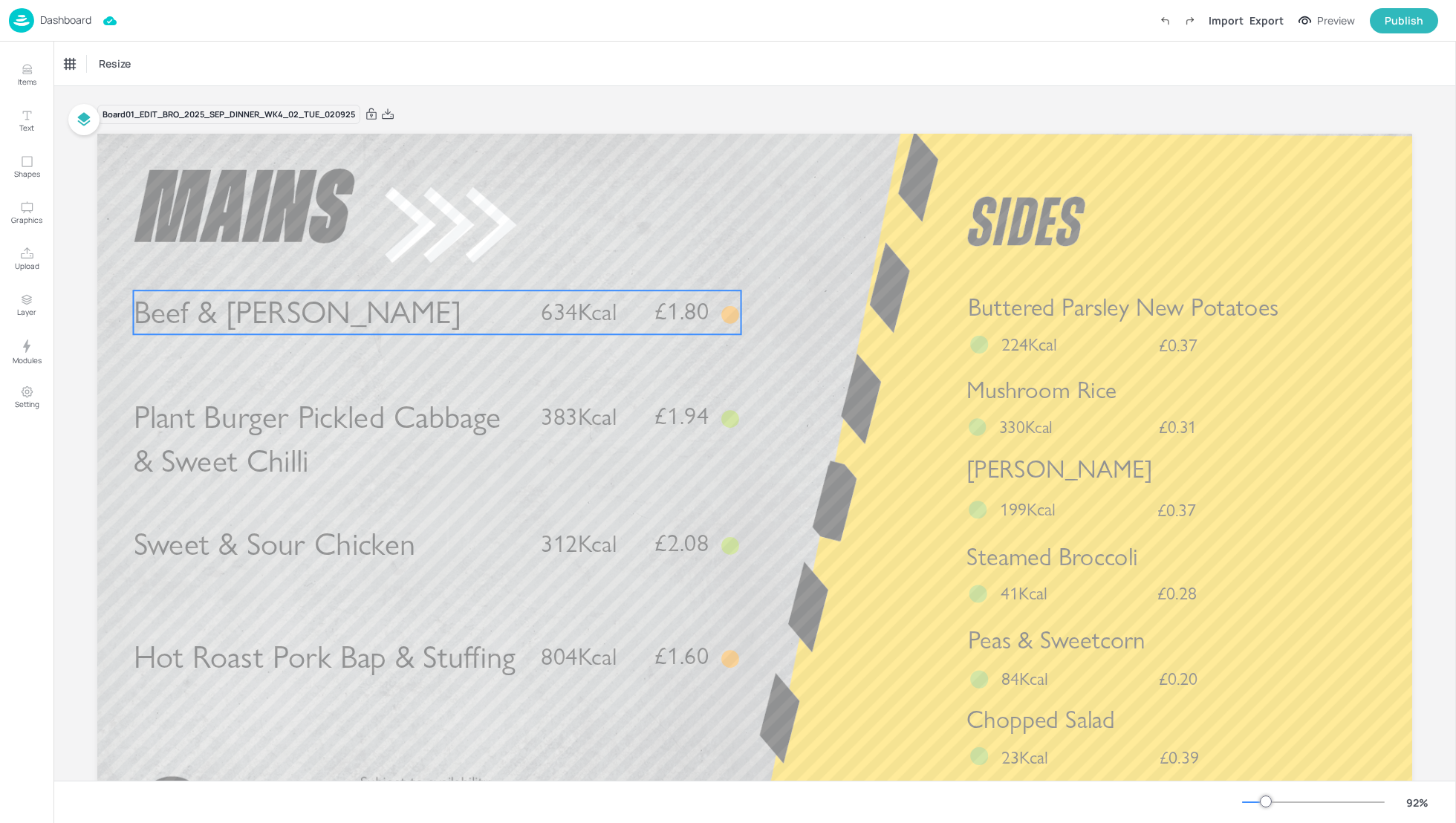
click at [515, 322] on p "Beef & [PERSON_NAME]" at bounding box center [328, 312] width 389 height 44
click at [127, 64] on div "Beef & [PERSON_NAME]" at bounding box center [116, 64] width 102 height 13
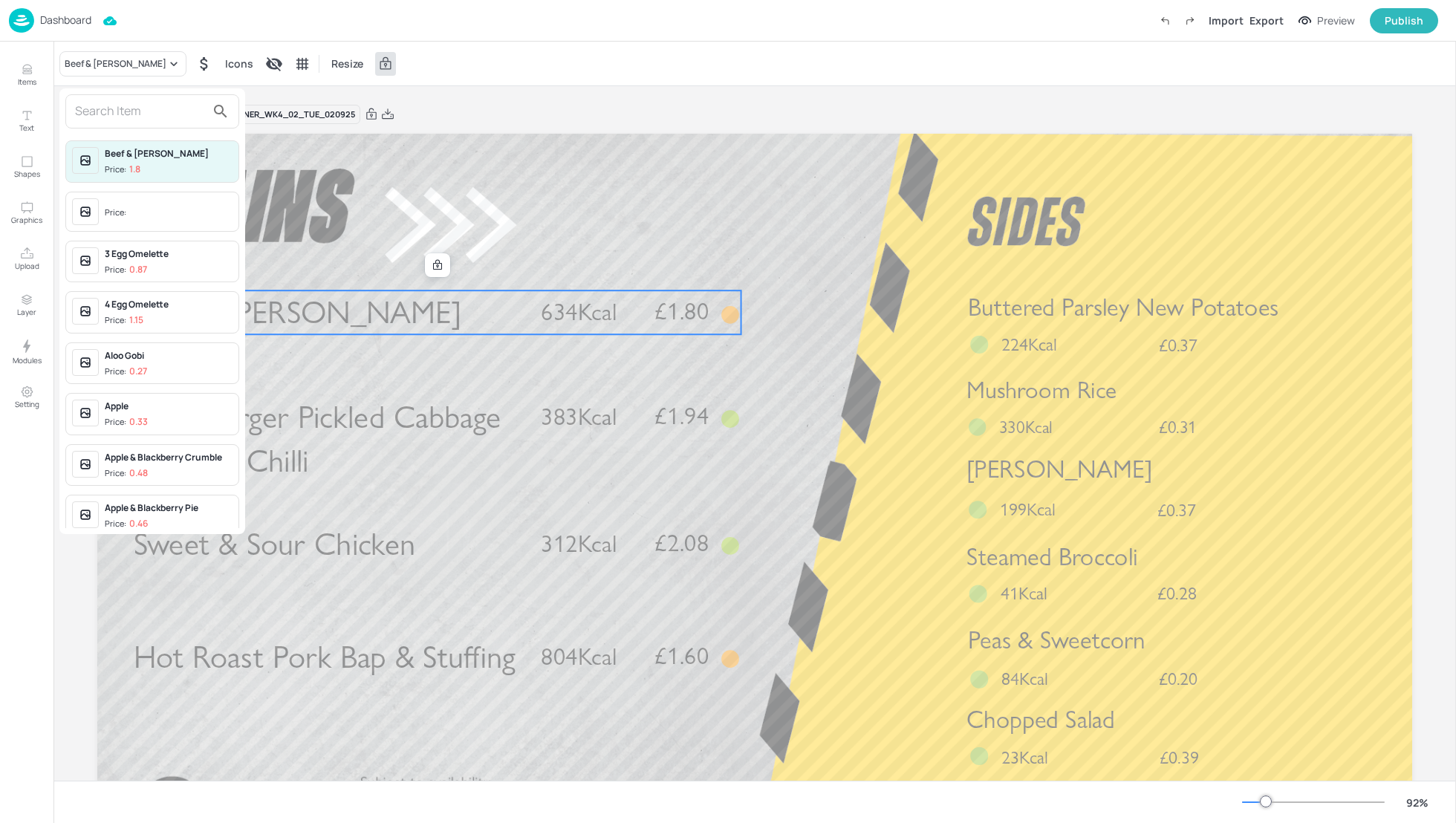
click at [124, 107] on input "text" at bounding box center [140, 111] width 131 height 24
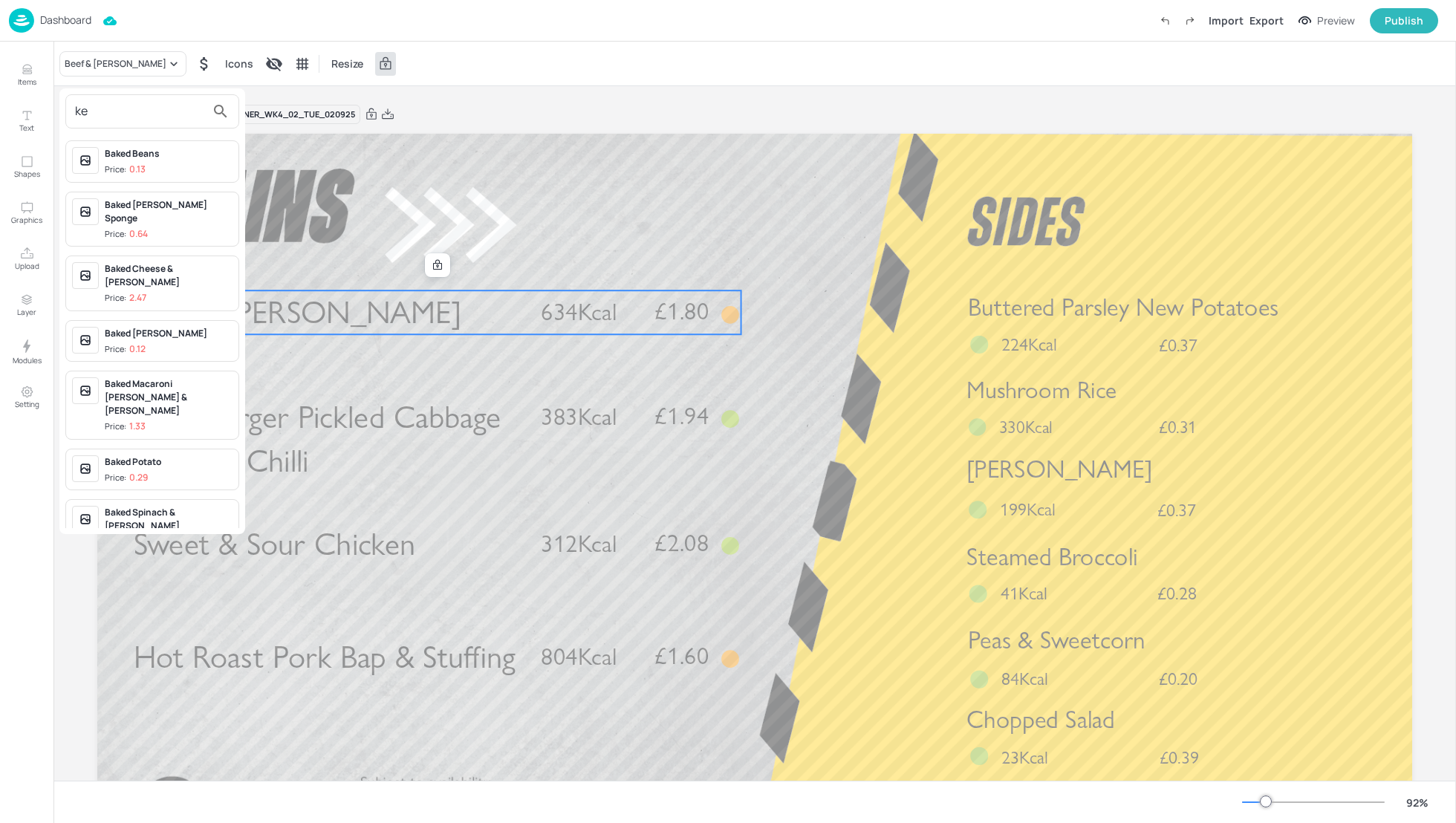
type input "k"
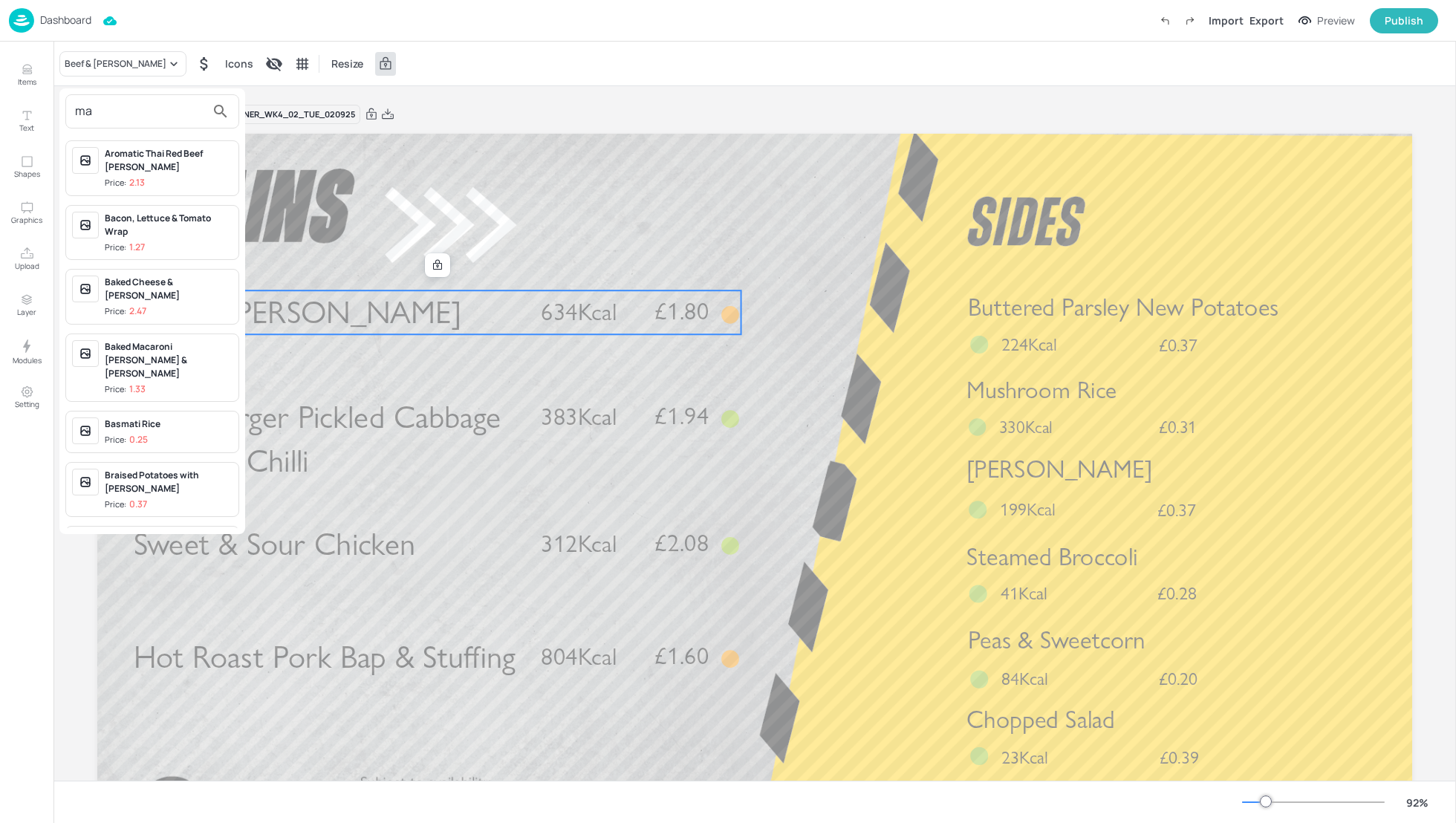
type input "m"
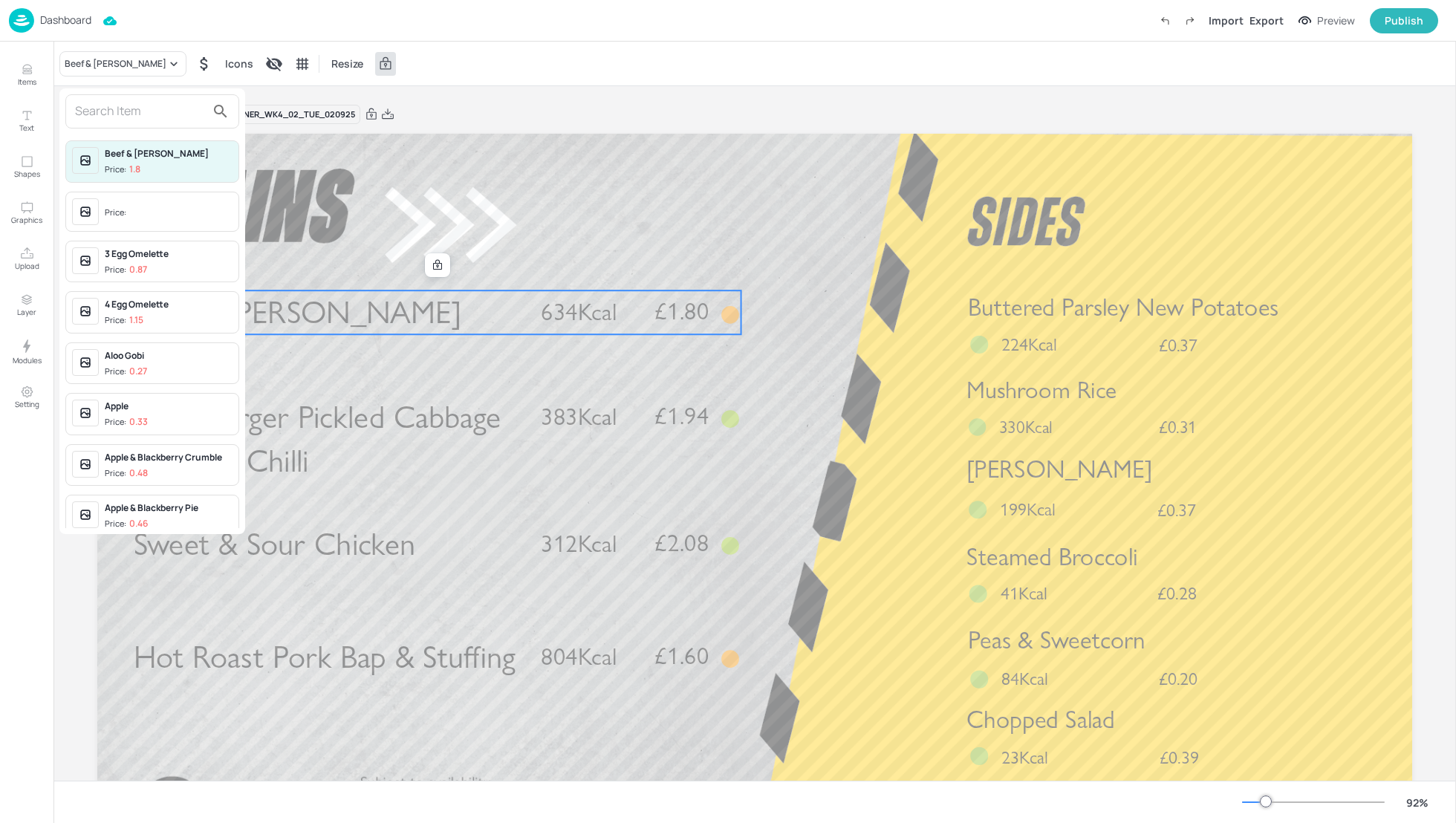
click at [717, 221] on div at bounding box center [728, 412] width 1456 height 823
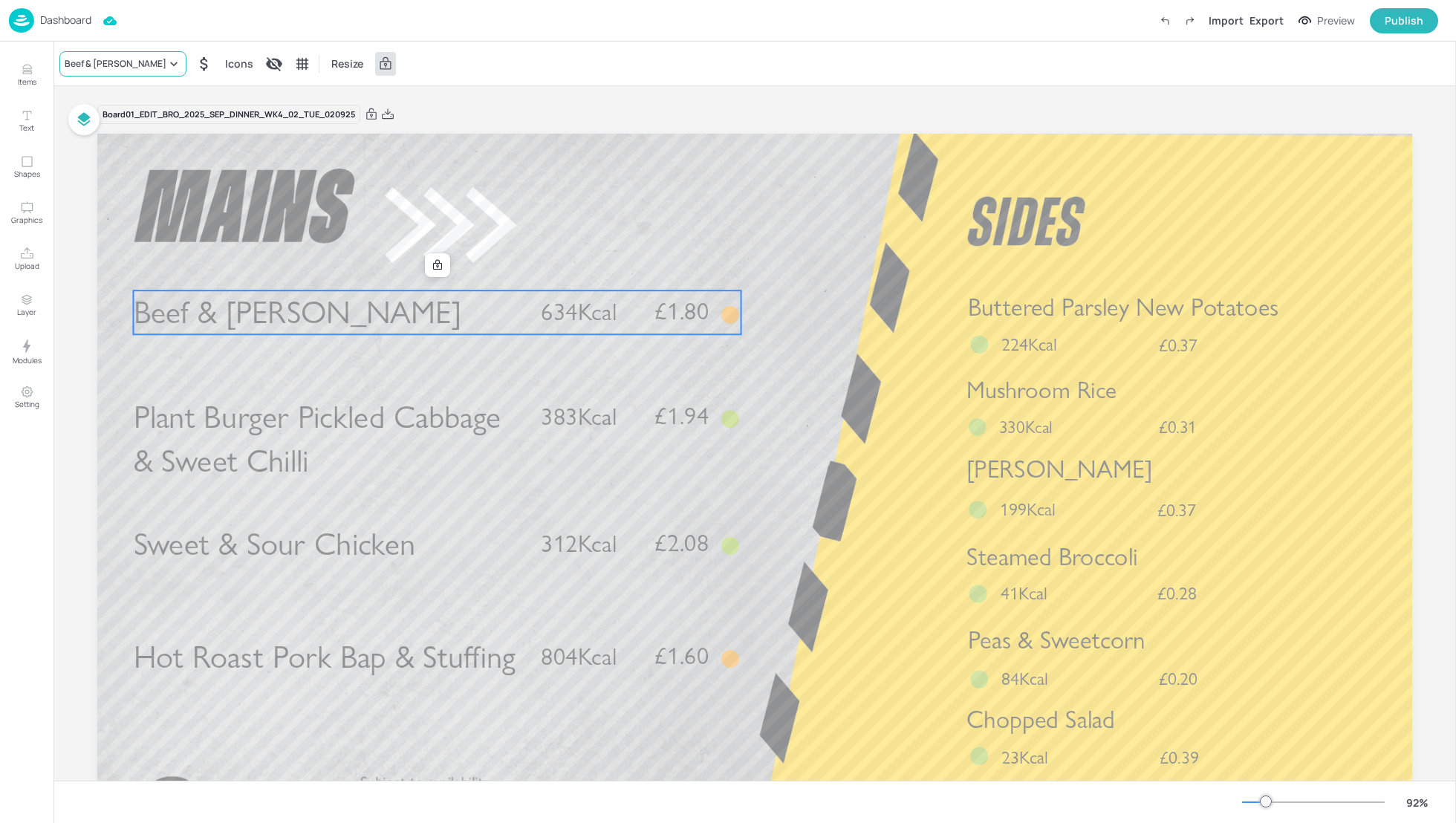
click at [118, 62] on div "Beef & [PERSON_NAME]" at bounding box center [116, 64] width 102 height 13
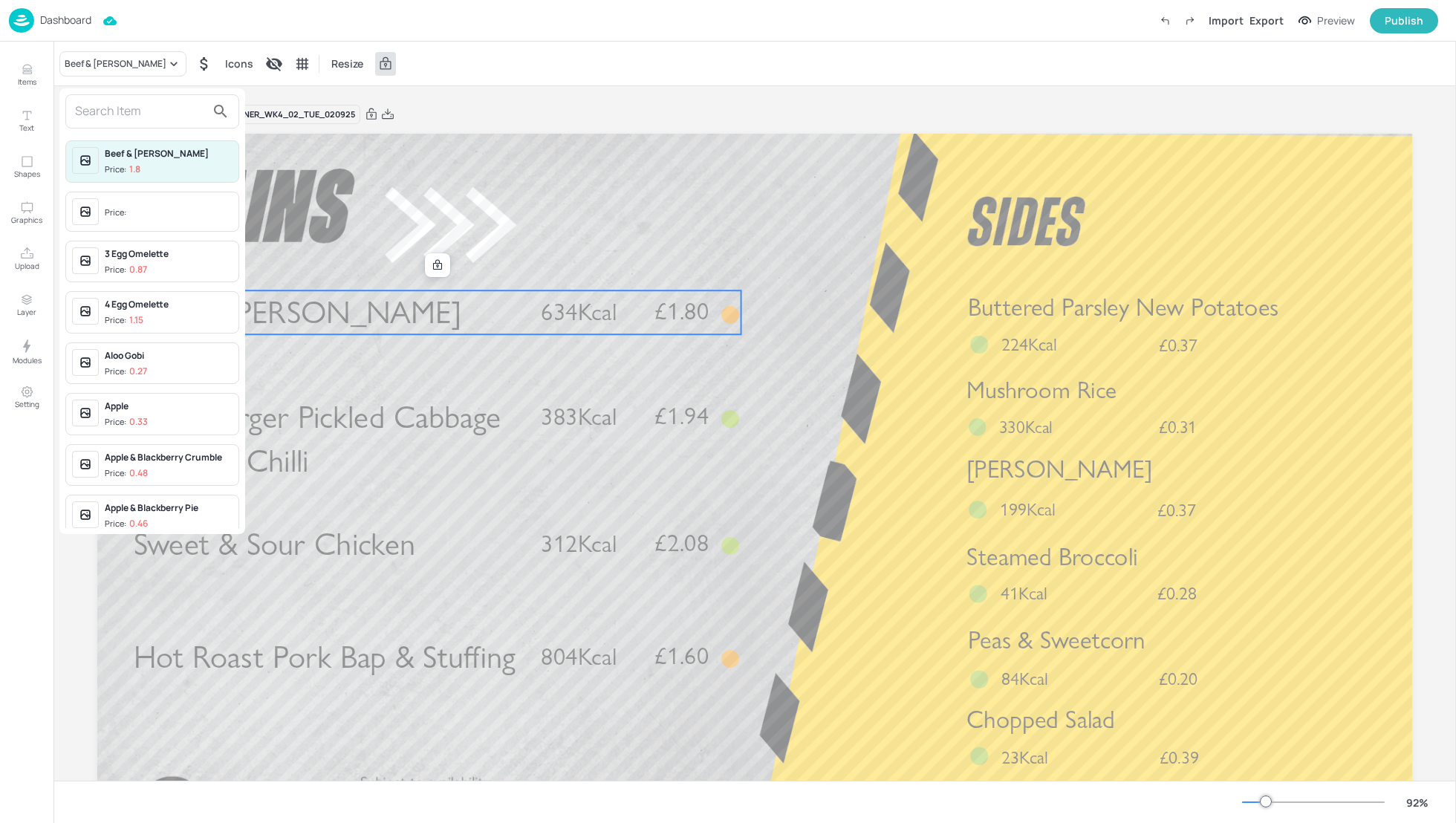
click at [125, 109] on input "text" at bounding box center [140, 111] width 131 height 24
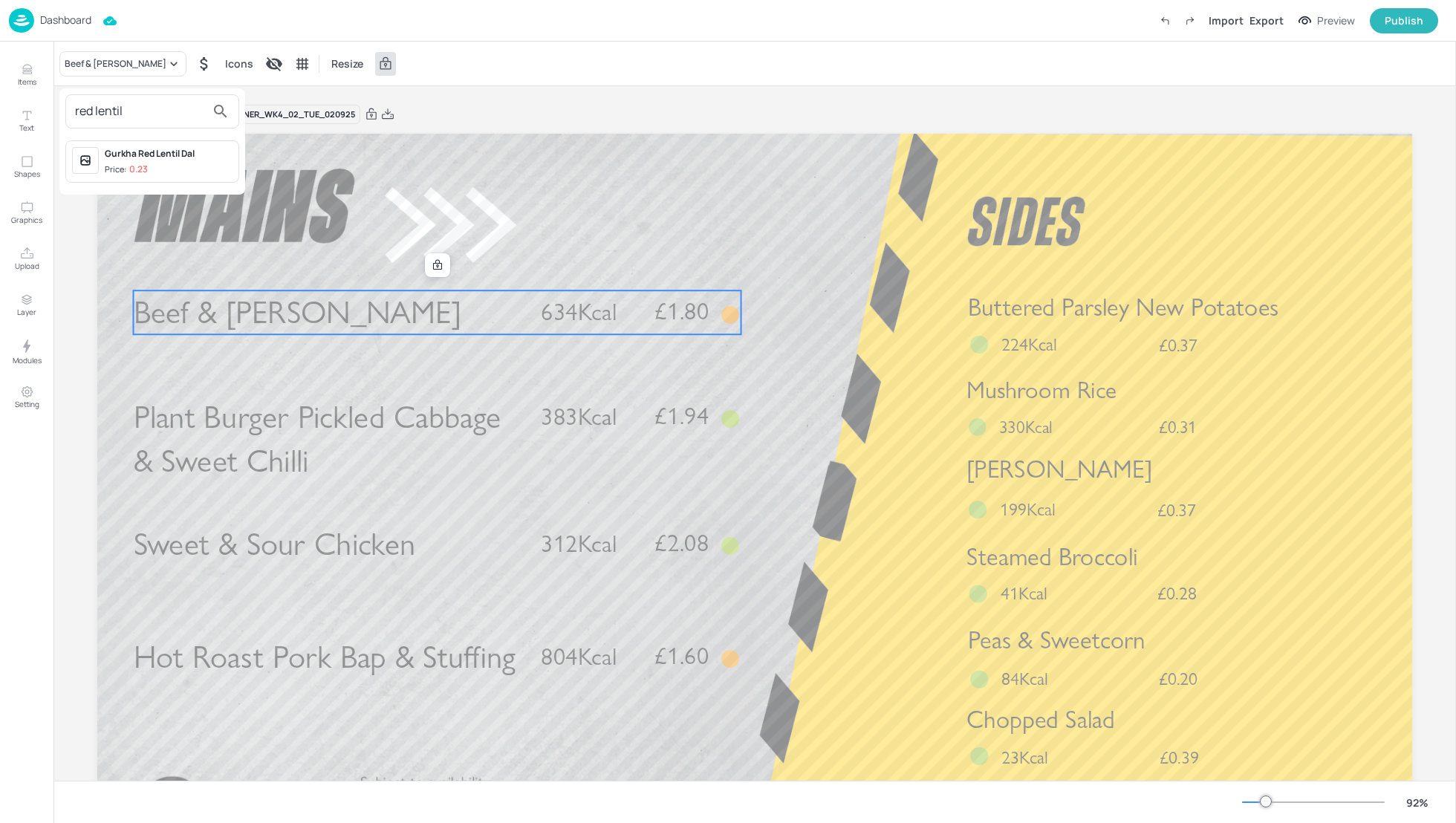
type input "red lentil"
click at [160, 154] on div "Gurkha Red Lentil Dal" at bounding box center [169, 153] width 128 height 13
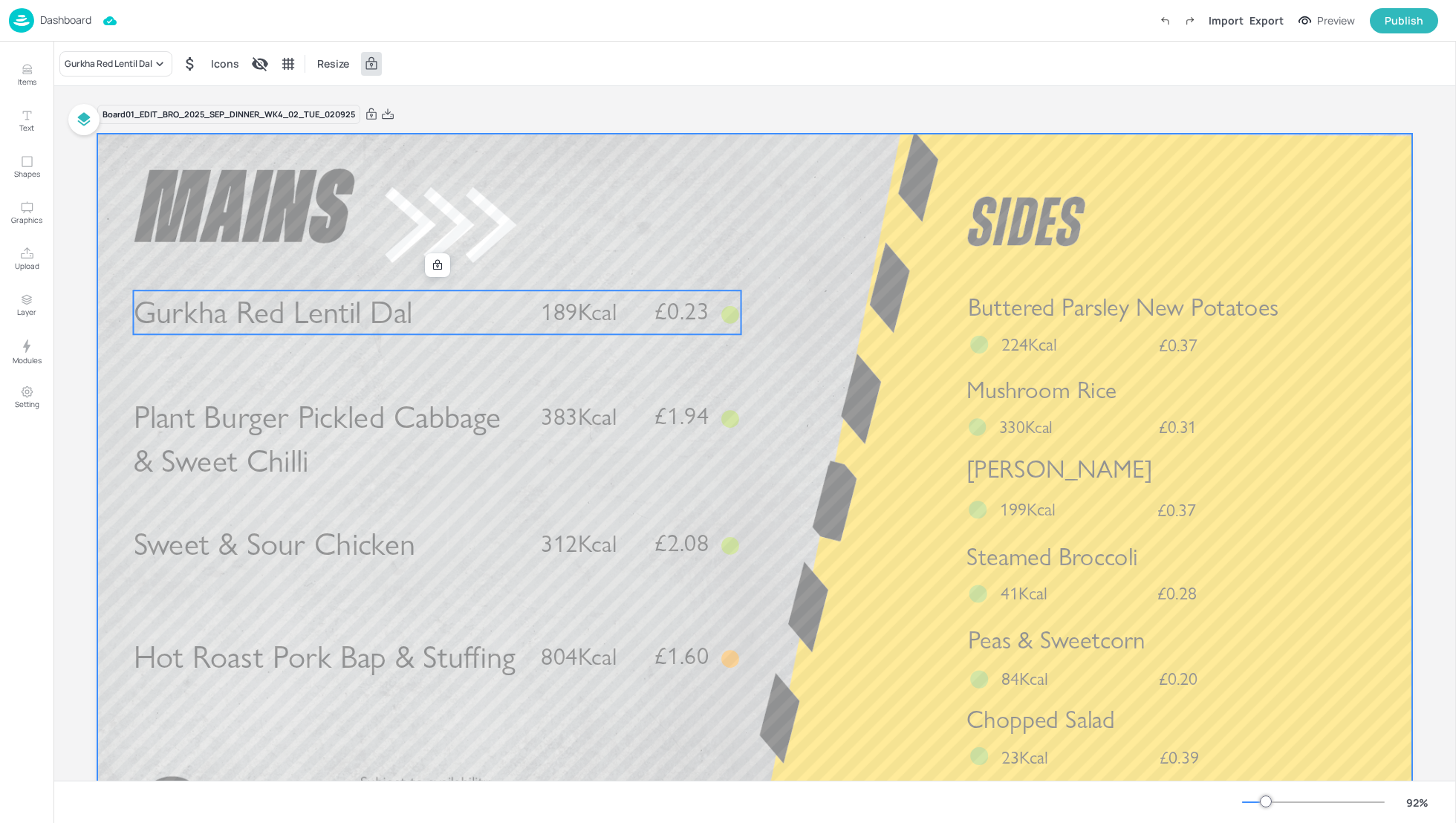
click at [832, 266] on div at bounding box center [754, 504] width 1315 height 740
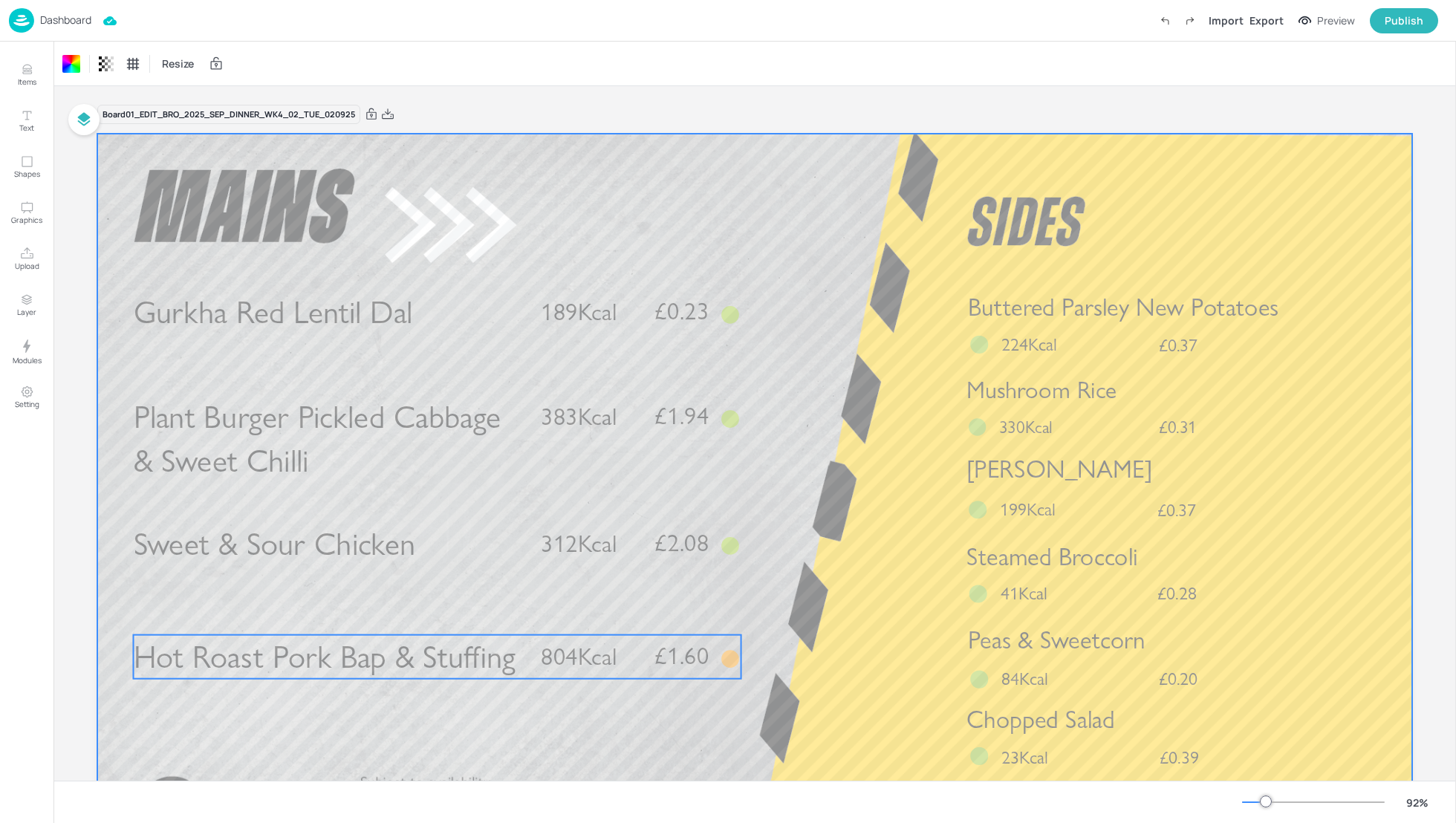
click at [519, 651] on p "Hot Roast Pork Bap & Stuffing" at bounding box center [328, 656] width 389 height 44
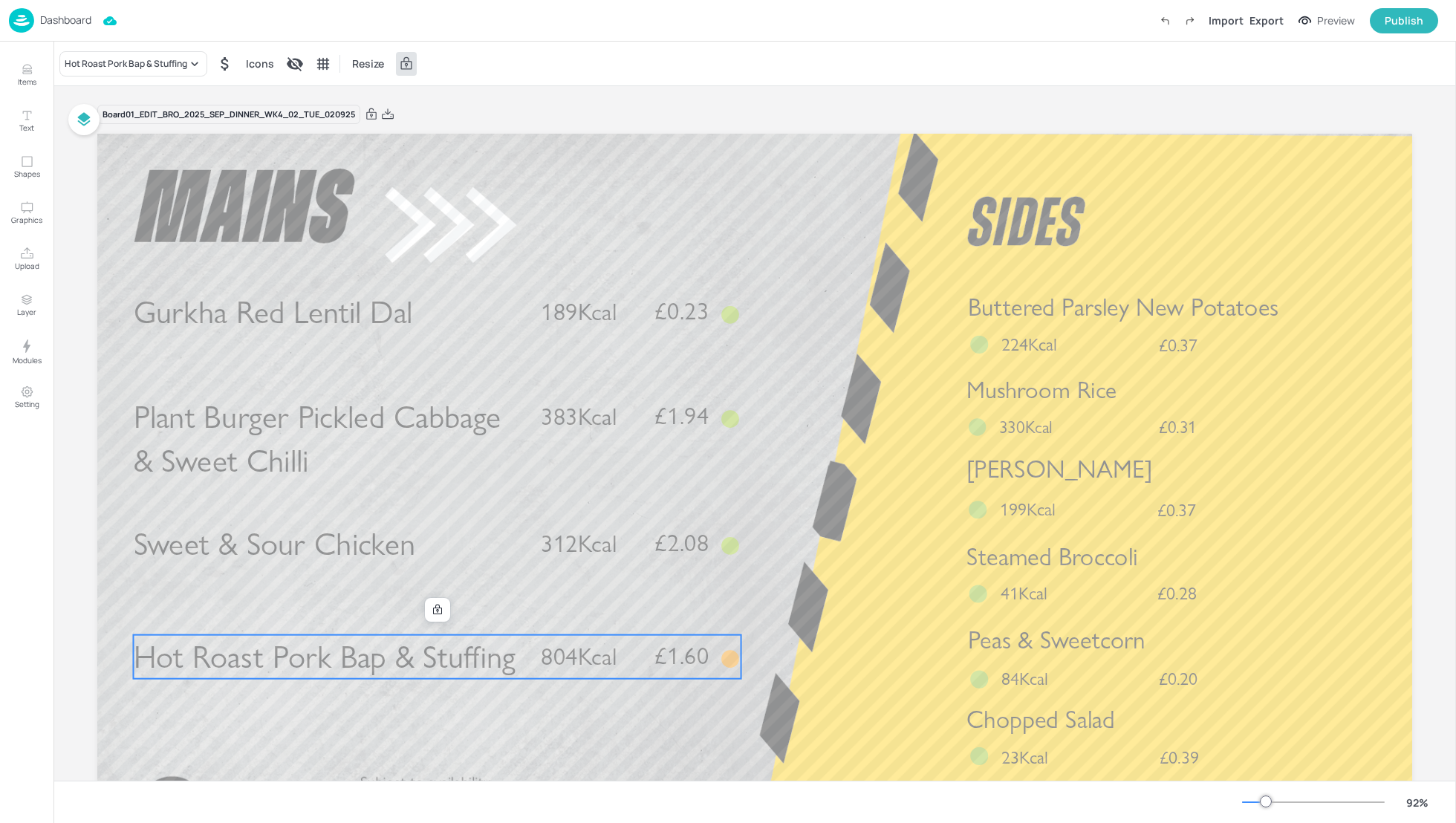
click at [569, 660] on span "804Kcal" at bounding box center [578, 656] width 75 height 29
click at [117, 70] on div "Hot Roast Pork Bap & Stuffing" at bounding box center [126, 64] width 122 height 13
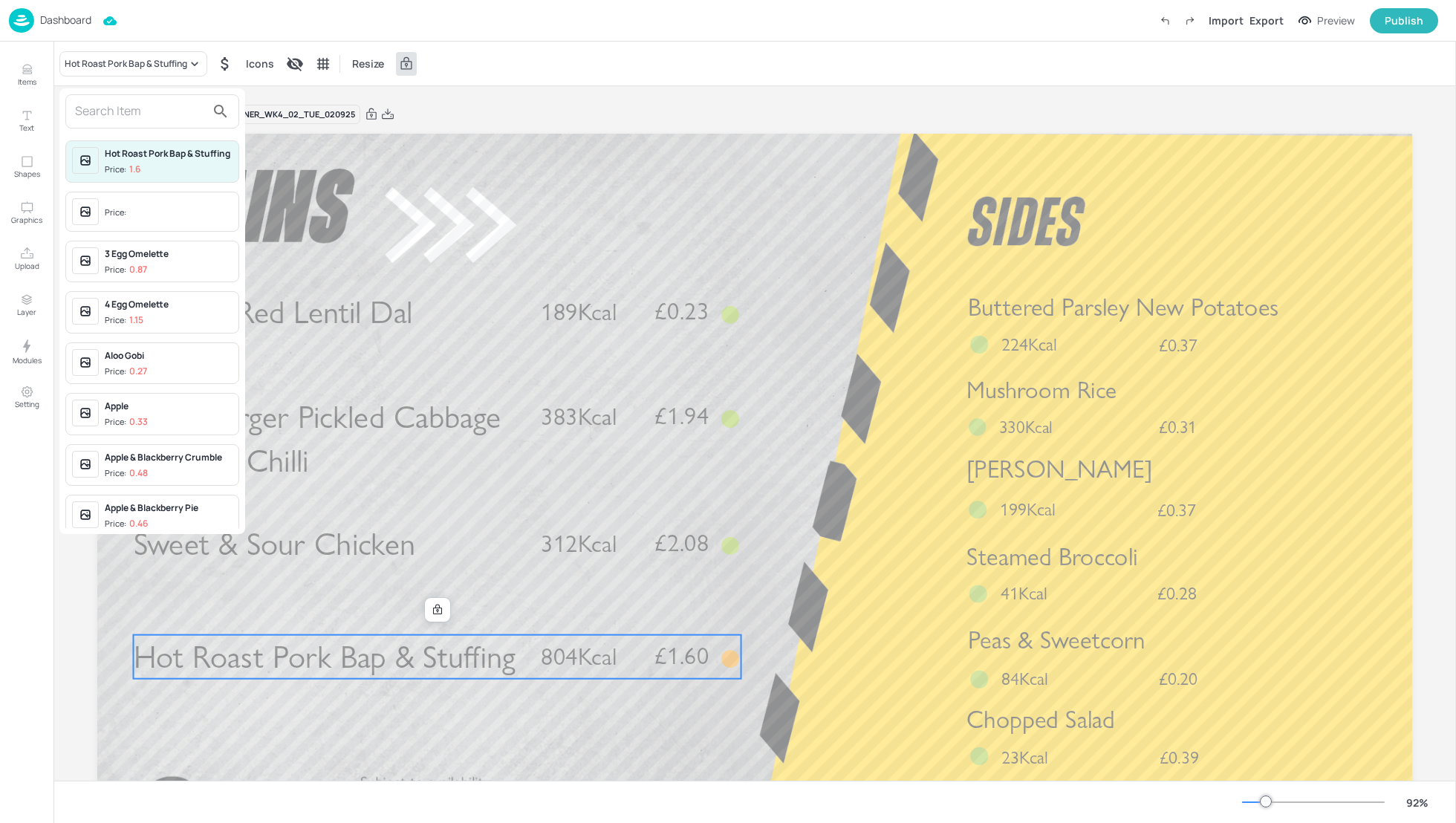
click at [112, 104] on input "text" at bounding box center [140, 111] width 131 height 24
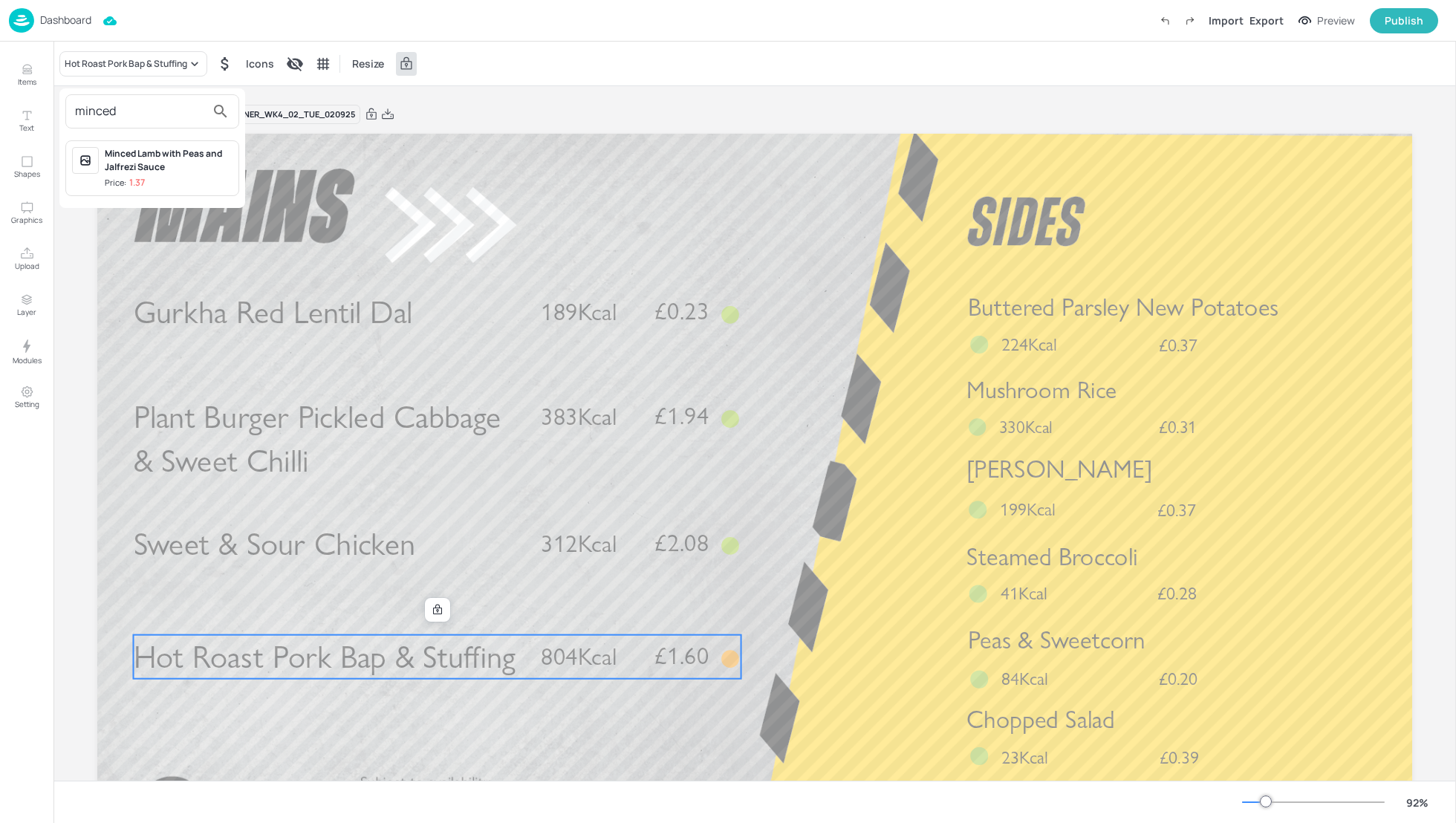
type input "minced"
click at [149, 173] on div "Minced Lamb with Peas and Jalfrezi Sauce Price: 1.37" at bounding box center [169, 168] width 128 height 42
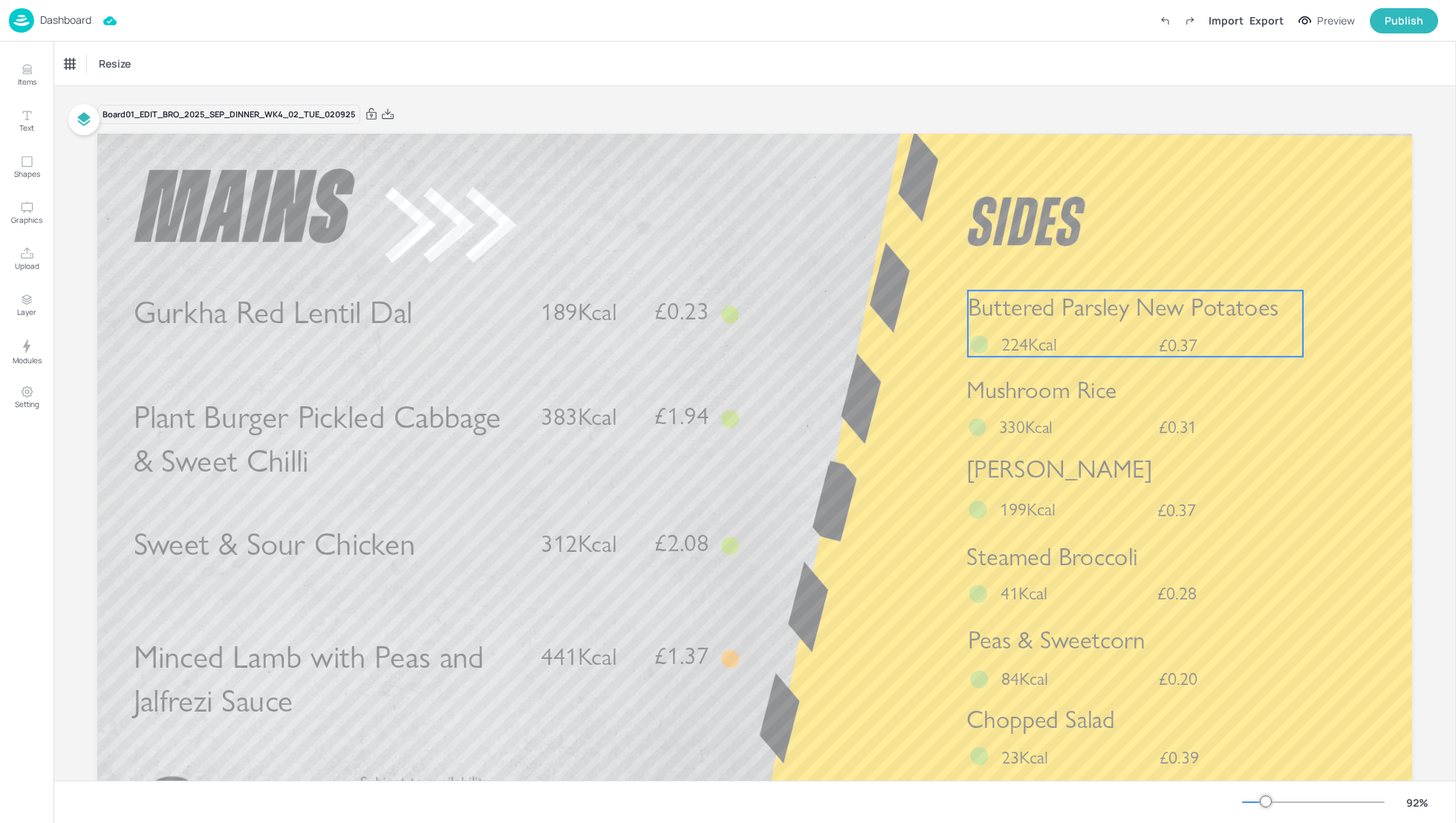
click at [1085, 339] on div "Buttered Parsley New Potatoes £0.37 224Kcal" at bounding box center [1136, 323] width 335 height 66
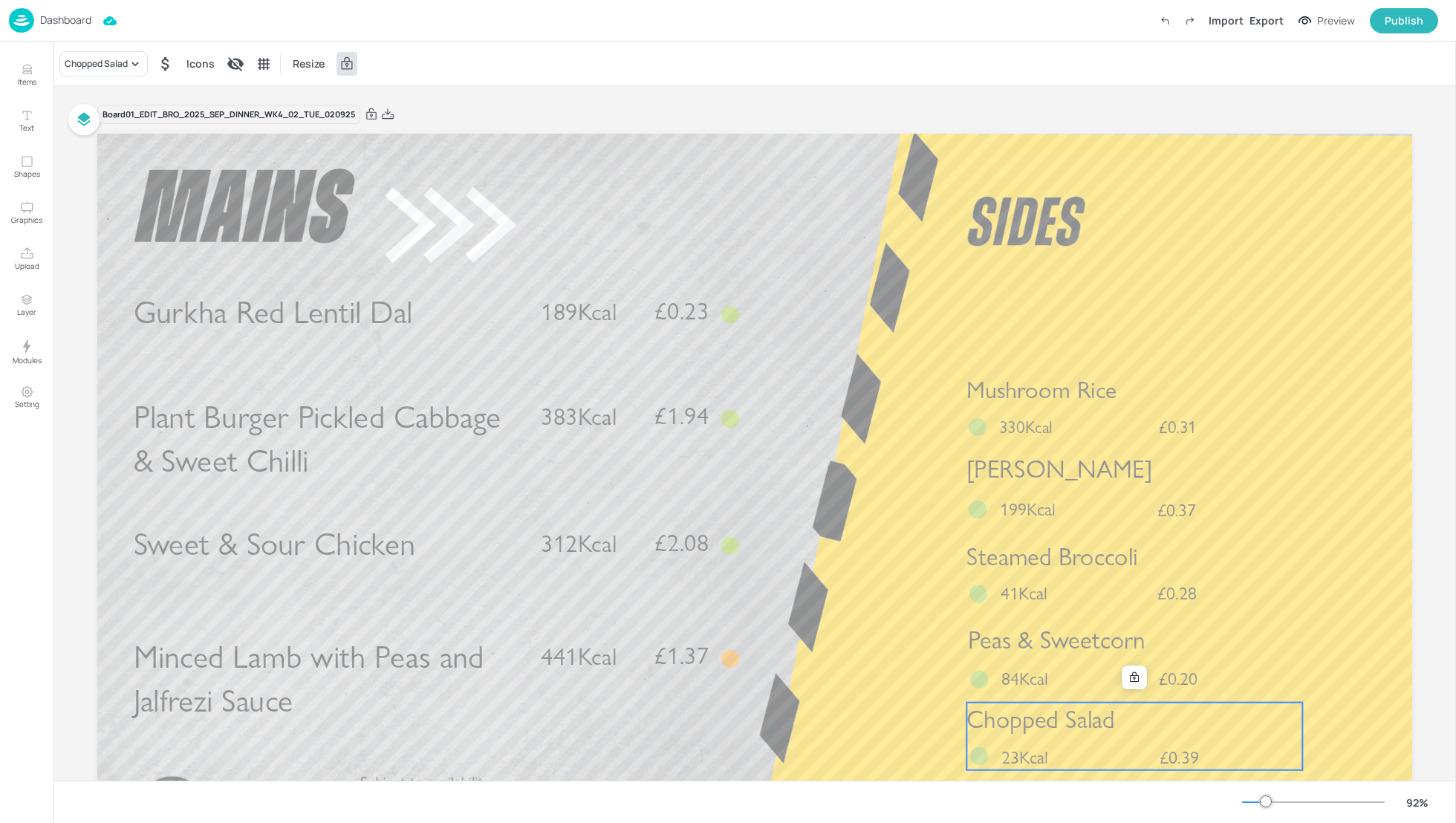
click at [1095, 730] on span "Chopped Salad" at bounding box center [1040, 719] width 148 height 30
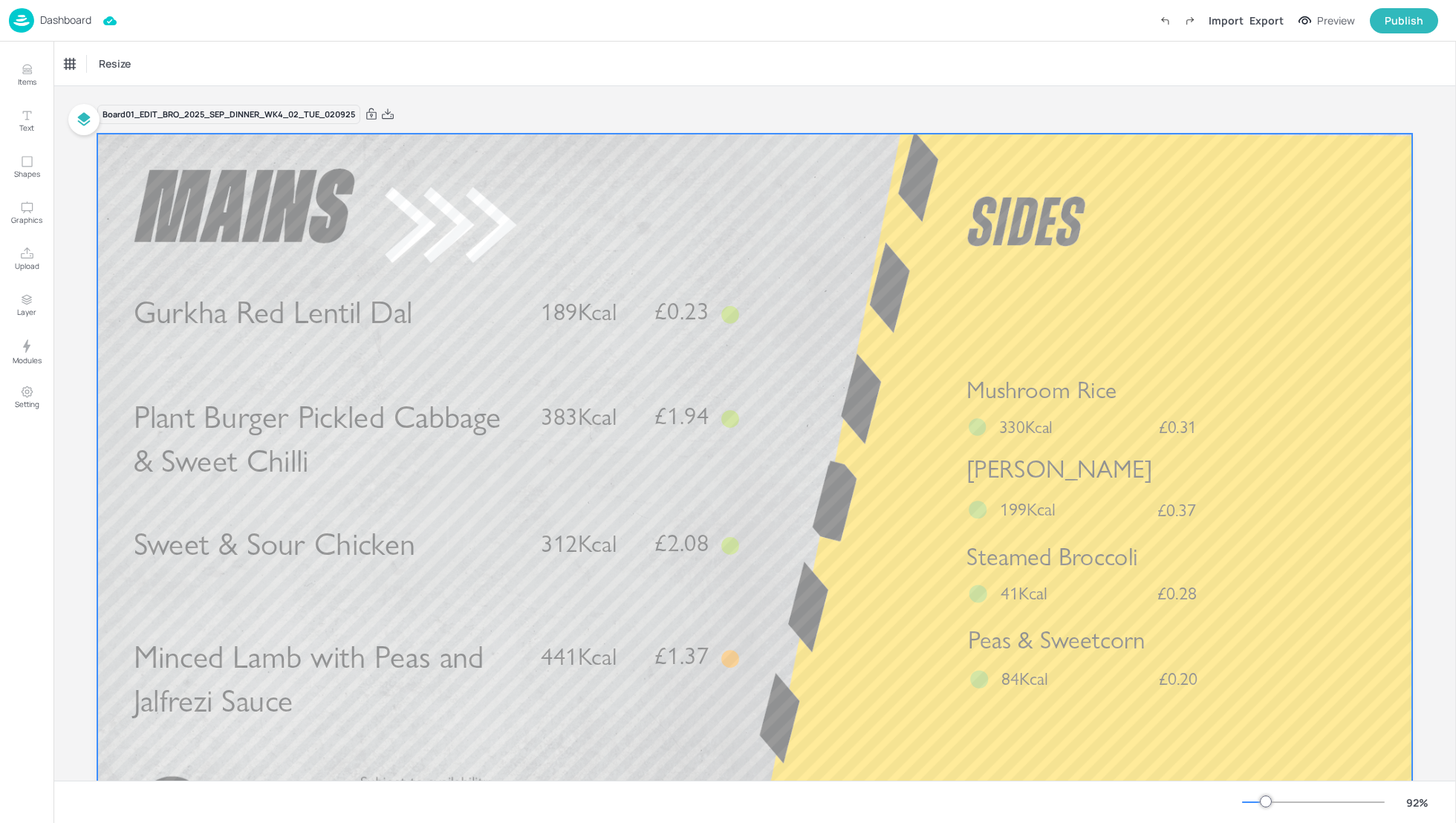
click at [893, 381] on div at bounding box center [754, 504] width 1315 height 740
click at [1271, 20] on div "Export" at bounding box center [1267, 20] width 34 height 16
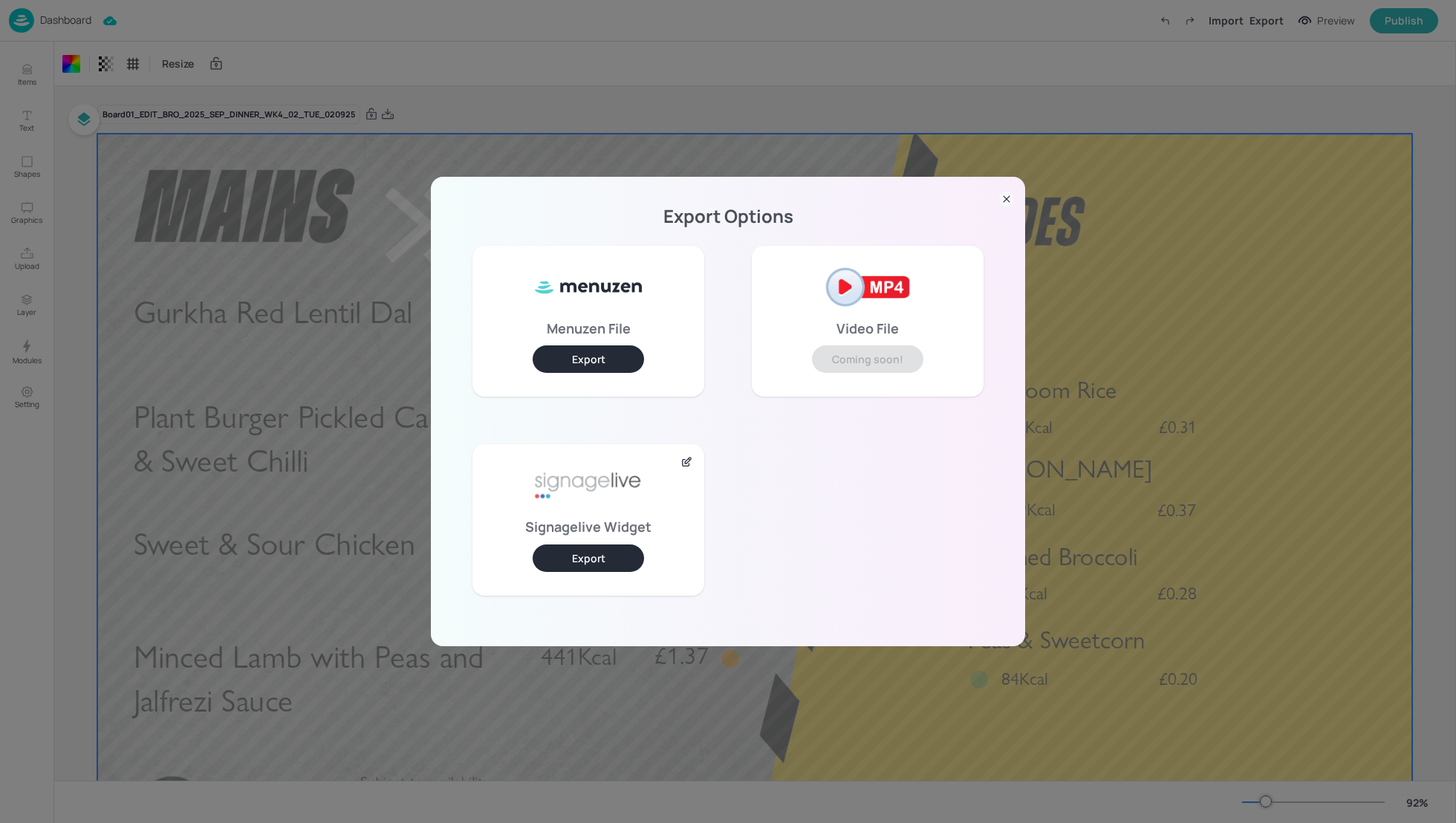
click at [607, 563] on button "Export" at bounding box center [589, 557] width 111 height 27
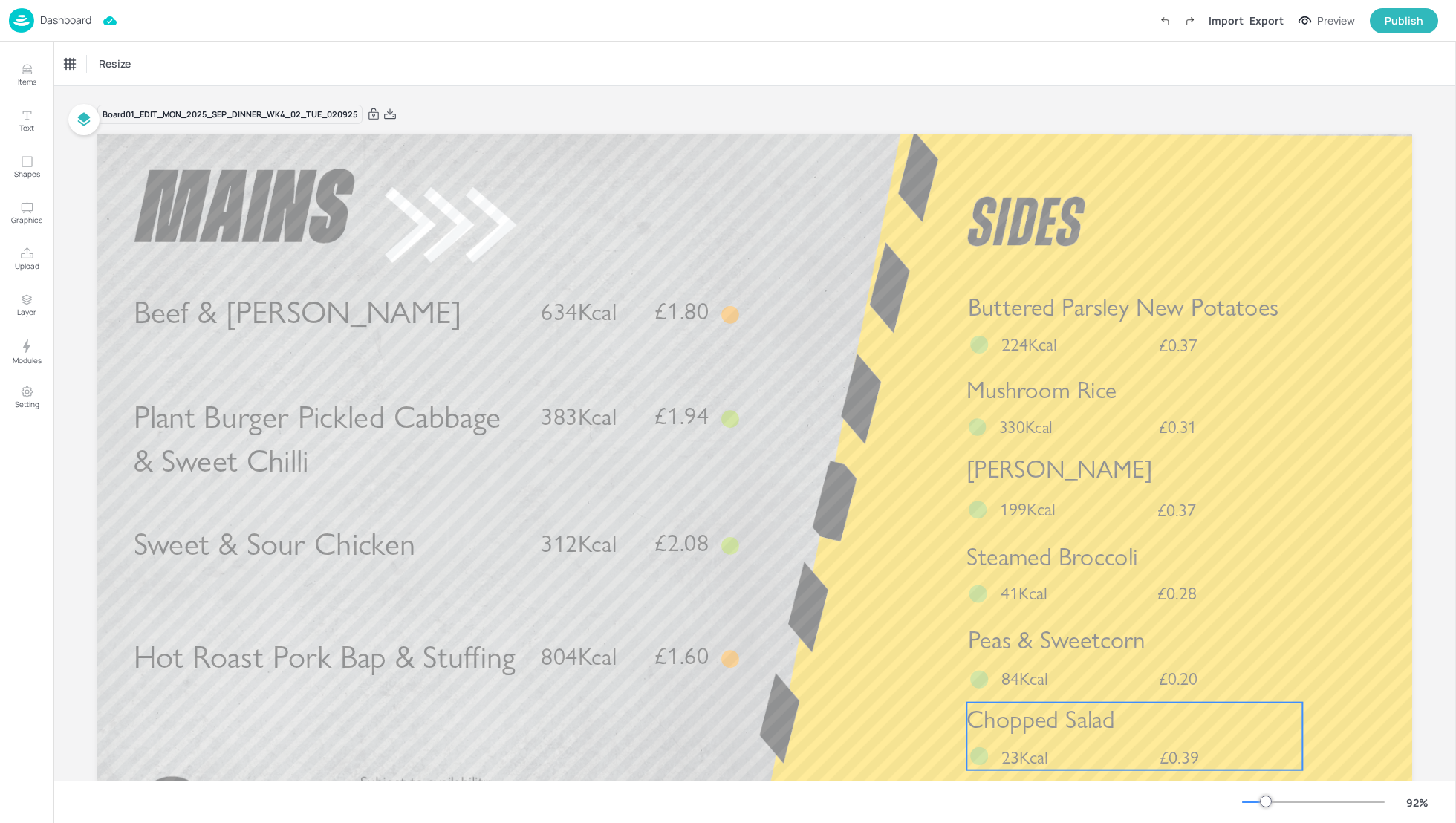
click at [1092, 734] on span "Chopped Salad" at bounding box center [1040, 719] width 148 height 30
click at [118, 69] on div "Chopped Salad" at bounding box center [96, 64] width 63 height 13
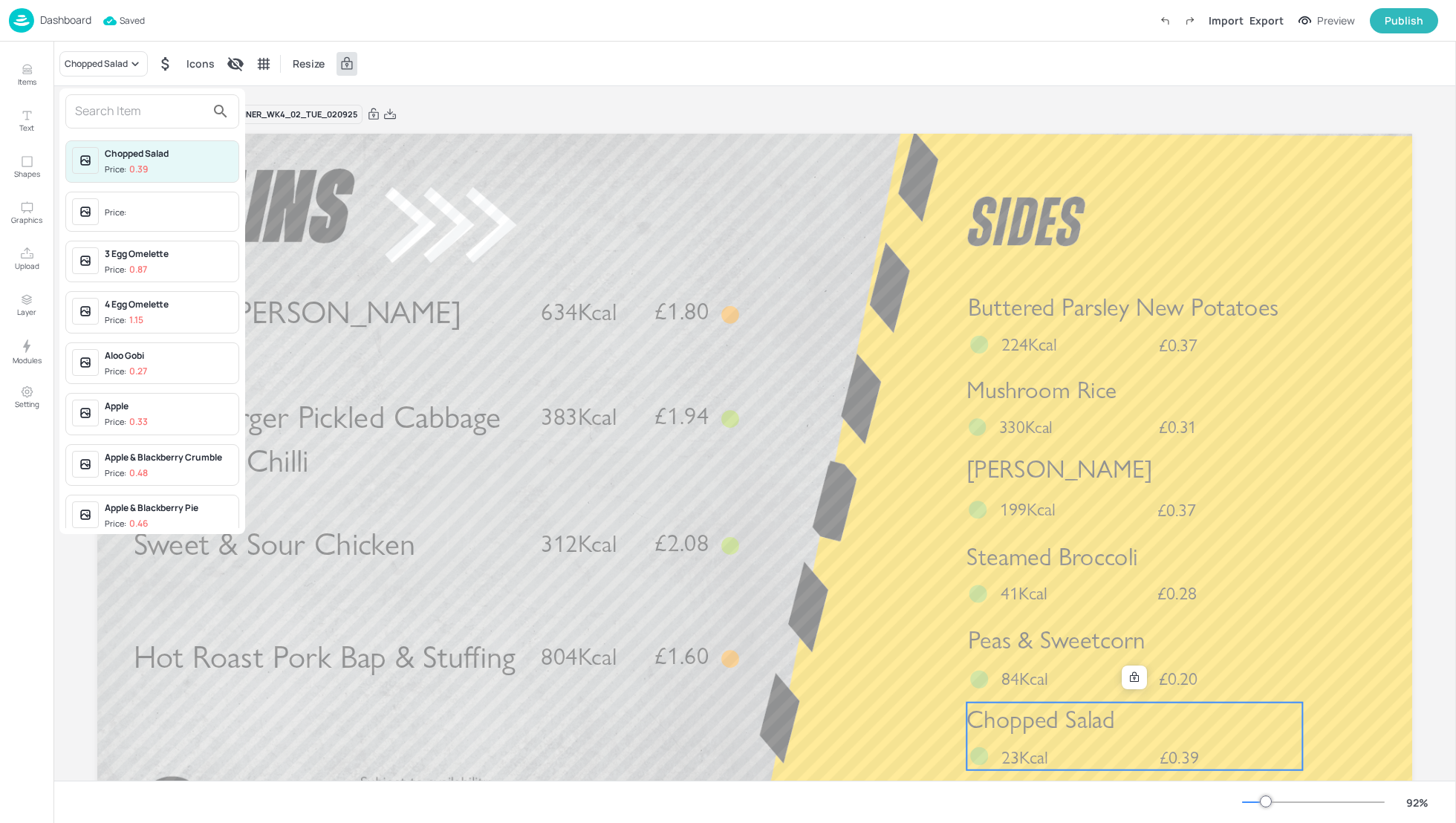
click at [111, 117] on input "text" at bounding box center [140, 111] width 131 height 24
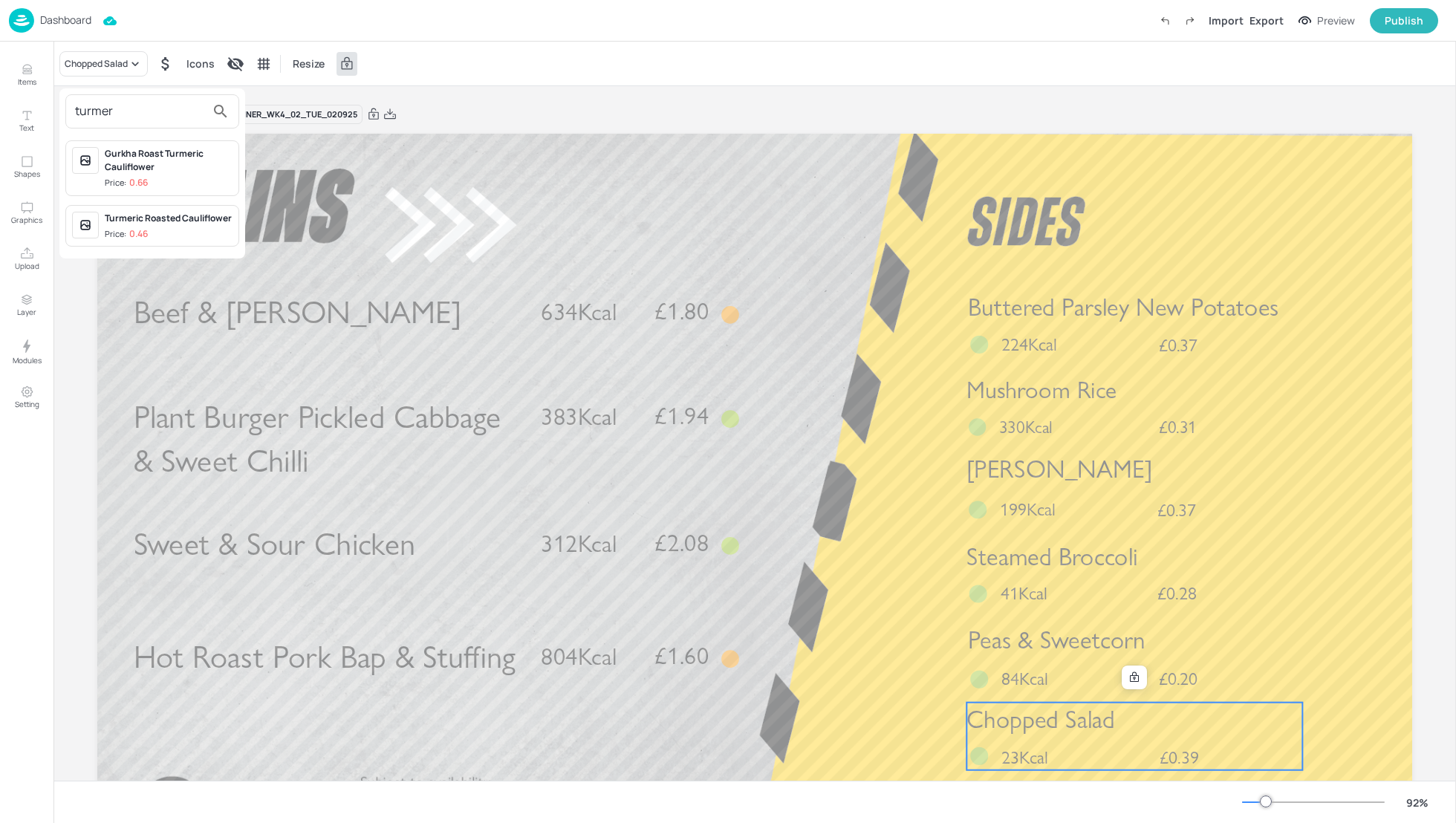
type input "turmer"
click at [141, 229] on p "0.46" at bounding box center [138, 234] width 19 height 10
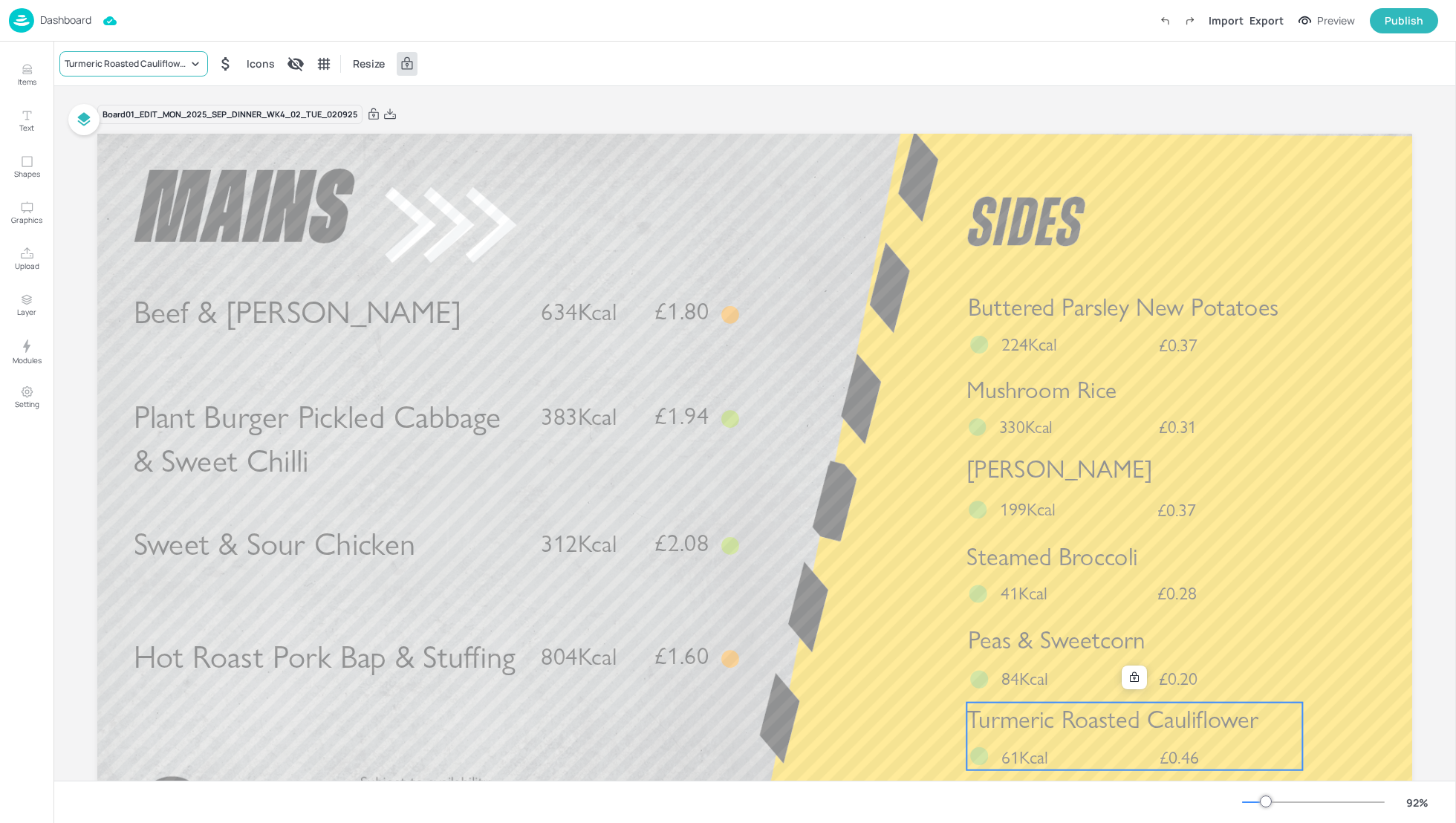
click at [125, 69] on div "Turmeric Roasted Cauliflower" at bounding box center [126, 64] width 123 height 13
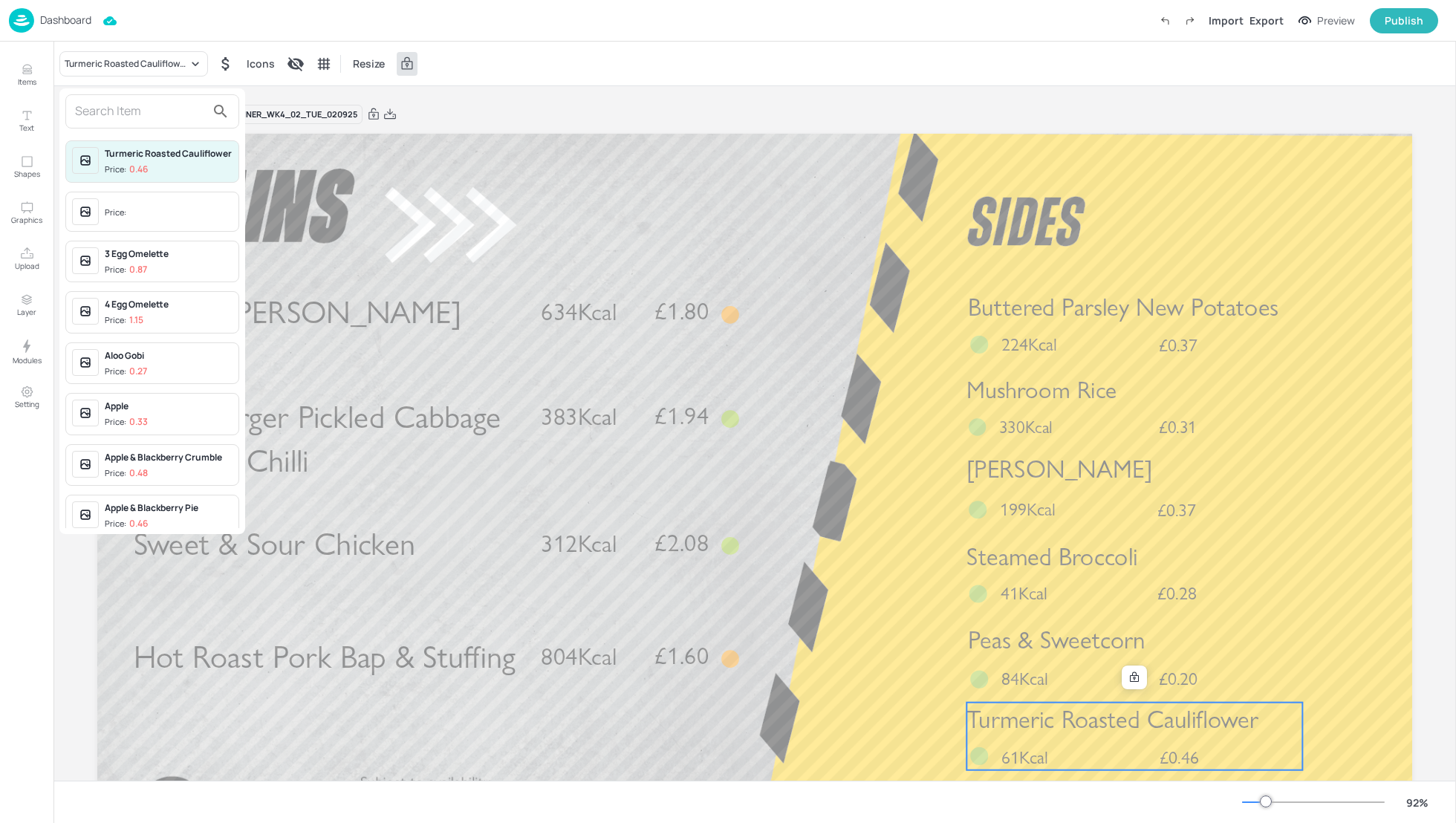
click at [118, 114] on input "text" at bounding box center [140, 111] width 131 height 24
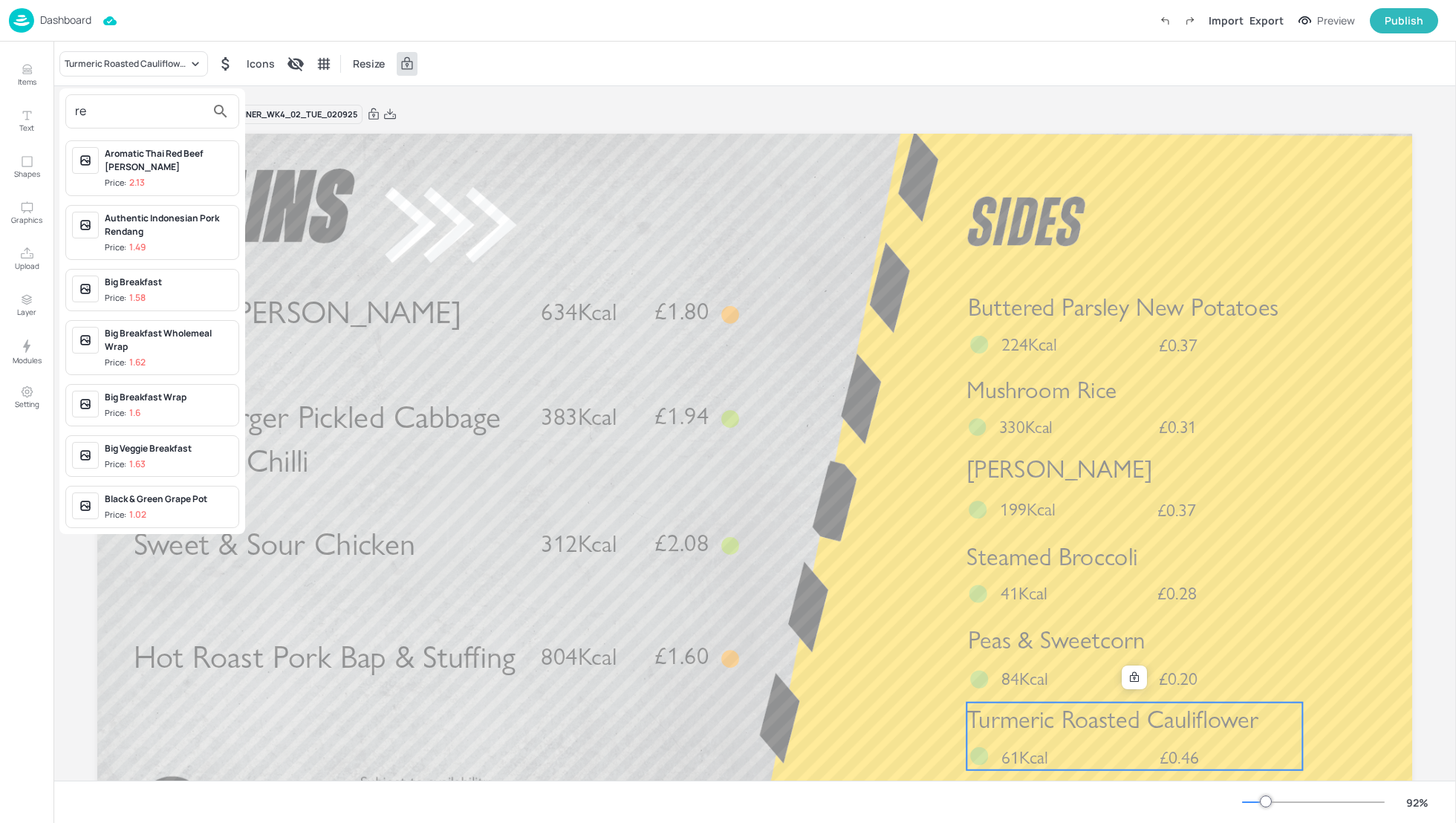
type input "r"
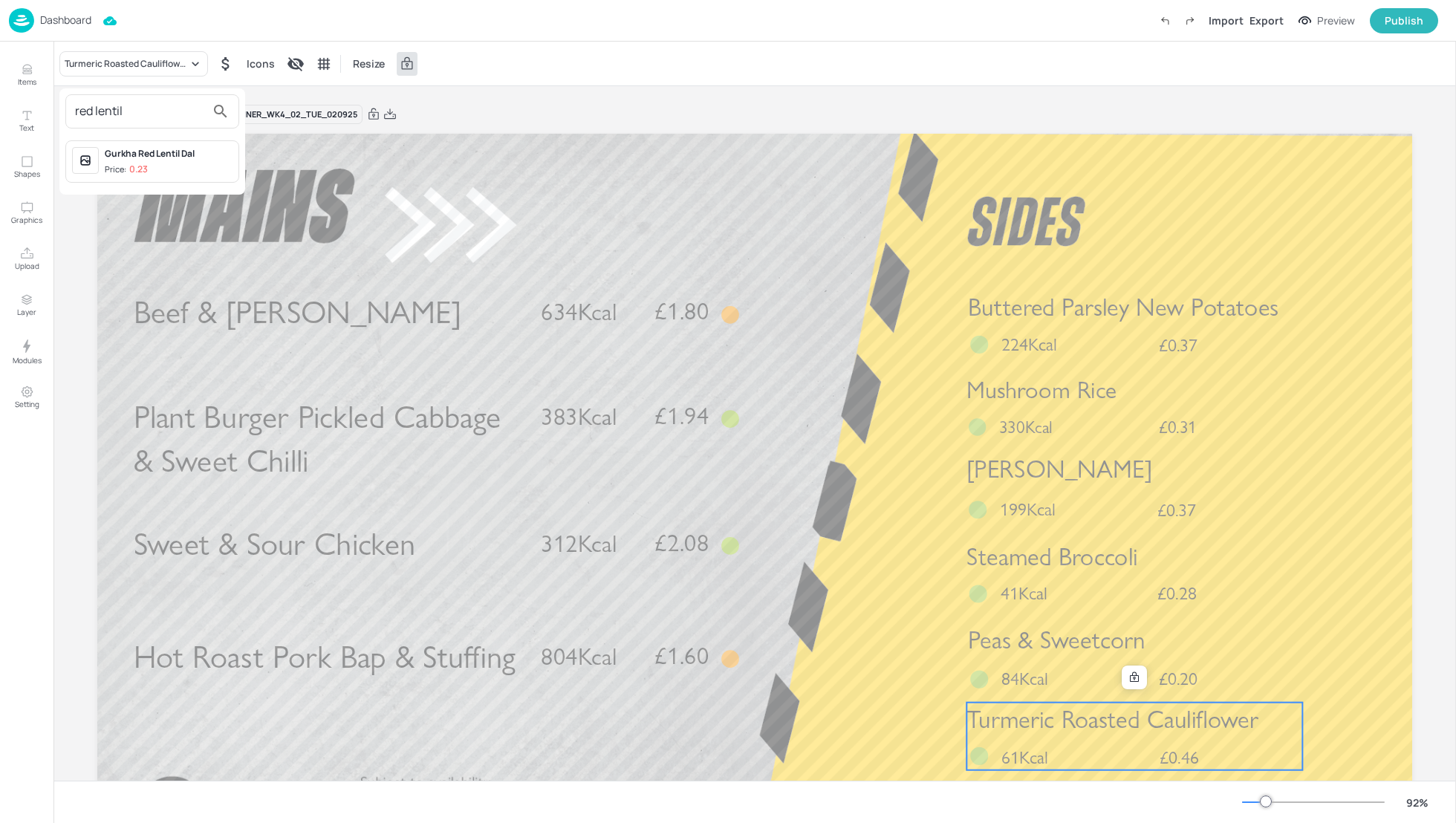
type input "red lentil"
click at [853, 67] on div at bounding box center [728, 412] width 1456 height 823
